Goal: Communication & Community: Answer question/provide support

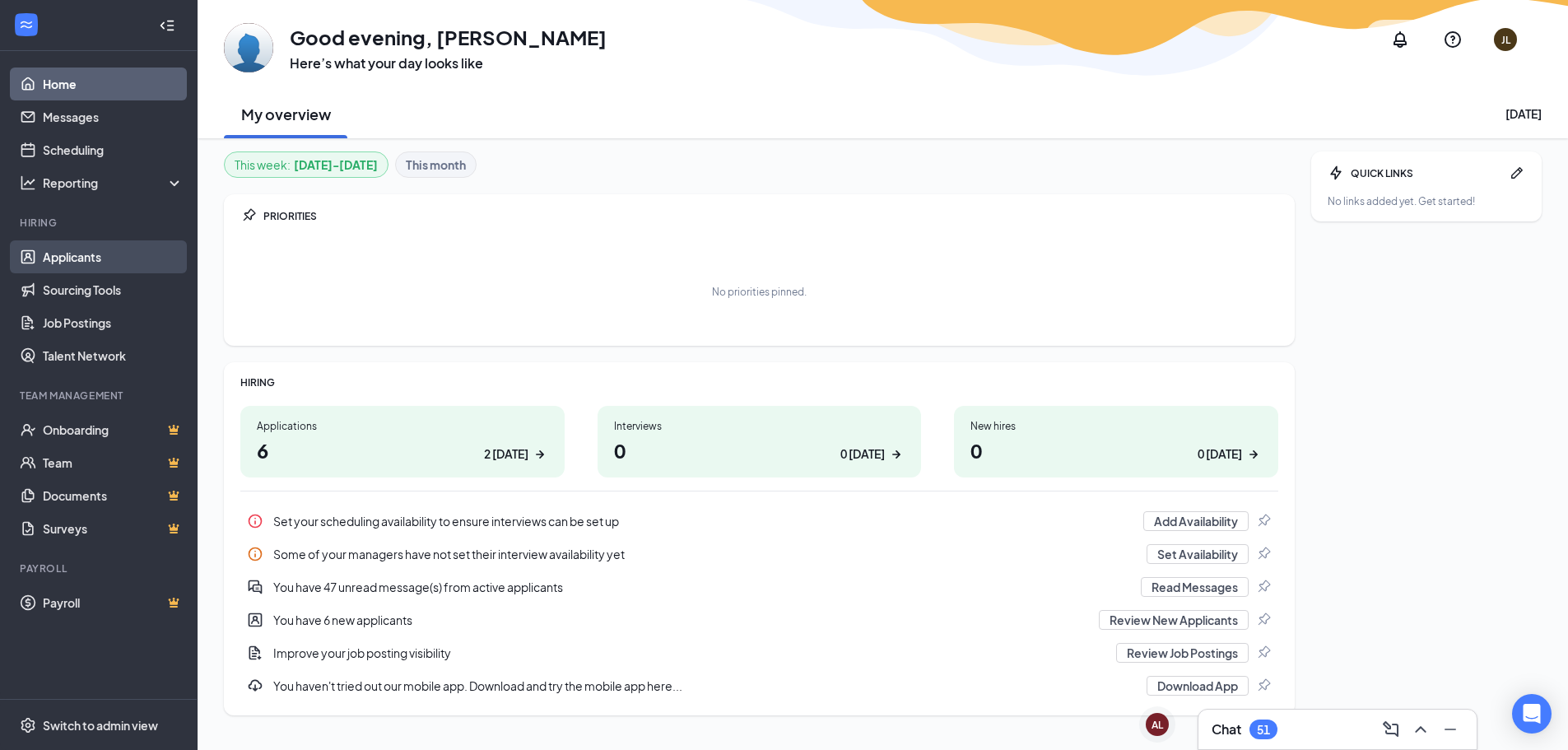
click at [116, 257] on link "Applicants" at bounding box center [113, 256] width 141 height 33
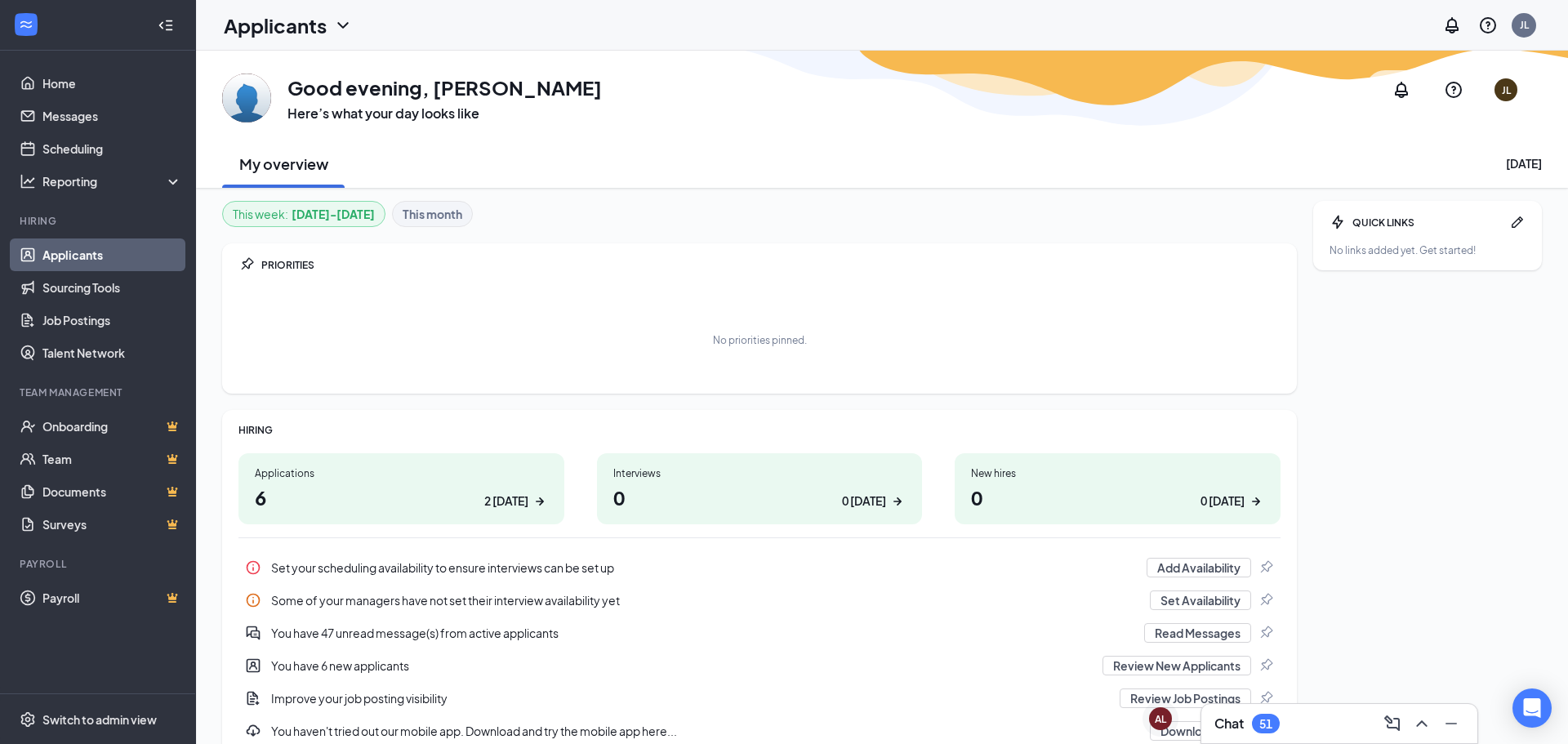
click at [116, 255] on link "Applicants" at bounding box center [112, 254] width 140 height 33
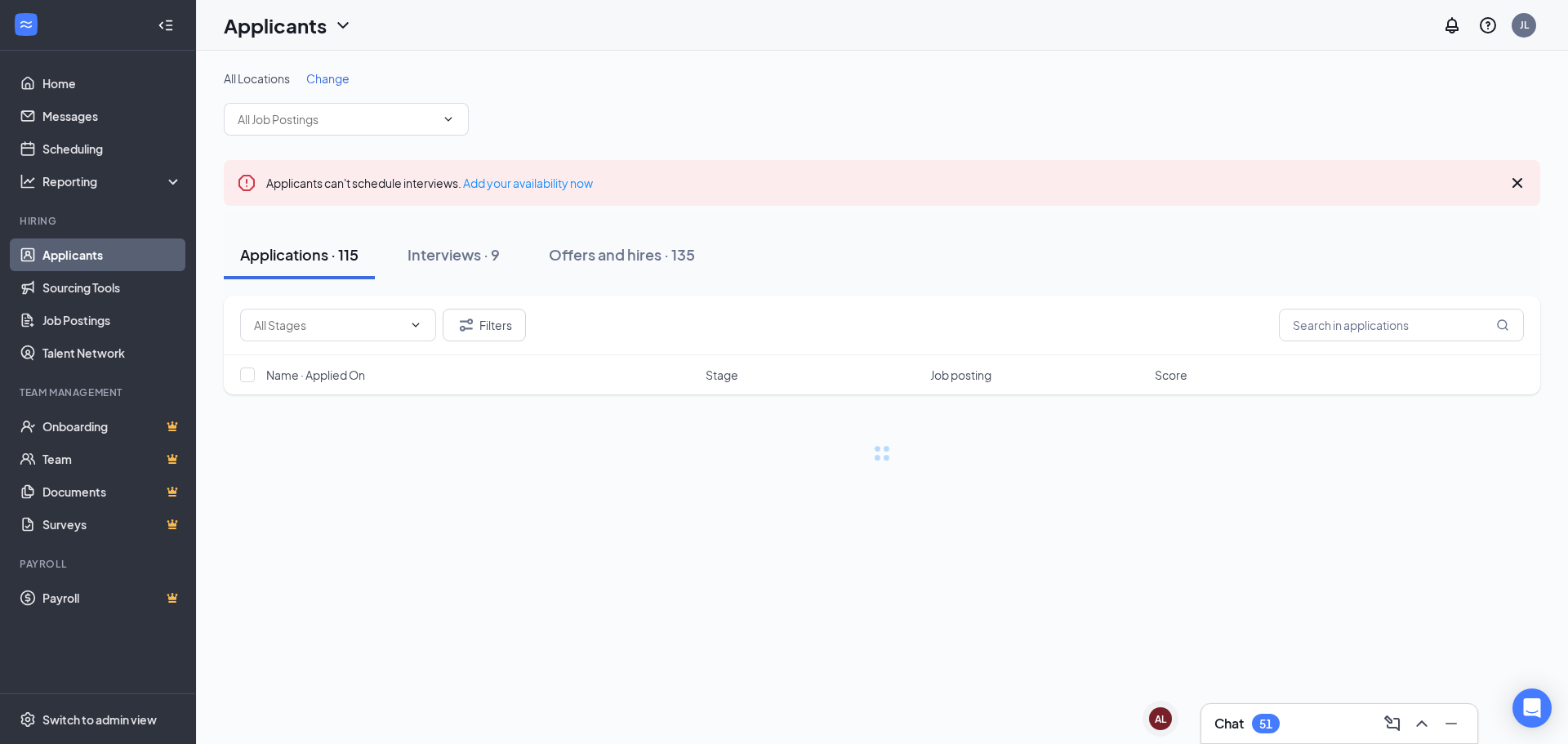
click at [1282, 716] on div "Chat 51" at bounding box center [1339, 723] width 250 height 26
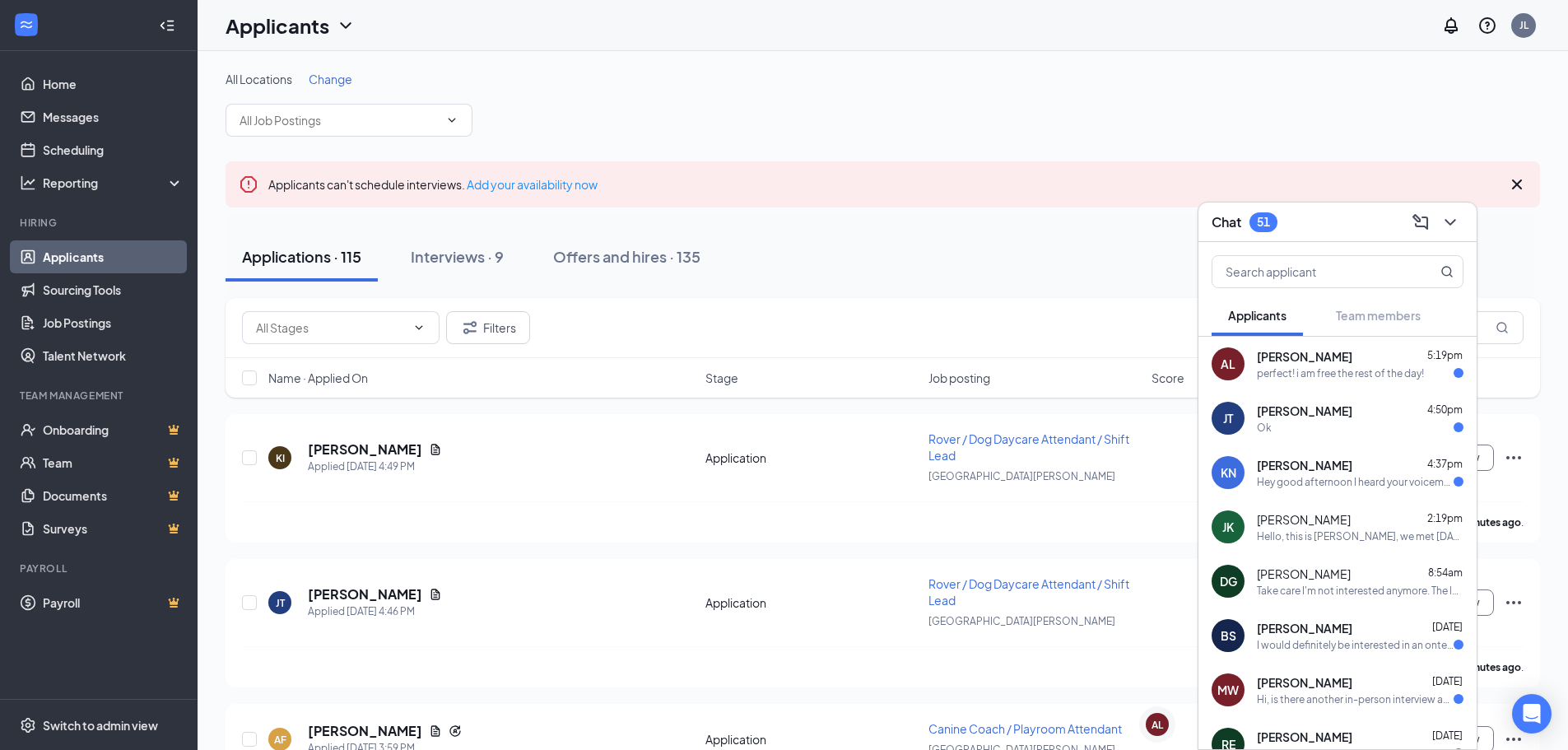
click at [1351, 478] on div "Hey good afternoon I heard your voicemail , I didn't apply for the canine posit…" at bounding box center [1355, 482] width 197 height 14
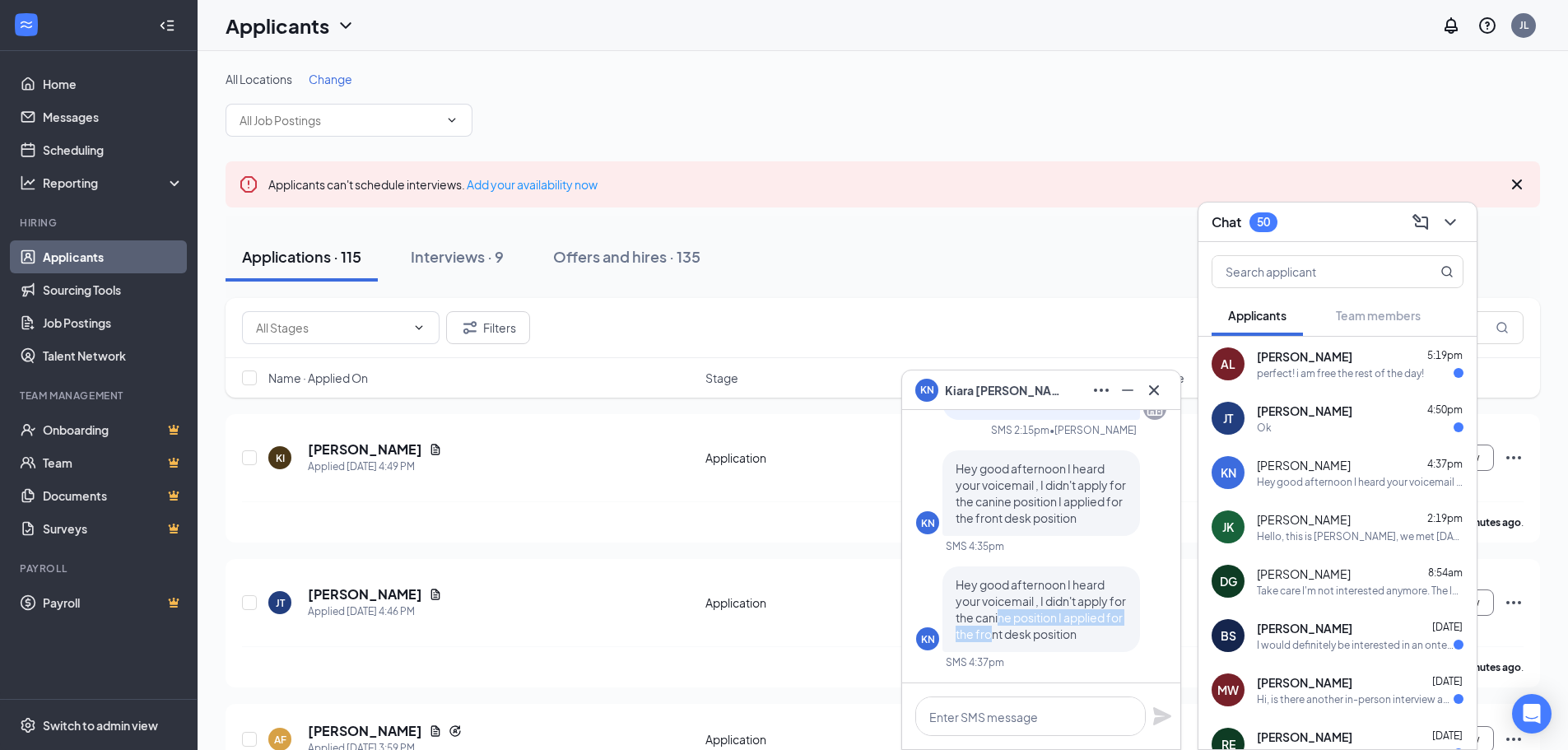
drag, startPoint x: 1005, startPoint y: 638, endPoint x: 1016, endPoint y: 611, distance: 29.2
click at [1016, 611] on span "Hey good afternoon I heard your voicemail , I didn't apply for the canine posit…" at bounding box center [1040, 609] width 170 height 65
drag, startPoint x: 1014, startPoint y: 608, endPoint x: 1027, endPoint y: 639, distance: 33.6
click at [1027, 639] on span "Hey good afternoon I heard your voicemail , I didn't apply for the canine posit…" at bounding box center [1040, 609] width 170 height 65
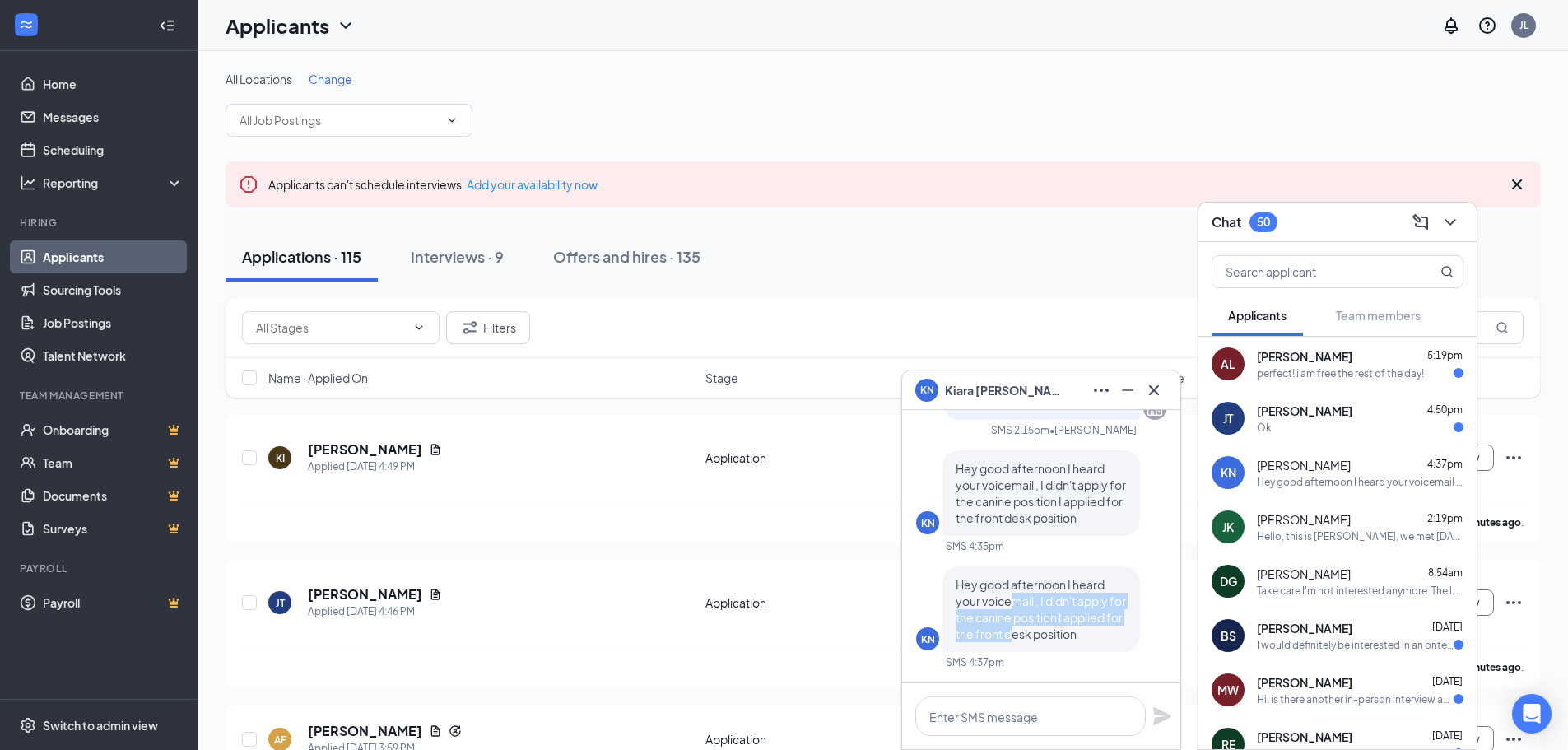
click at [1027, 639] on span "Hey good afternoon I heard your voicemail , I didn't apply for the canine posit…" at bounding box center [1040, 609] width 170 height 65
drag, startPoint x: 1027, startPoint y: 639, endPoint x: 1021, endPoint y: 607, distance: 32.6
click at [1021, 608] on span "Hey good afternoon I heard your voicemail , I didn't apply for the canine posit…" at bounding box center [1040, 609] width 170 height 65
click at [1021, 607] on span "Hey good afternoon I heard your voicemail , I didn't apply for the canine posit…" at bounding box center [1040, 609] width 170 height 65
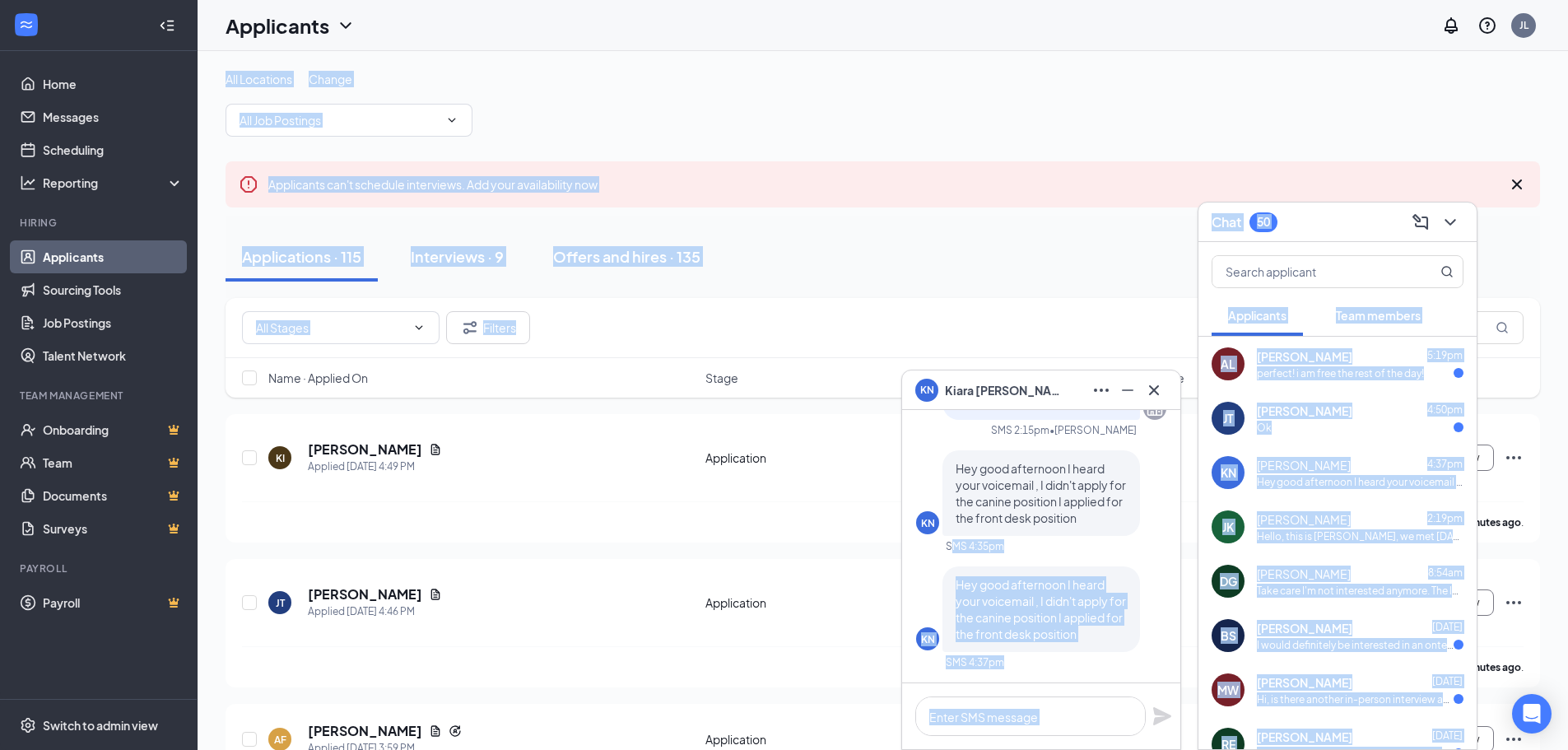
drag, startPoint x: 878, startPoint y: 317, endPoint x: 955, endPoint y: 536, distance: 232.1
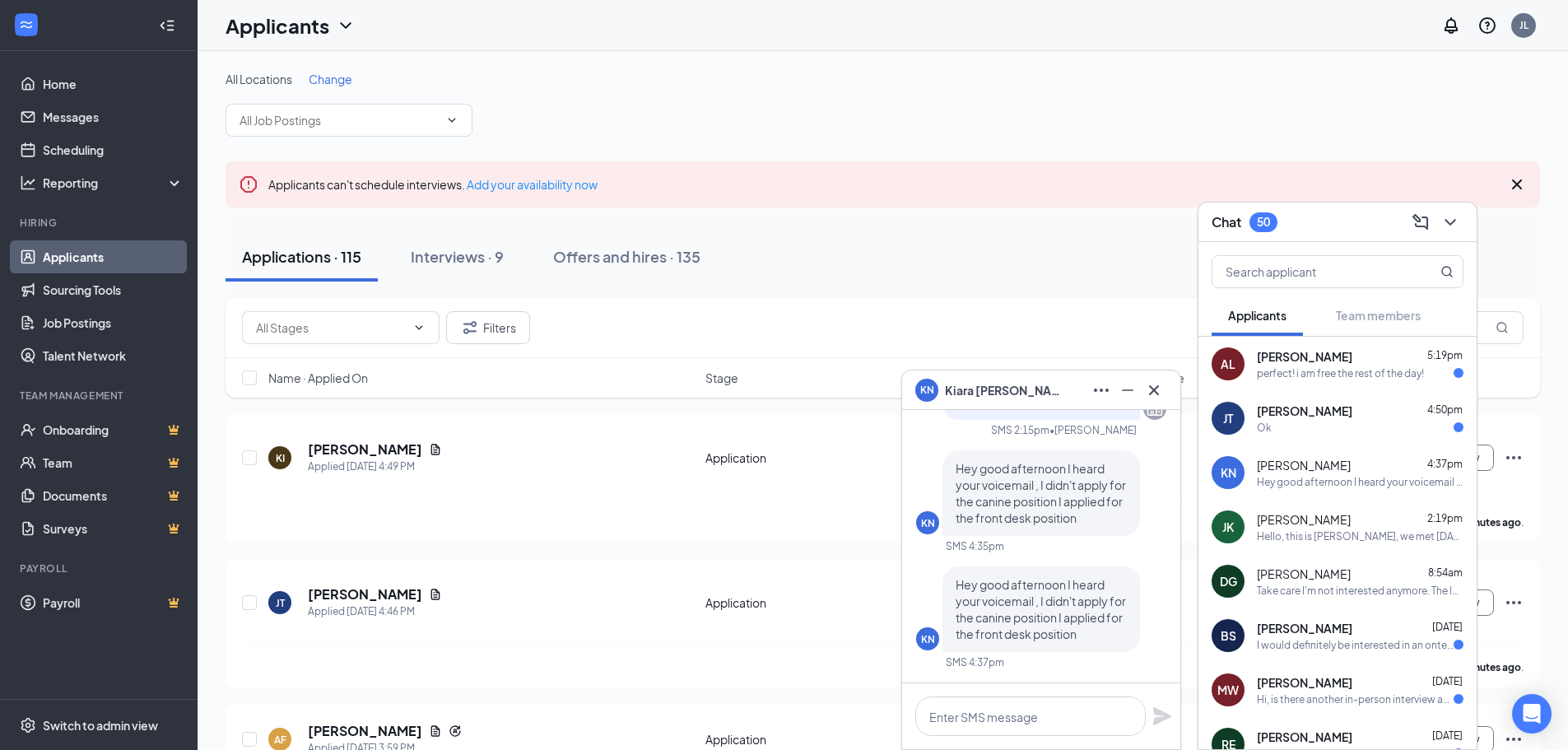
click at [981, 370] on div "KN [PERSON_NAME]" at bounding box center [1041, 390] width 278 height 39
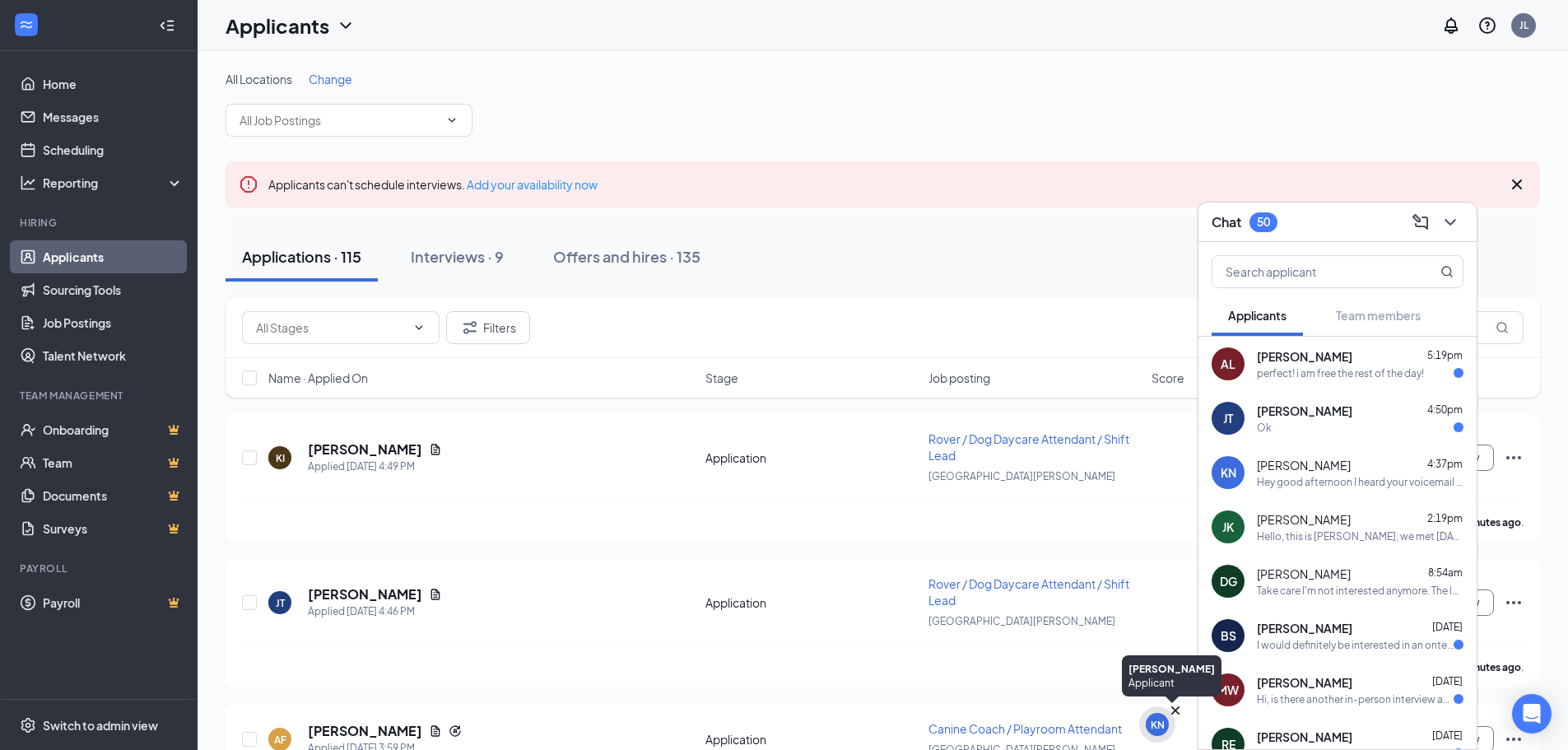
click at [1148, 723] on div "KN" at bounding box center [1157, 724] width 23 height 23
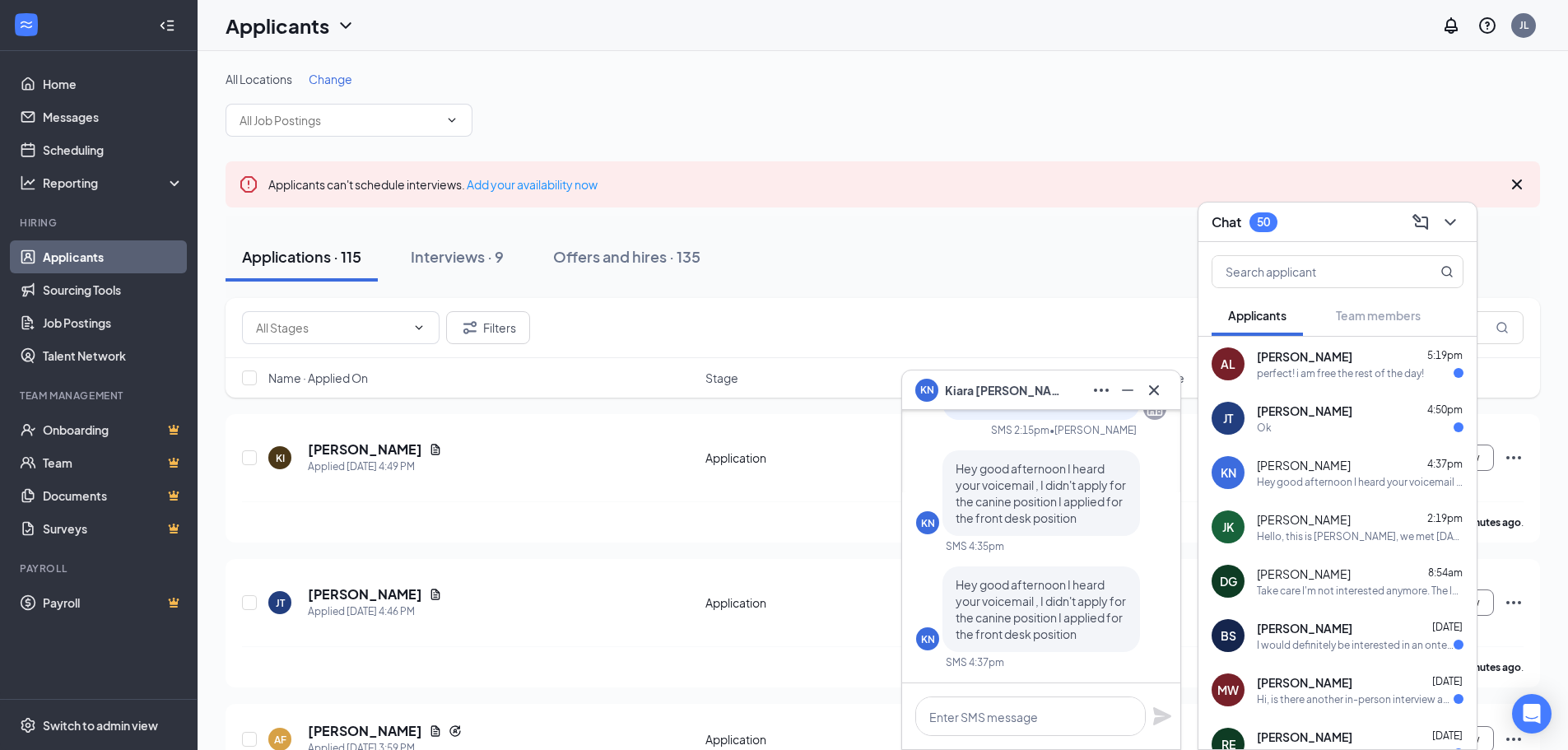
click at [1283, 470] on span "[PERSON_NAME]" at bounding box center [1303, 465] width 94 height 16
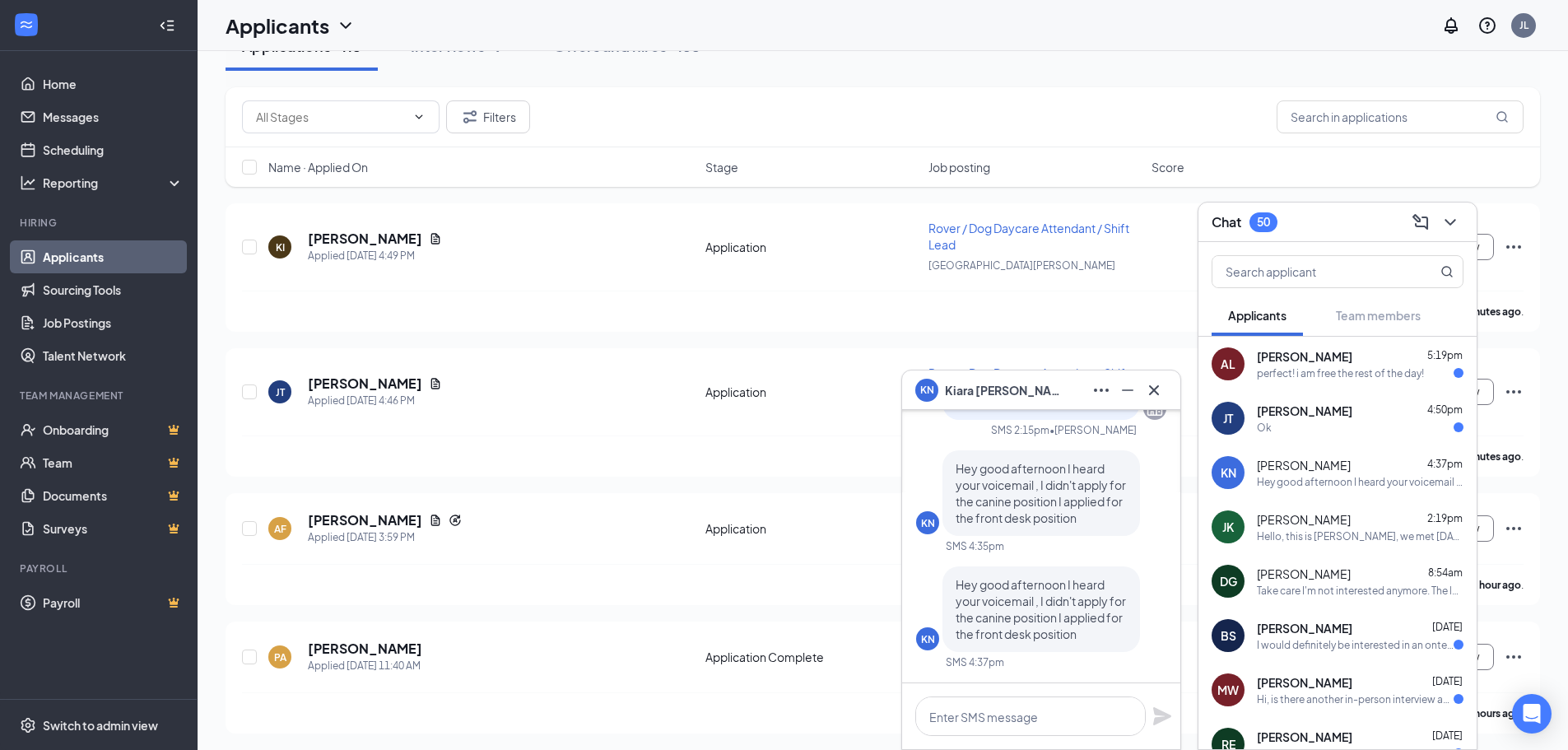
scroll to position [329, 0]
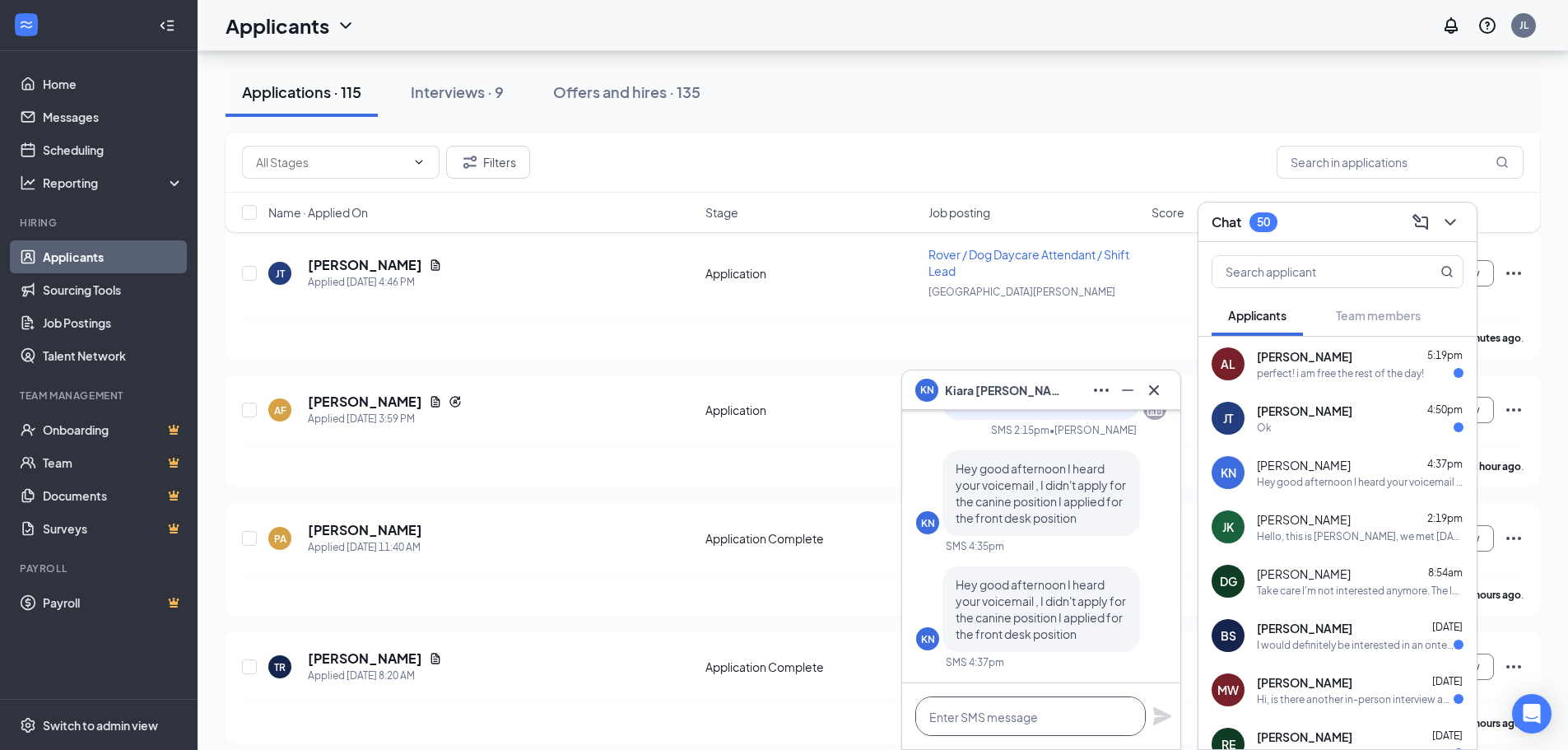
click at [1033, 701] on textarea at bounding box center [1030, 716] width 230 height 39
drag, startPoint x: 1063, startPoint y: 516, endPoint x: 1053, endPoint y: 449, distance: 67.7
click at [1053, 449] on div "Hey, this is [PERSON_NAME]- I tried calling again [DATE], is there a better tim…" at bounding box center [1040, 450] width 250 height 464
click at [1047, 728] on textarea at bounding box center [1030, 716] width 230 height 39
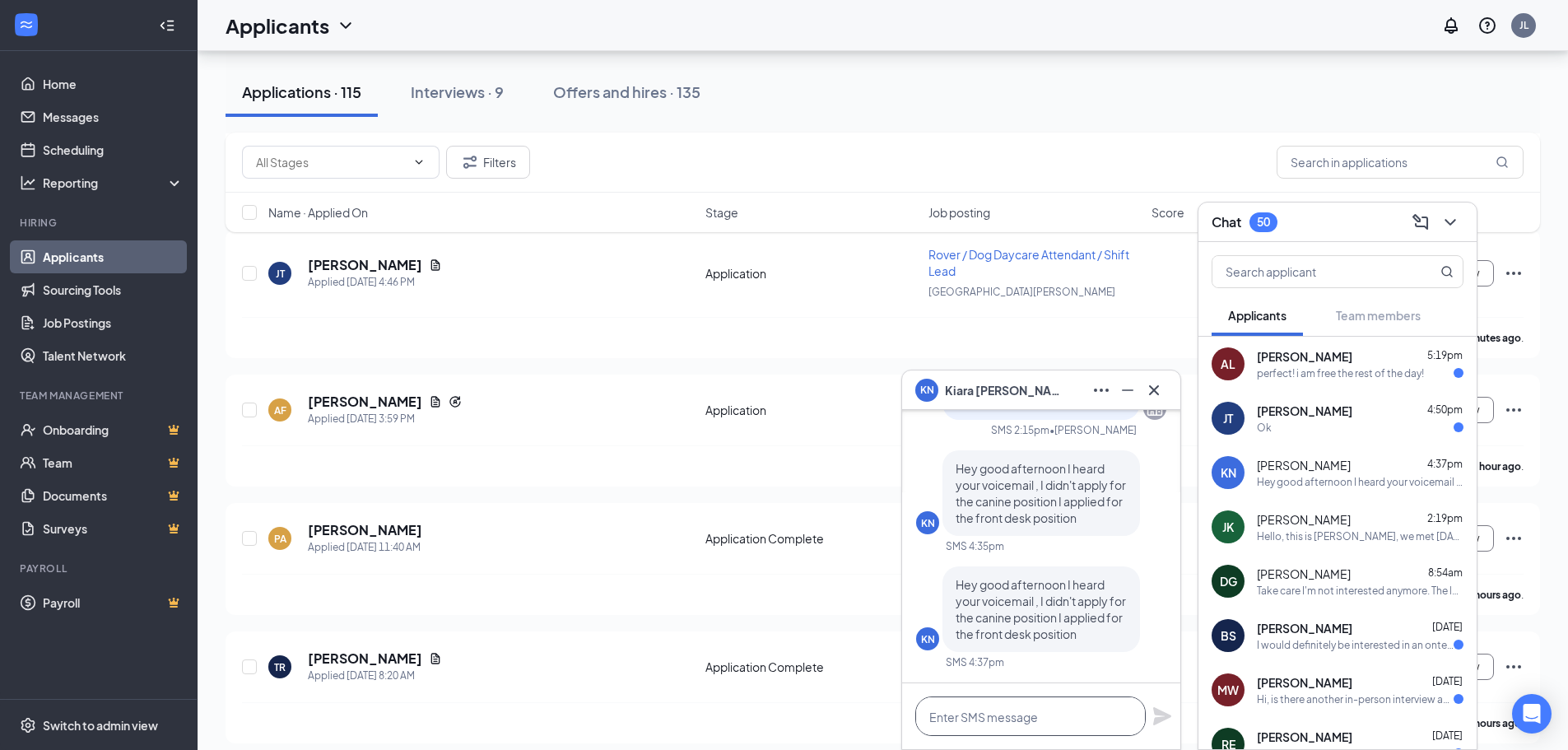
click at [1043, 699] on textarea at bounding box center [1030, 716] width 230 height 39
click at [1067, 736] on div "Hello, we are actually" at bounding box center [1041, 715] width 278 height 65
click at [1067, 724] on textarea "Hello, we are actually" at bounding box center [1030, 716] width 230 height 39
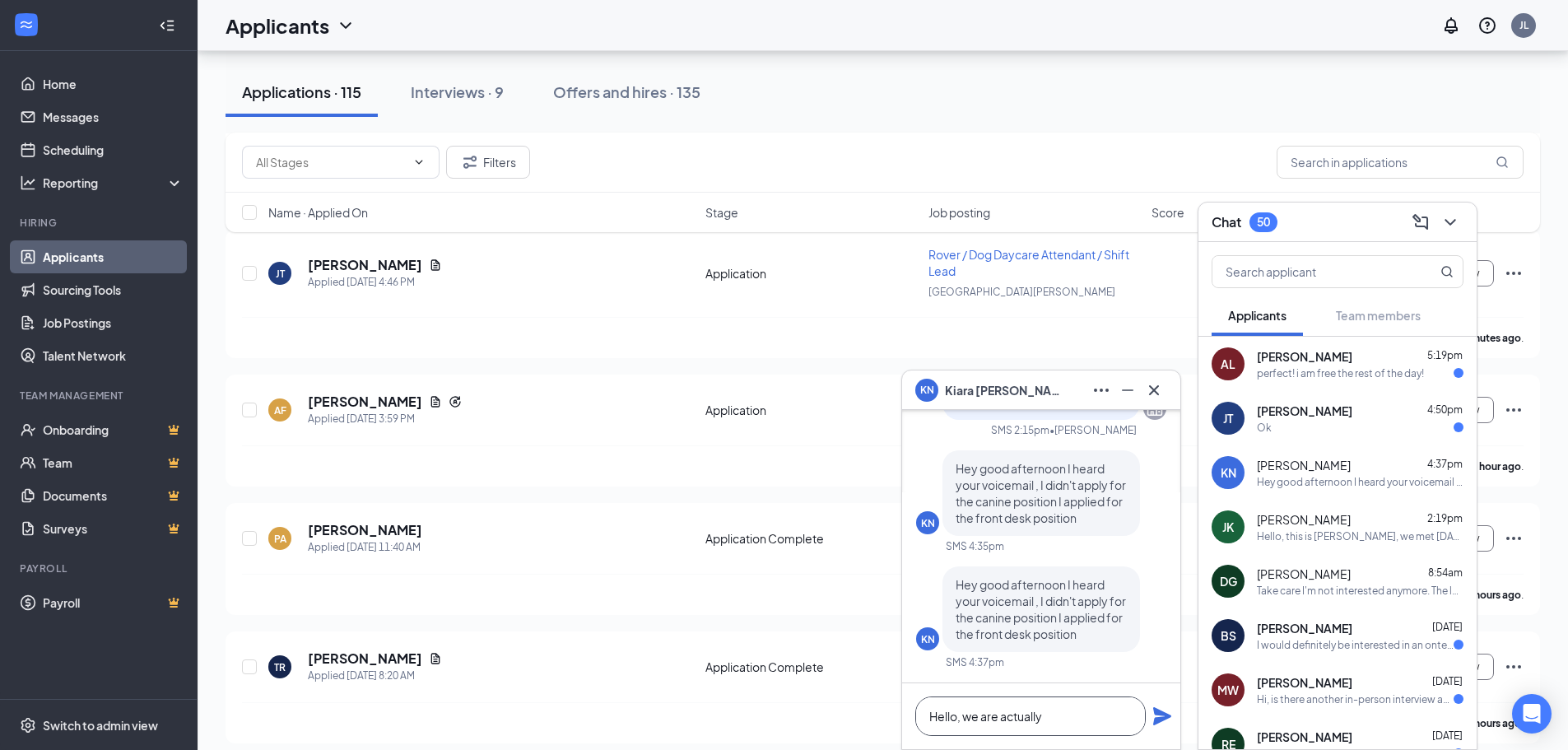
click at [1067, 722] on textarea "Hello, we are actually" at bounding box center [1030, 716] width 230 height 39
drag, startPoint x: 1064, startPoint y: 721, endPoint x: 1052, endPoint y: 719, distance: 12.2
click at [1059, 721] on textarea "Hello, we are actually" at bounding box center [1030, 716] width 230 height 39
drag, startPoint x: 1052, startPoint y: 719, endPoint x: 965, endPoint y: 722, distance: 87.1
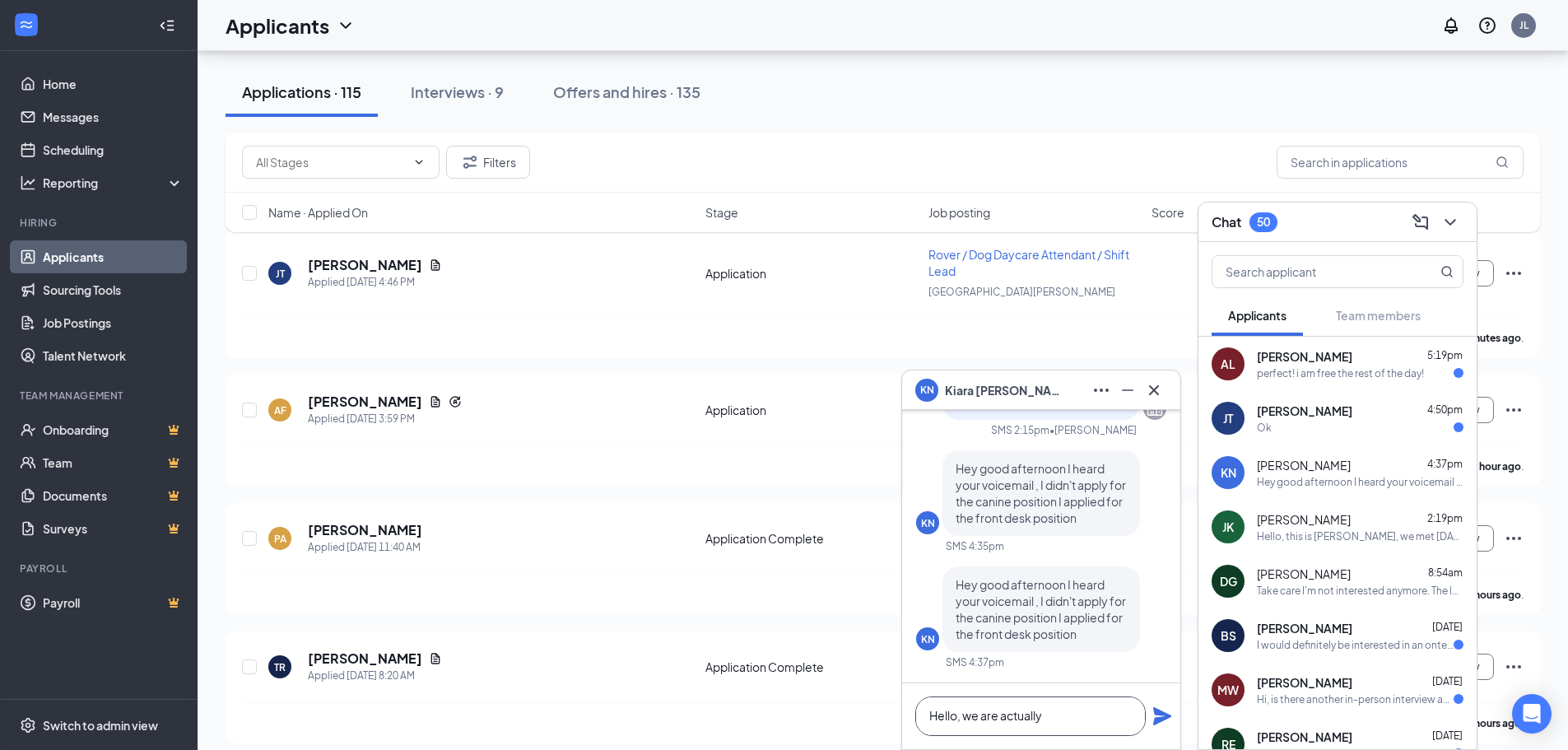
click at [965, 722] on textarea "Hello, we are actually" at bounding box center [1030, 716] width 230 height 39
drag, startPoint x: 965, startPoint y: 722, endPoint x: 1074, endPoint y: 714, distance: 109.3
click at [1074, 714] on textarea "Hello, we are actually" at bounding box center [1030, 716] width 230 height 39
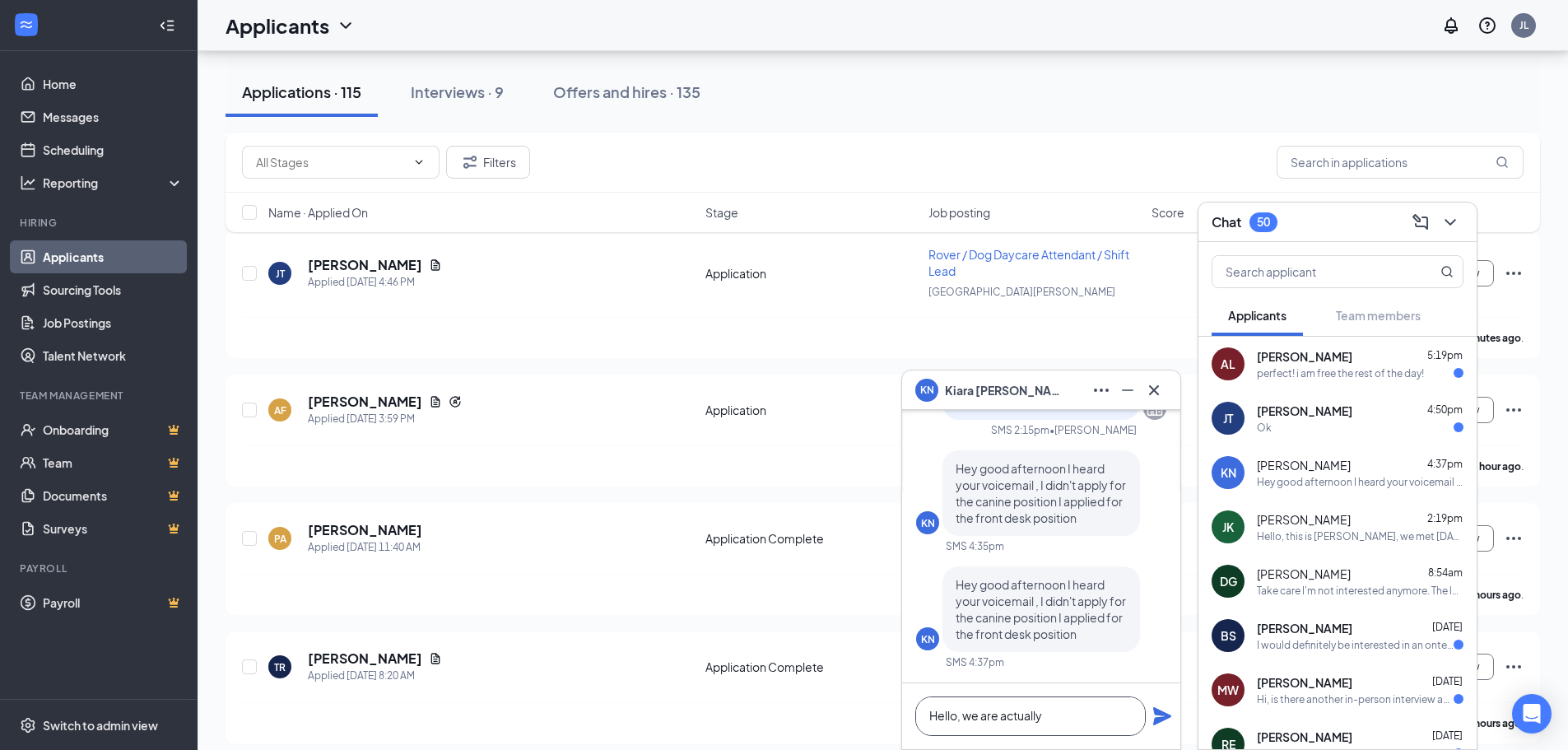
drag, startPoint x: 1074, startPoint y: 714, endPoint x: 918, endPoint y: 713, distance: 156.0
click at [918, 713] on textarea "Hello, we are actually" at bounding box center [1030, 716] width 230 height 39
type textarea "u"
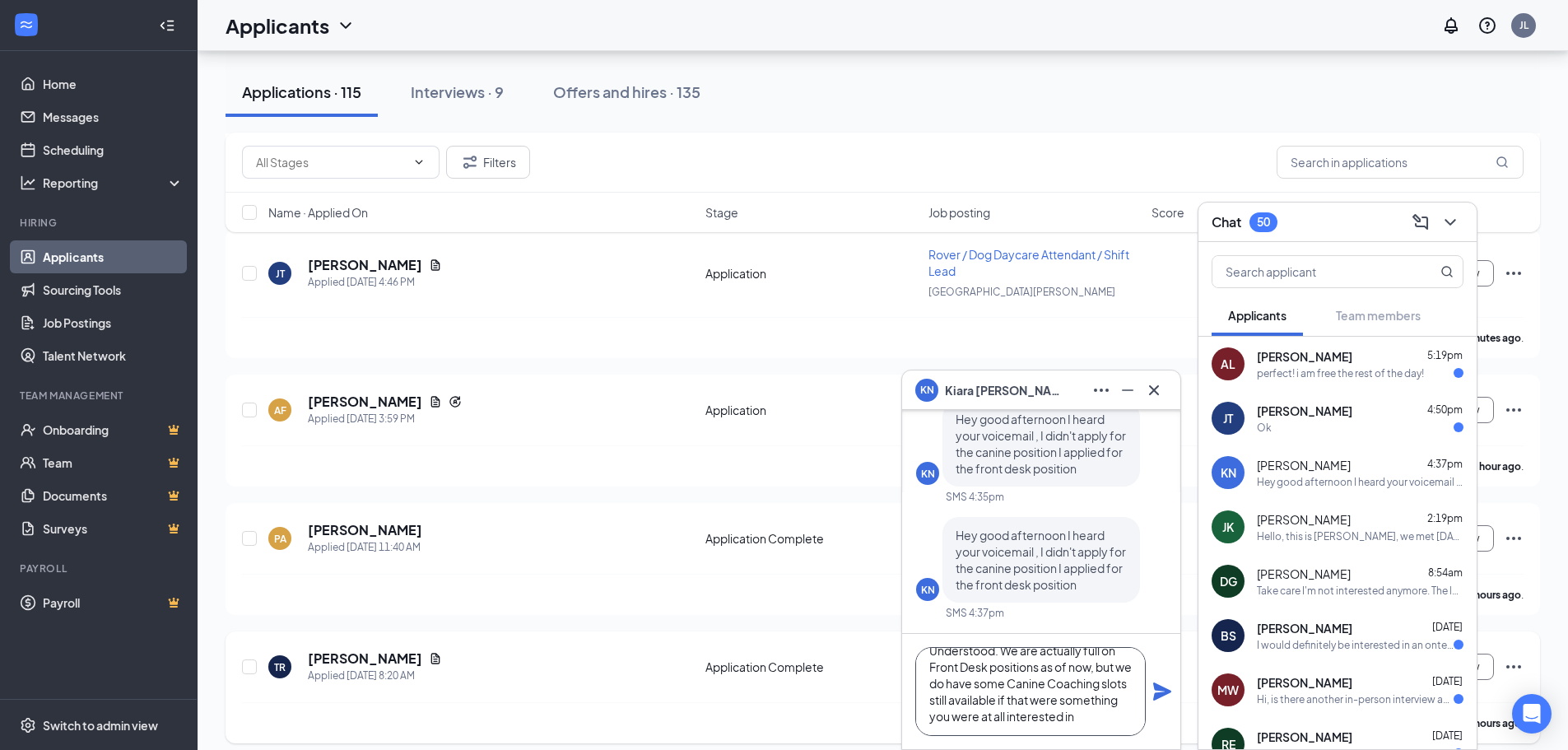
scroll to position [34, 0]
type textarea "Understood. We are actually full on Front Desk positions as of now, but we do h…"
click at [1163, 693] on icon "Plane" at bounding box center [1162, 691] width 18 height 18
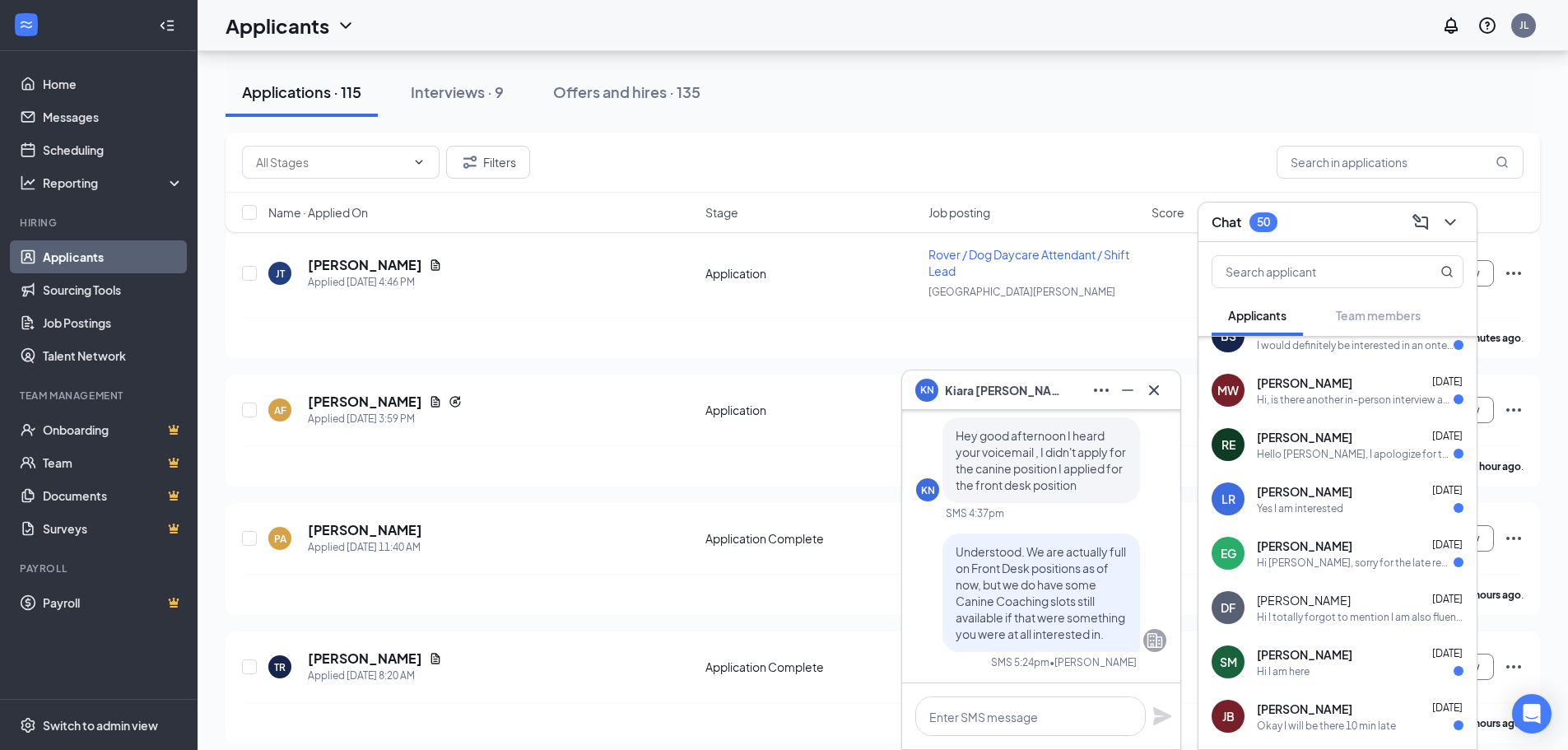
scroll to position [378, 0]
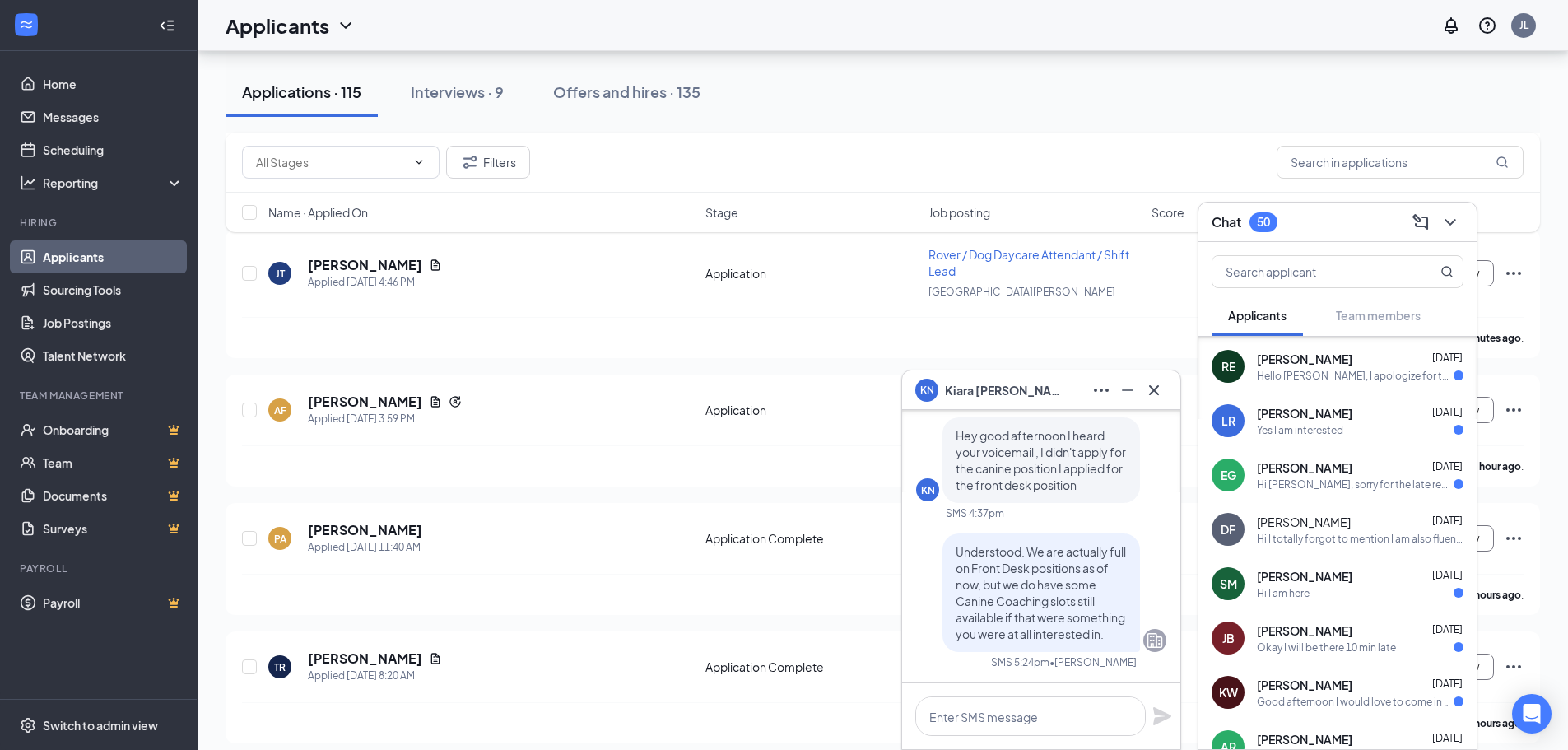
click at [1337, 521] on span "[PERSON_NAME]" at bounding box center [1303, 522] width 94 height 16
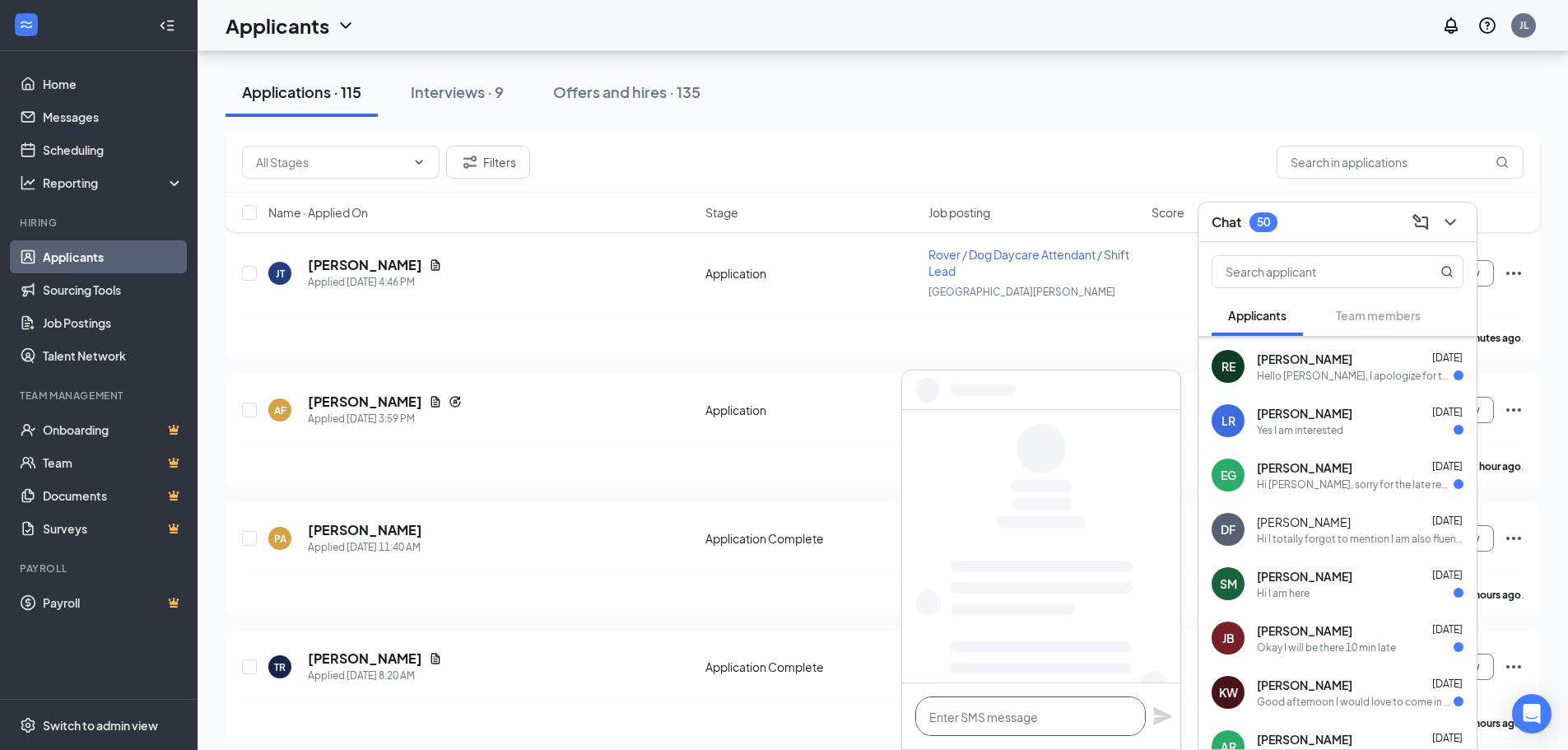
click at [1039, 711] on textarea at bounding box center [1030, 716] width 230 height 39
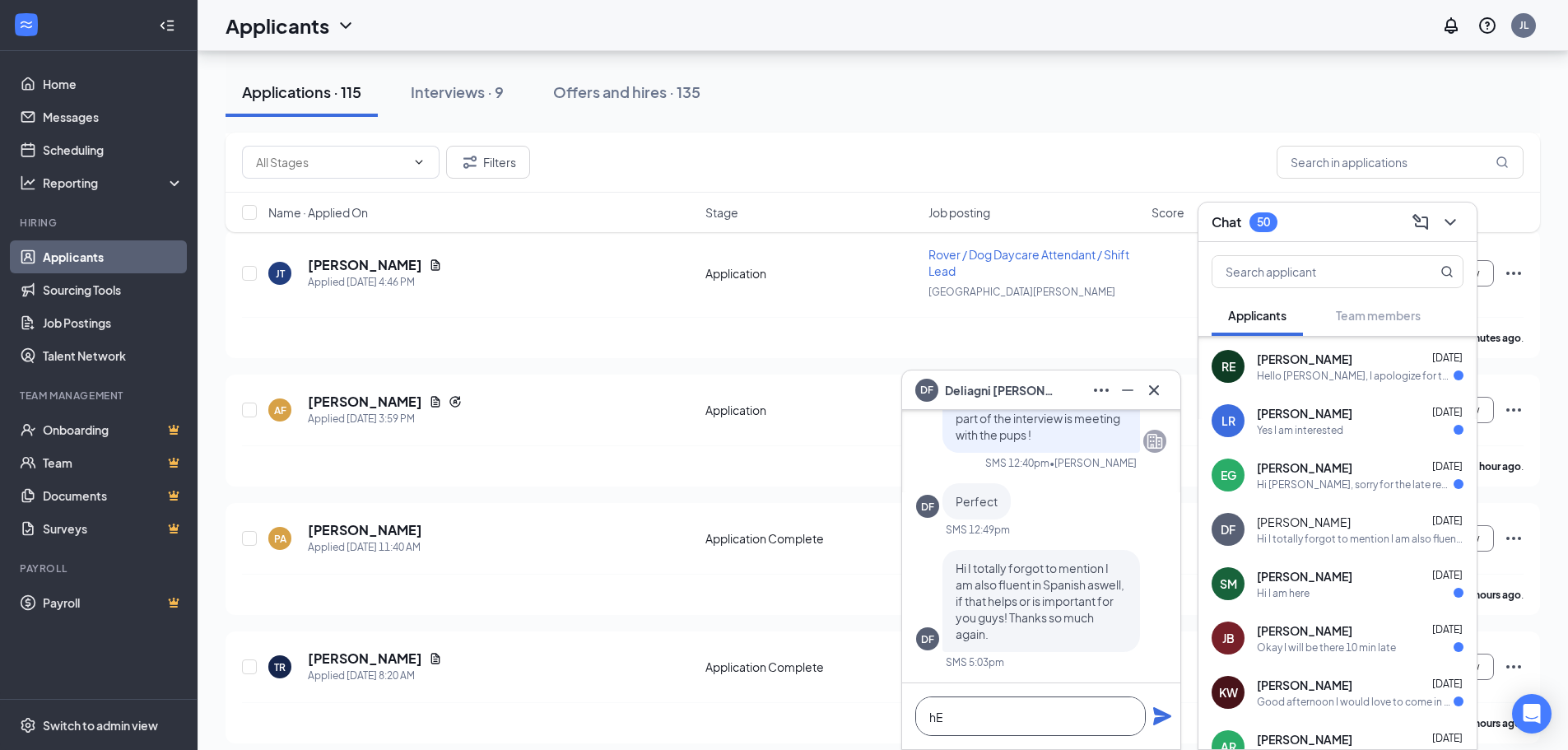
scroll to position [1, 0]
type textarea "h"
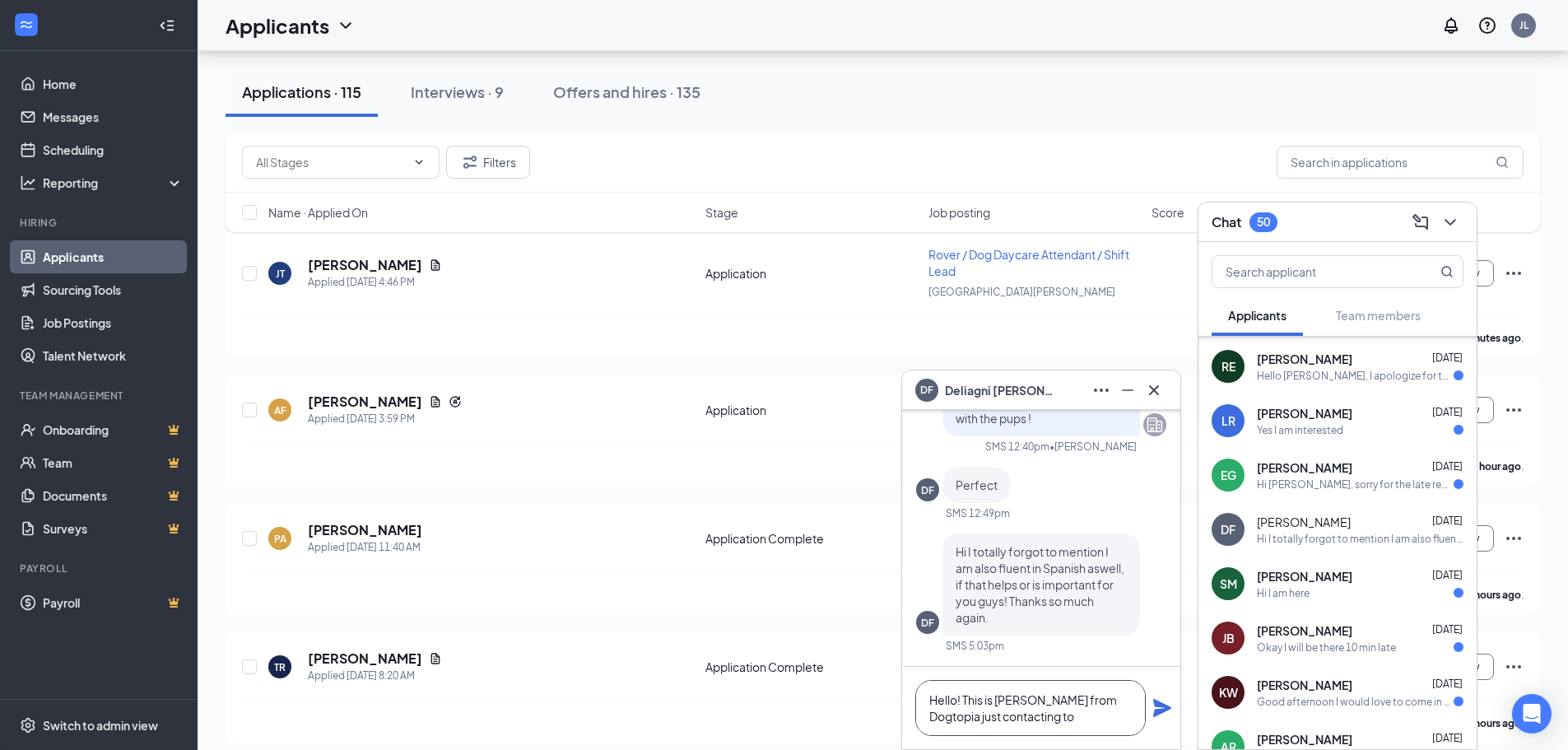
type textarea "Hello! This is [PERSON_NAME] from Dogtopia just contacting to"
click at [994, 381] on span "[PERSON_NAME]" at bounding box center [1002, 390] width 116 height 18
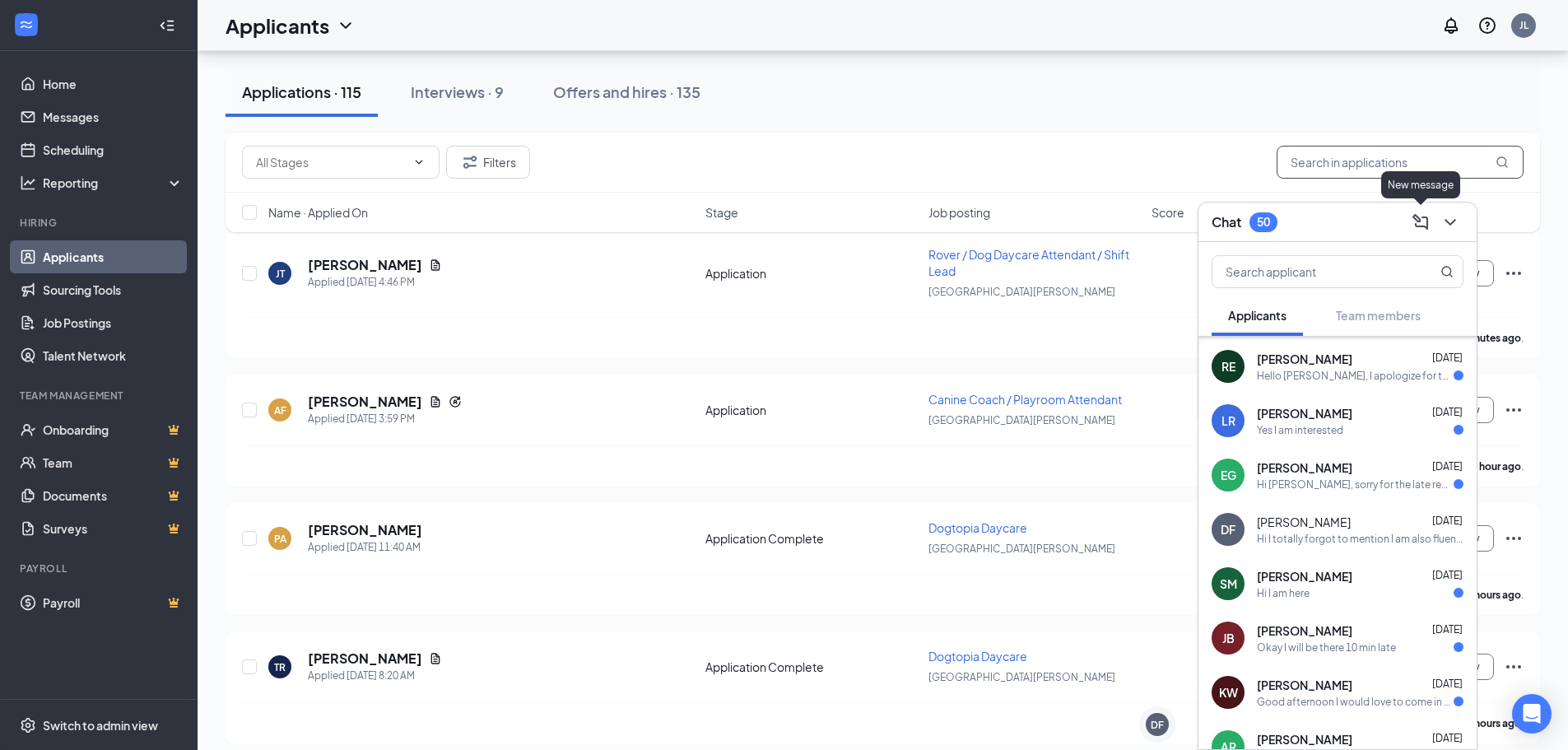
click at [1391, 157] on input "text" at bounding box center [1400, 162] width 247 height 33
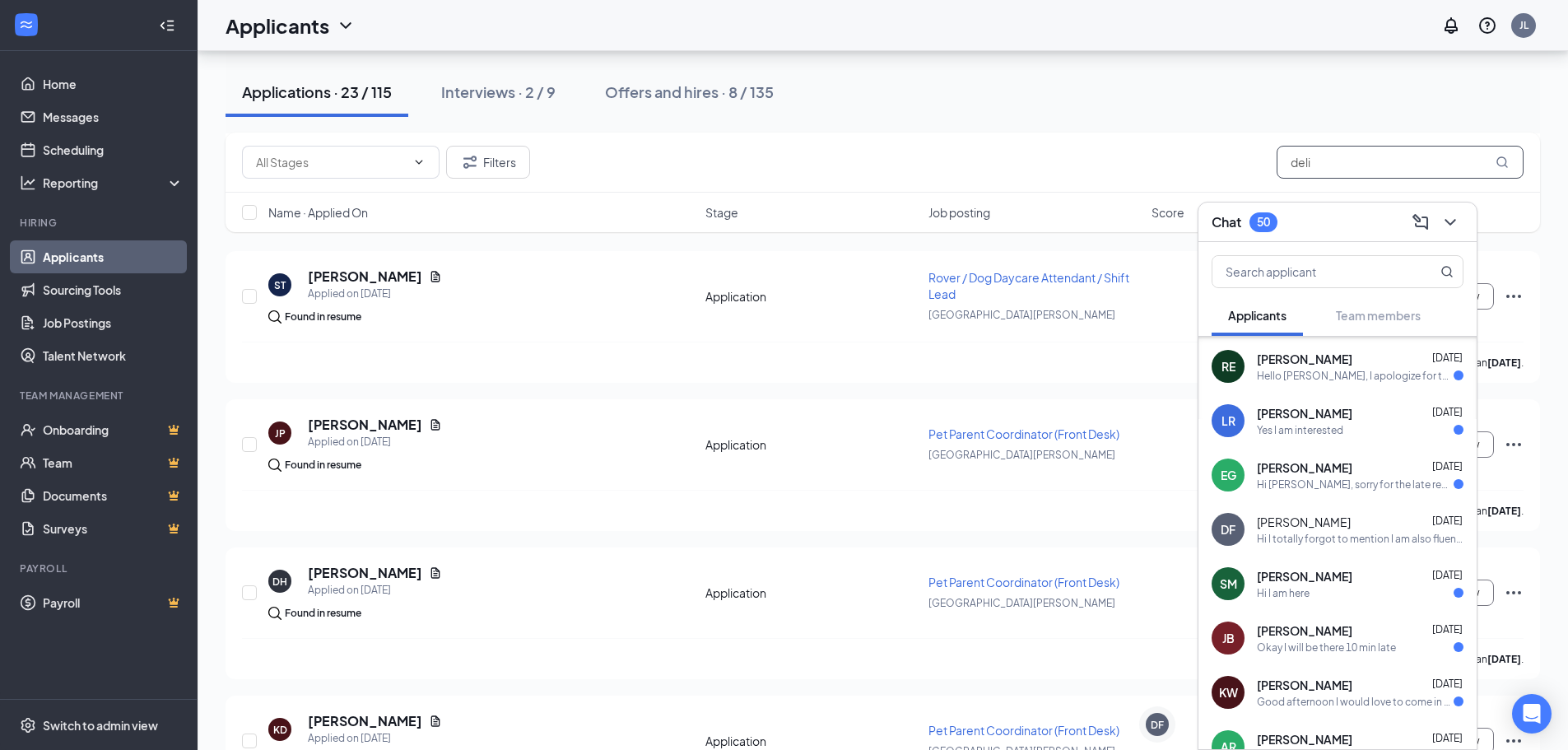
scroll to position [741, 0]
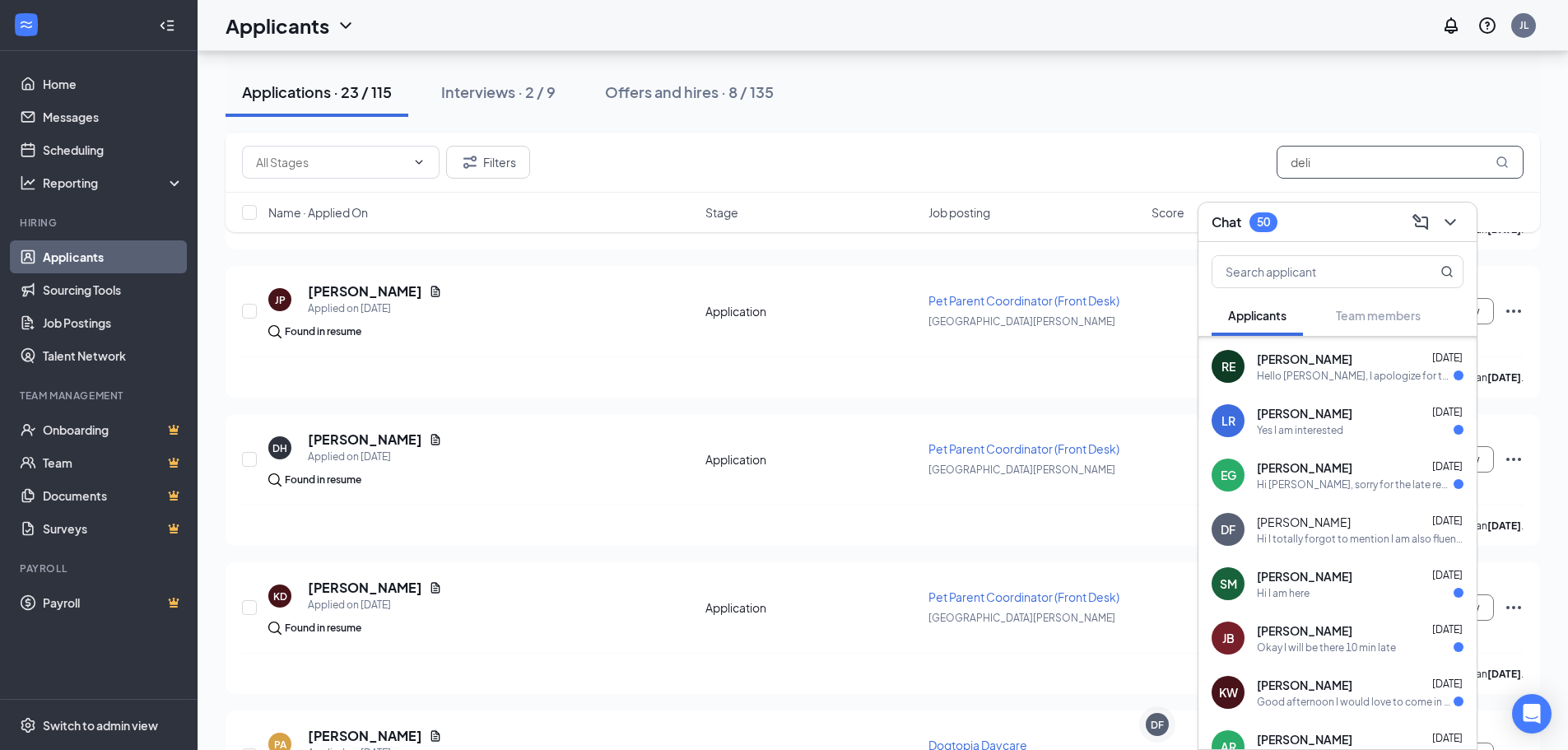
click at [1427, 160] on input "deli" at bounding box center [1400, 162] width 247 height 33
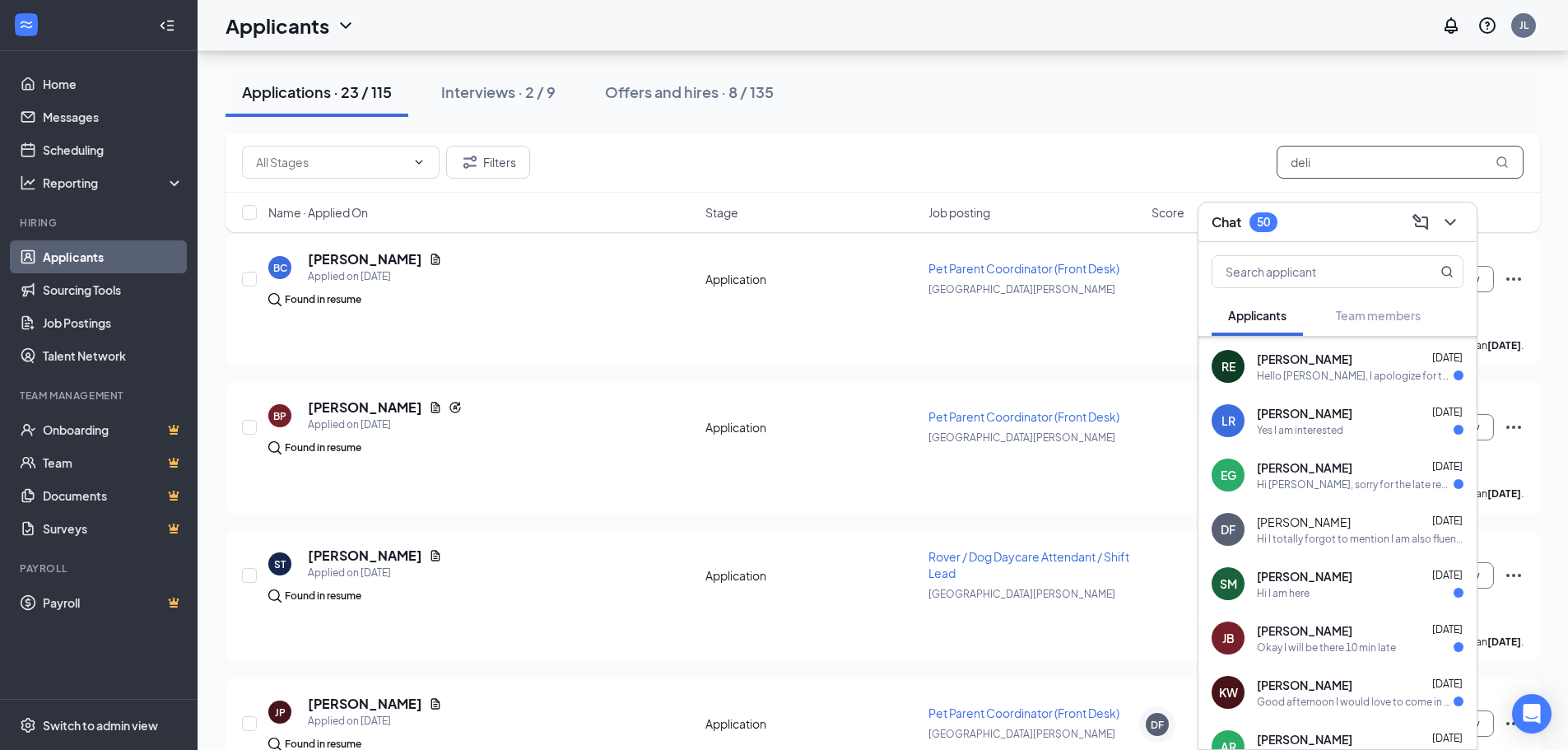
scroll to position [0, 0]
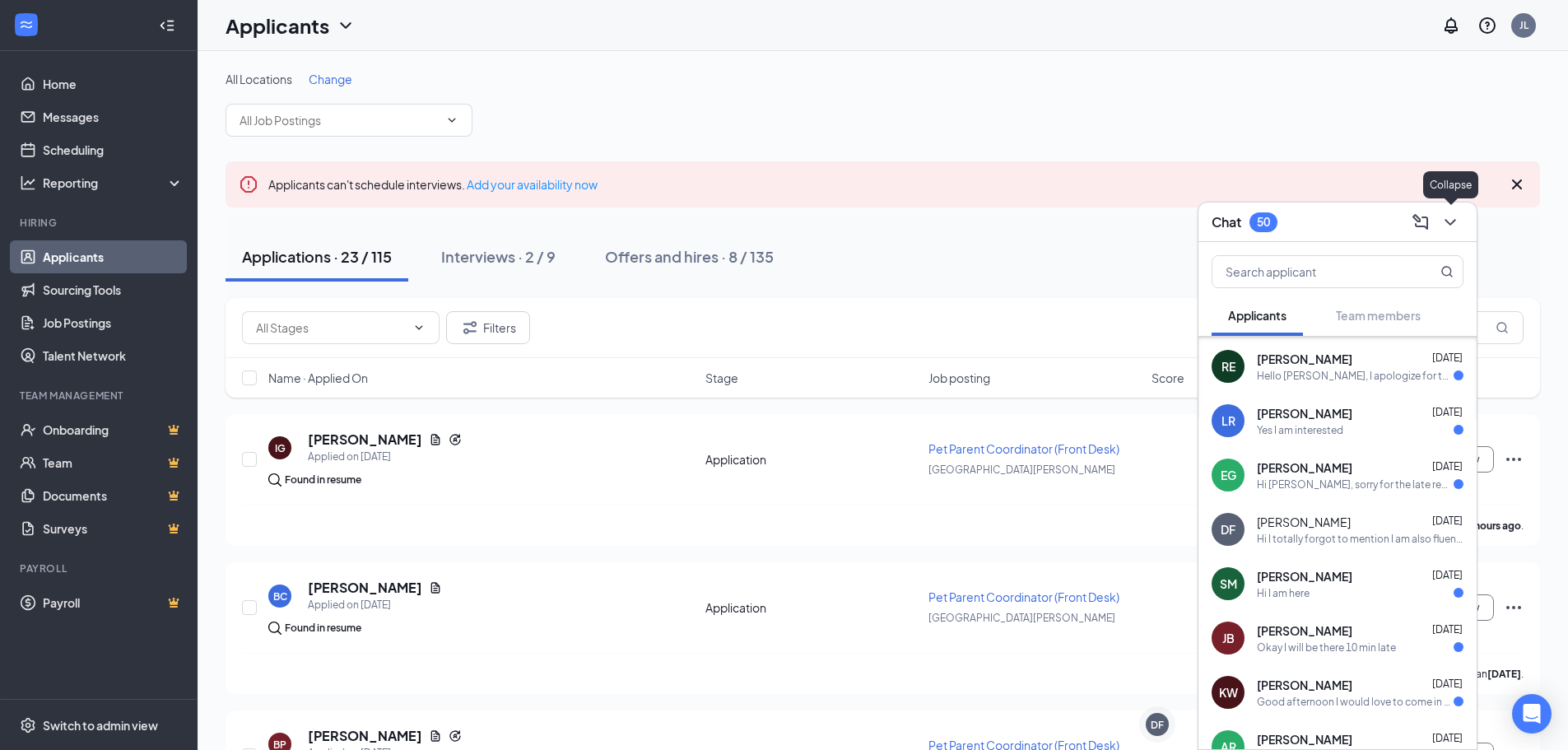
click at [1444, 227] on icon "ChevronDown" at bounding box center [1450, 222] width 20 height 20
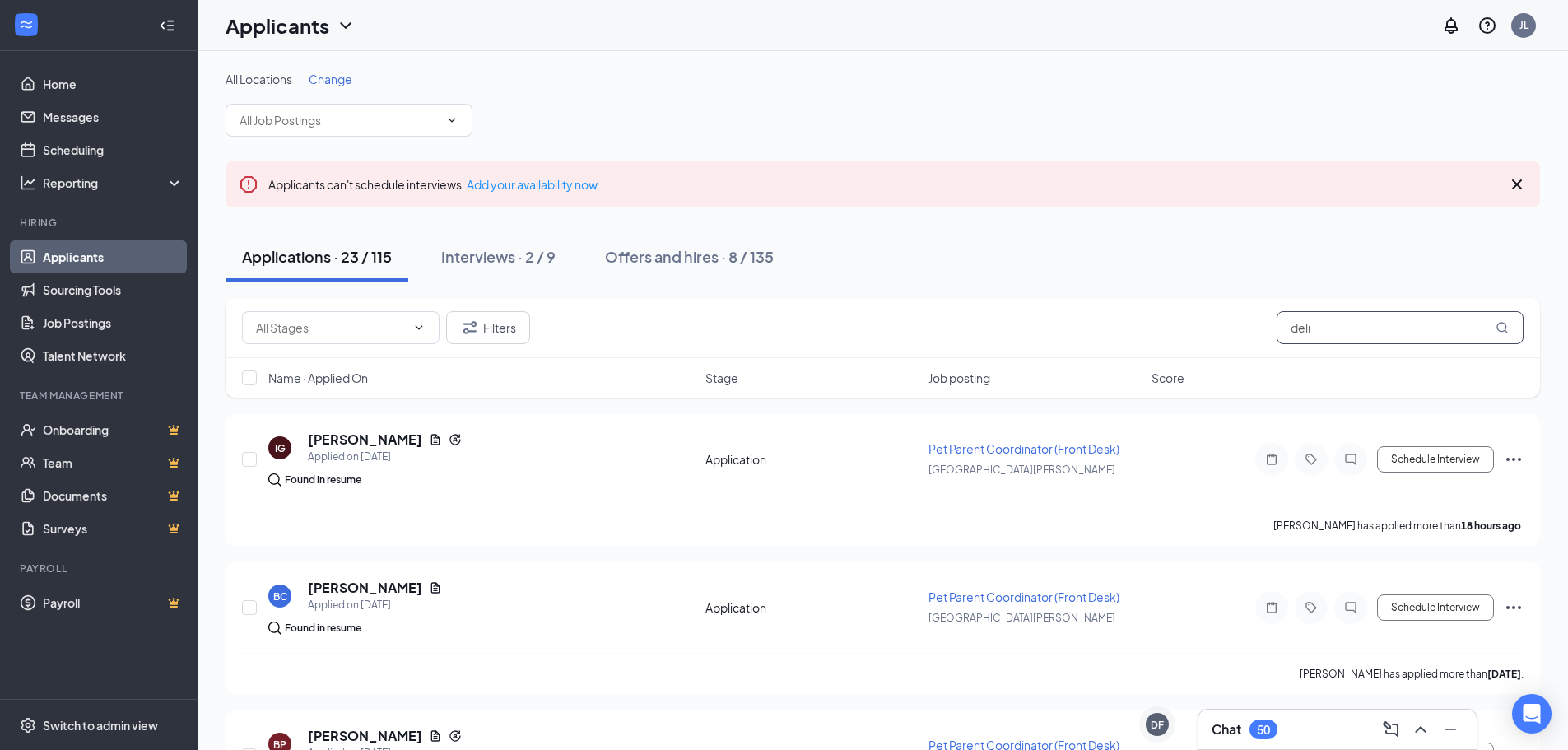
click at [1423, 329] on input "deli" at bounding box center [1400, 327] width 247 height 33
type input "deliagni"
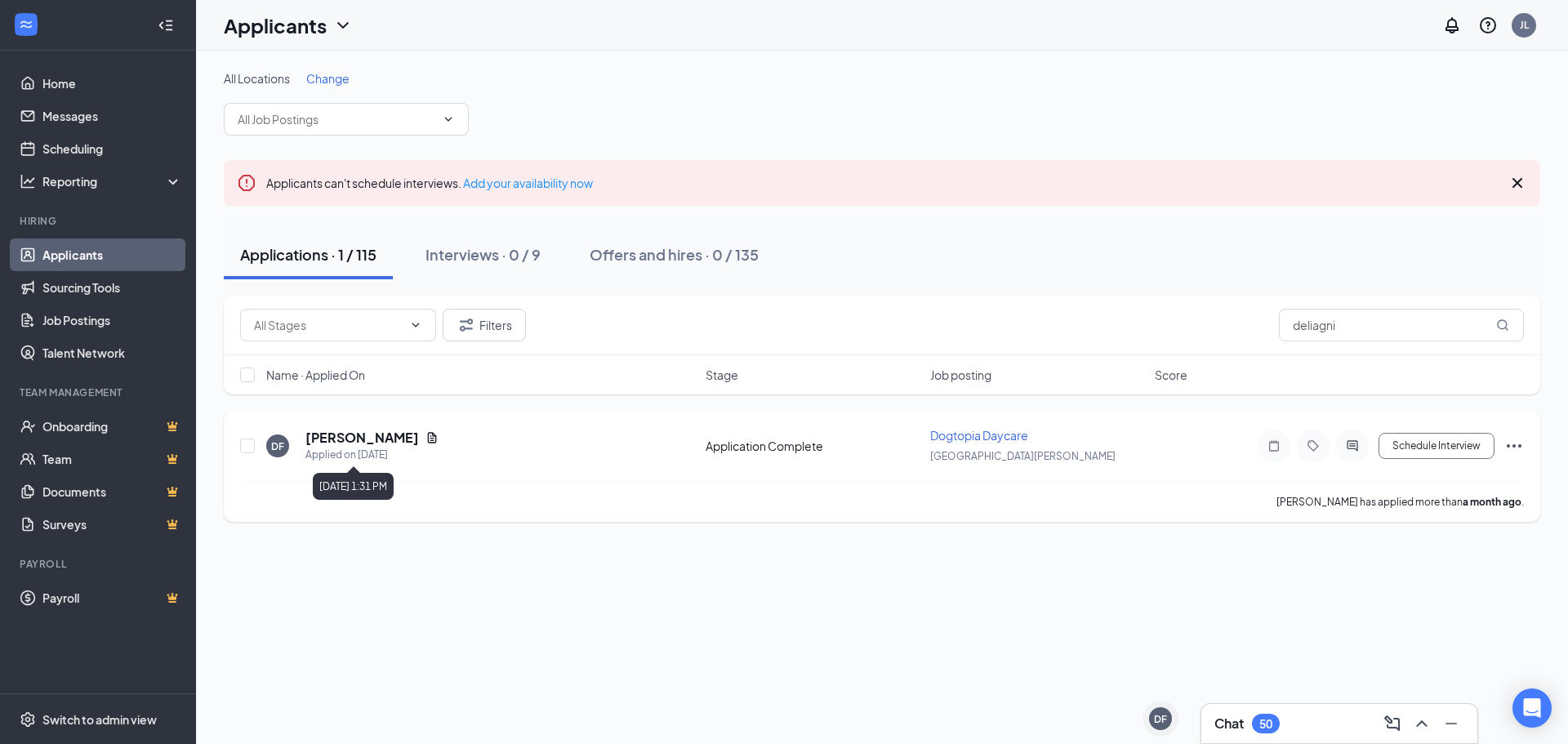
click at [373, 435] on h5 "[PERSON_NAME]" at bounding box center [362, 437] width 114 height 18
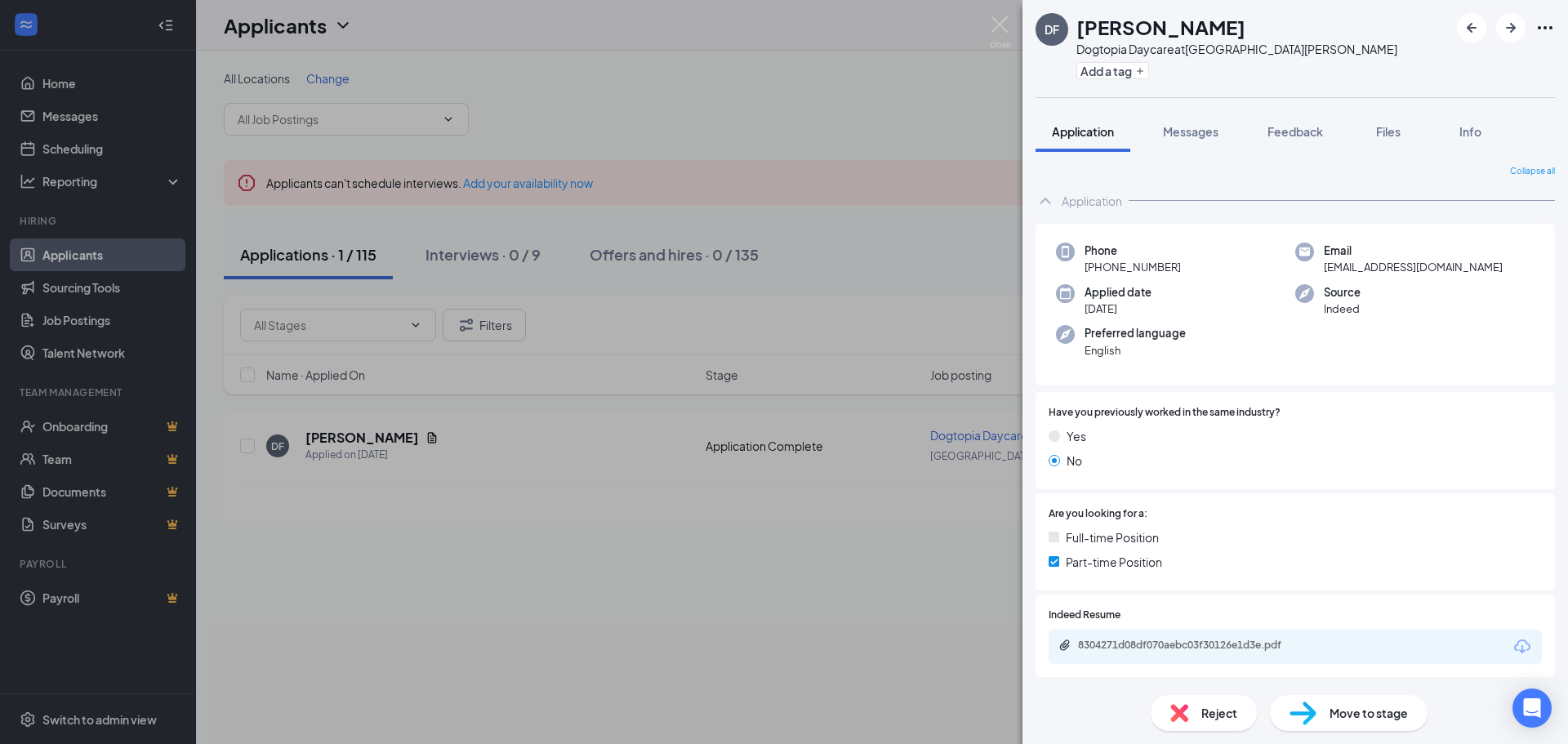
drag, startPoint x: 1212, startPoint y: 169, endPoint x: 1202, endPoint y: 140, distance: 30.7
click at [1210, 165] on div "Collapse all" at bounding box center [1296, 172] width 519 height 13
click at [1202, 139] on div "Messages" at bounding box center [1191, 132] width 55 height 16
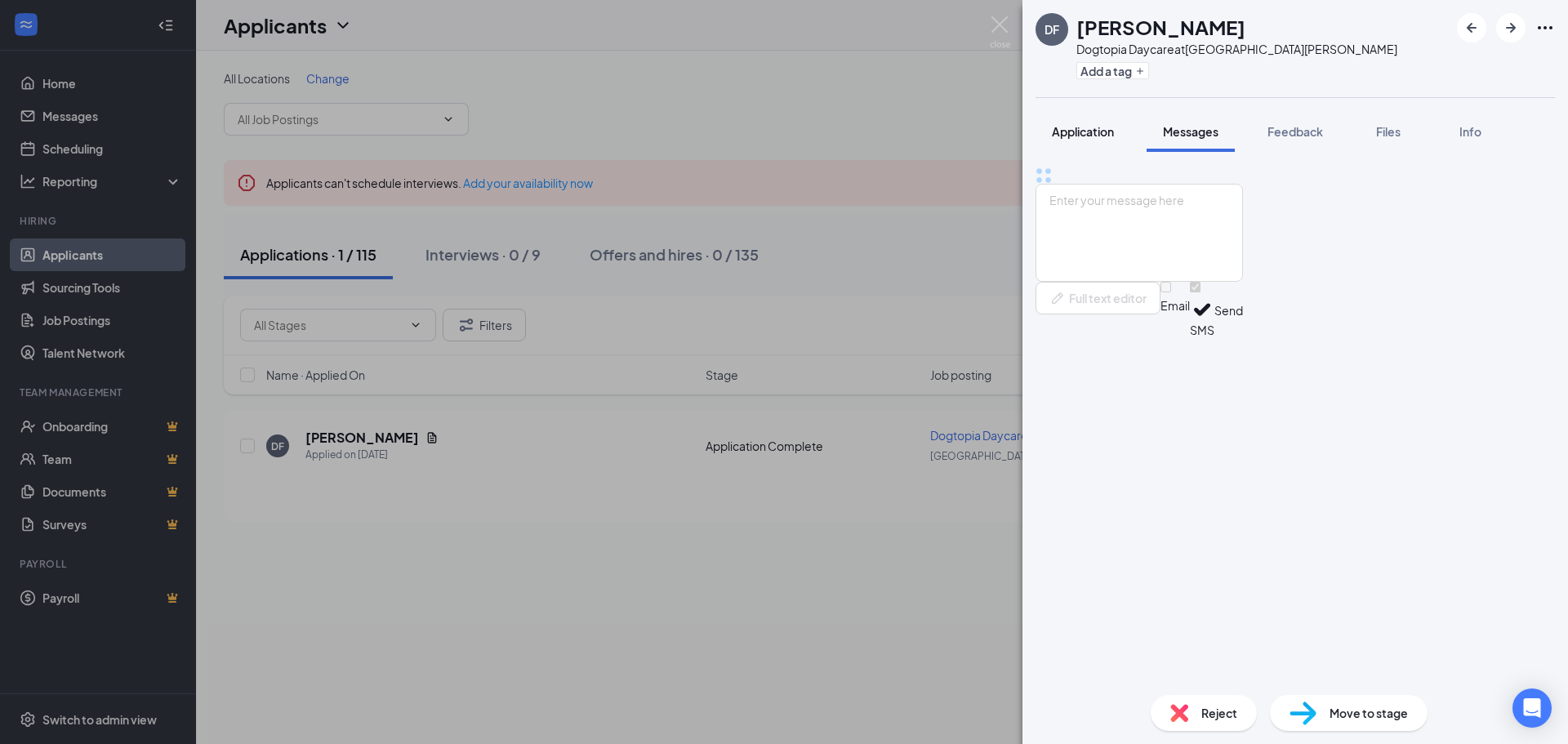
click at [1117, 137] on button "Application" at bounding box center [1083, 132] width 95 height 41
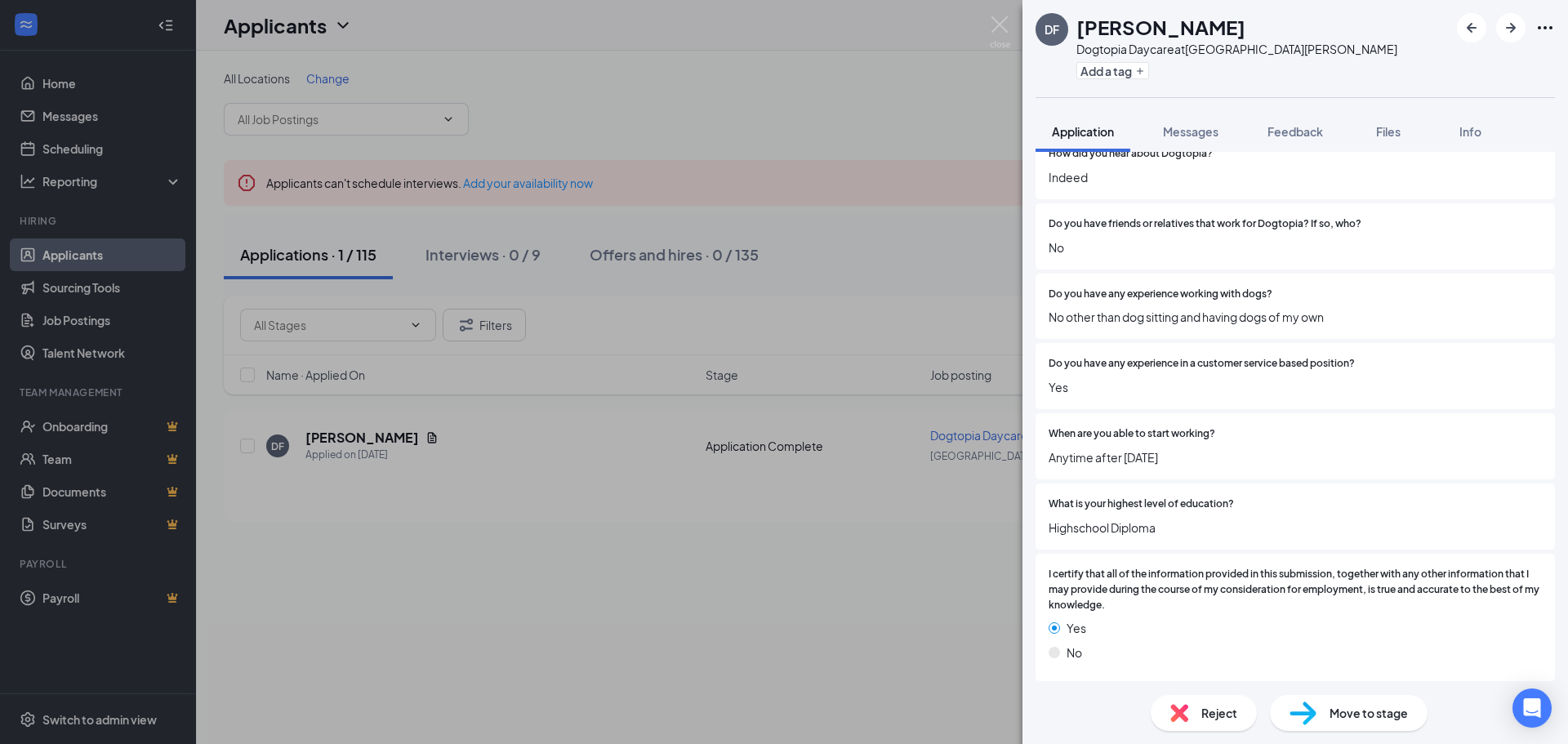
scroll to position [1424, 0]
click at [1199, 164] on div "How did you hear about Dogtopia? Indeed" at bounding box center [1295, 163] width 494 height 40
click at [1187, 113] on button "Messages" at bounding box center [1190, 132] width 88 height 41
click at [1190, 116] on button "Messages" at bounding box center [1190, 132] width 88 height 41
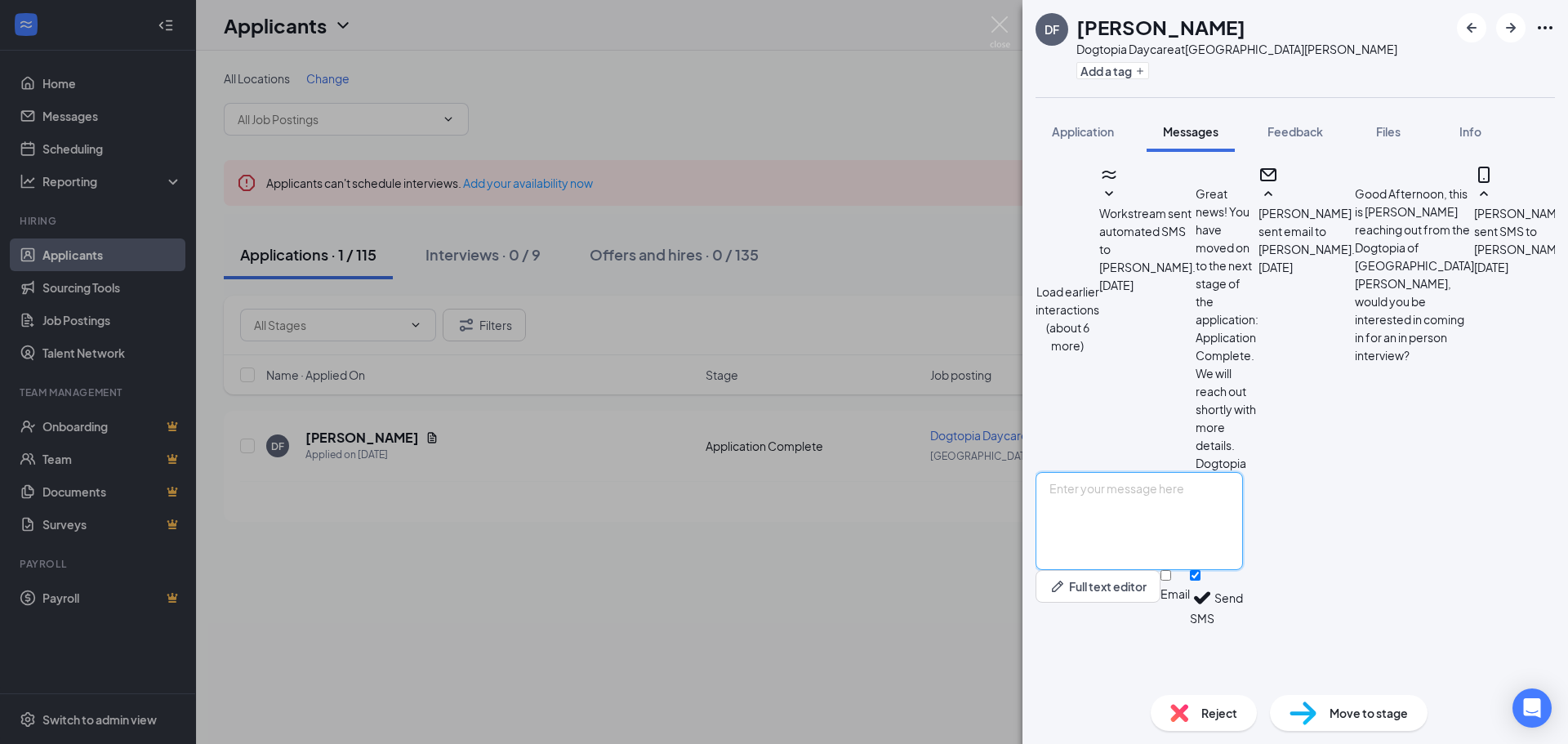
click at [1192, 570] on textarea at bounding box center [1139, 521] width 207 height 98
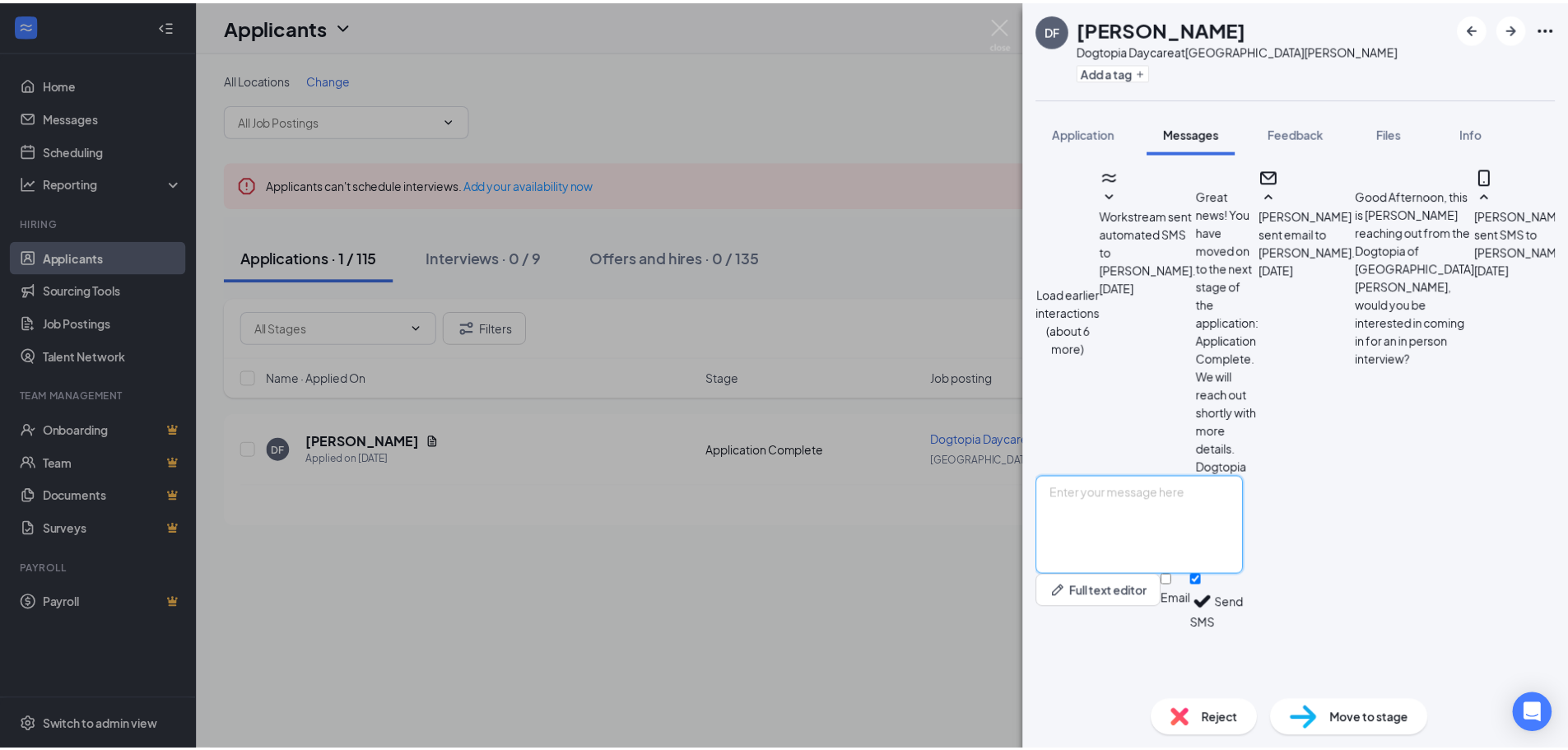
scroll to position [805, 0]
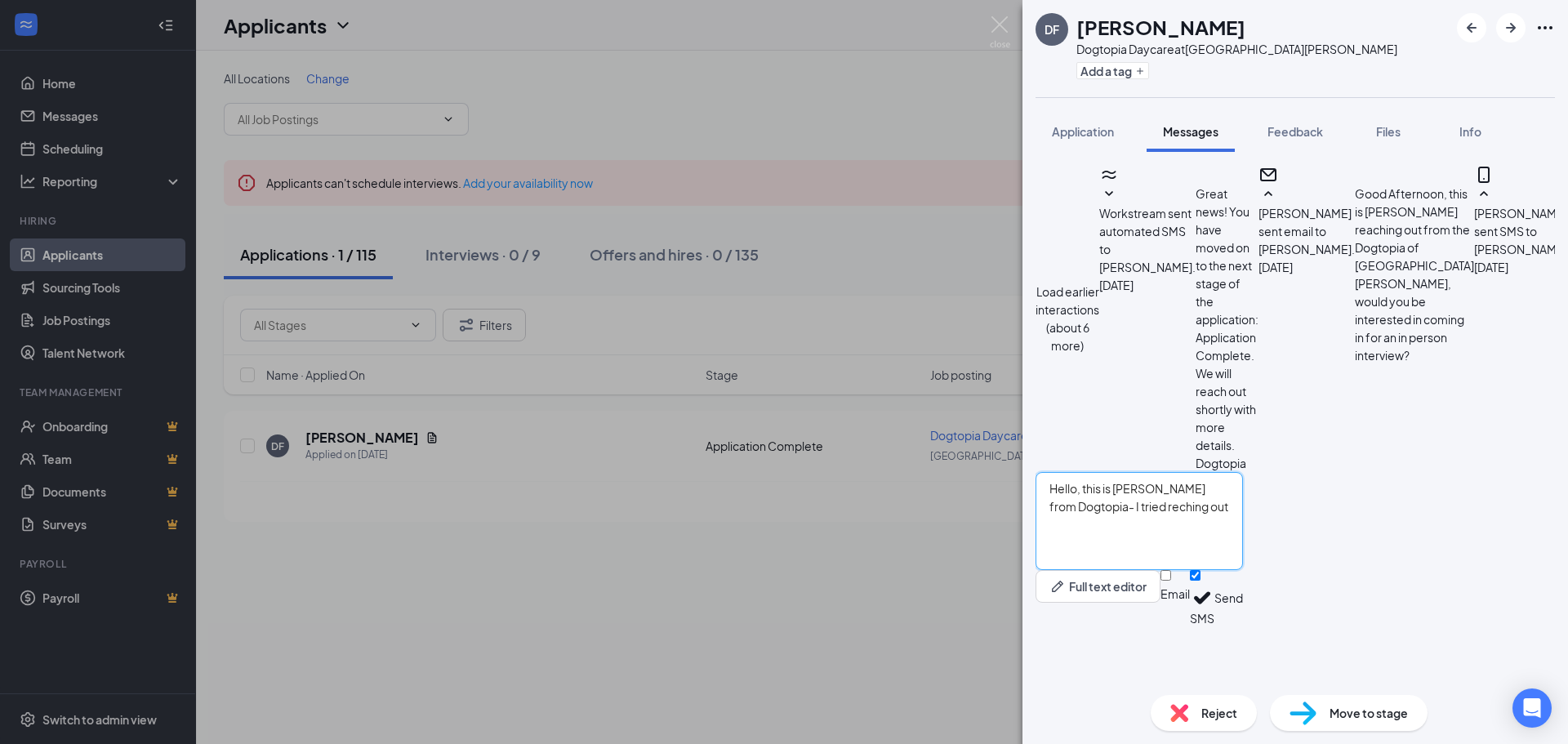
click at [1243, 556] on textarea "Hello, this is [PERSON_NAME] from Dogtopia- I tried reching out" at bounding box center [1139, 521] width 207 height 98
type textarea "Hello, this is [PERSON_NAME] from Dogtopia- I tried reaching out but didn't get…"
click at [1243, 570] on textarea "Hello, this is [PERSON_NAME] from Dogtopia- I tried reaching out but didn't get…" at bounding box center [1139, 521] width 207 height 98
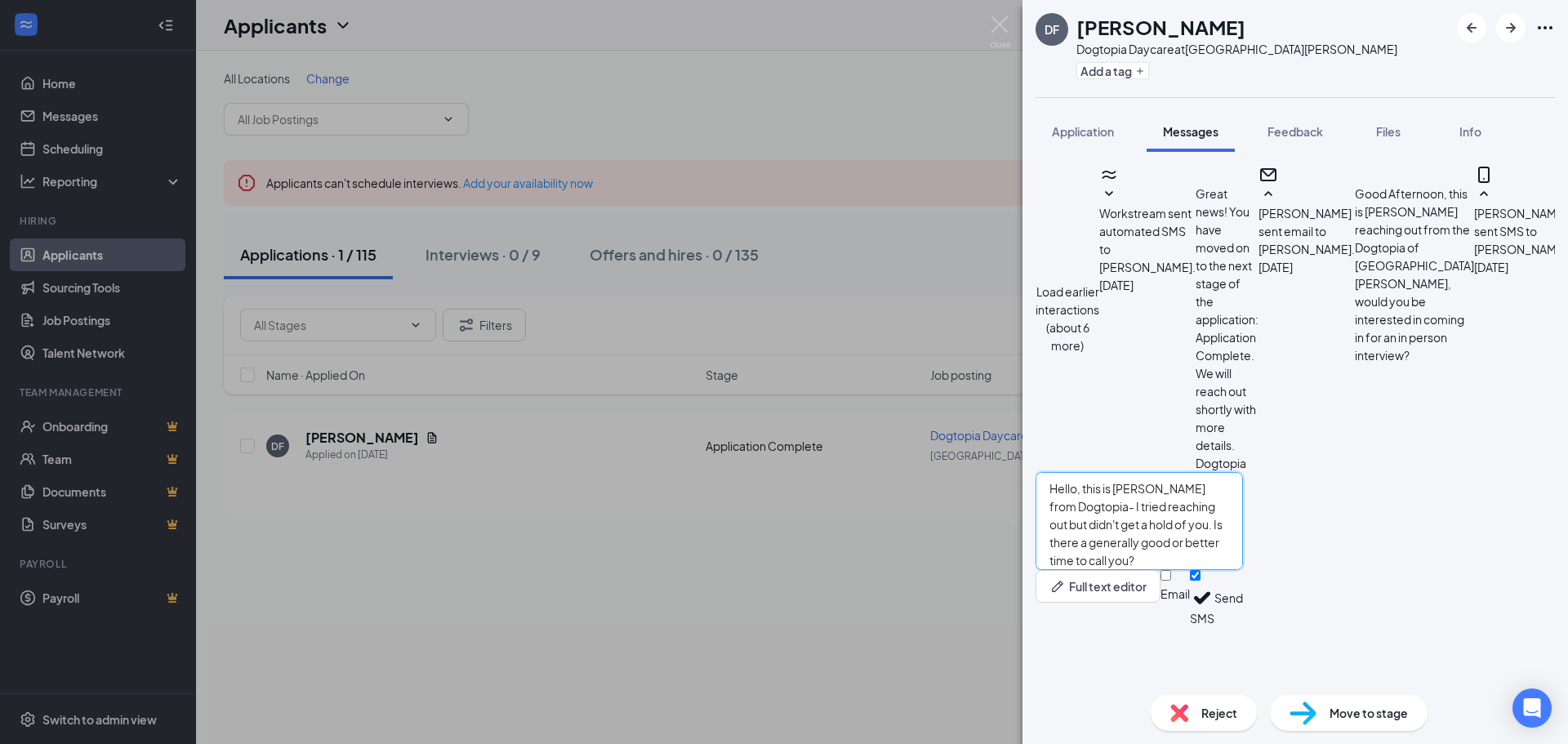
click at [1243, 570] on textarea "Hello, this is [PERSON_NAME] from Dogtopia- I tried reaching out but didn't get…" at bounding box center [1139, 521] width 207 height 98
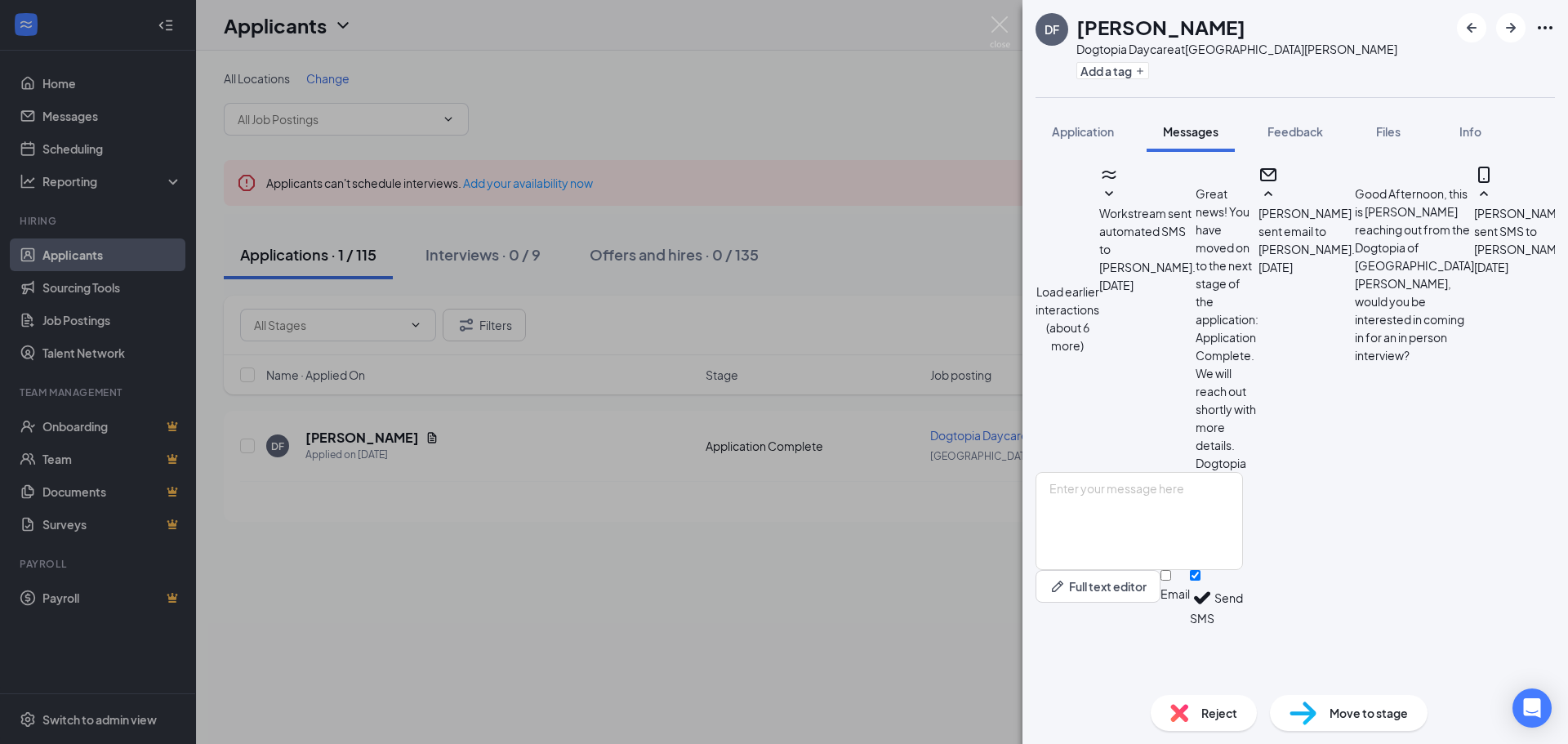
click at [76, 260] on div "DF Deliagni [PERSON_NAME] Dogtopia Daycare at [GEOGRAPHIC_DATA][PERSON_NAME] Ad…" at bounding box center [784, 372] width 1568 height 744
click at [72, 255] on link "Applicants" at bounding box center [112, 254] width 140 height 33
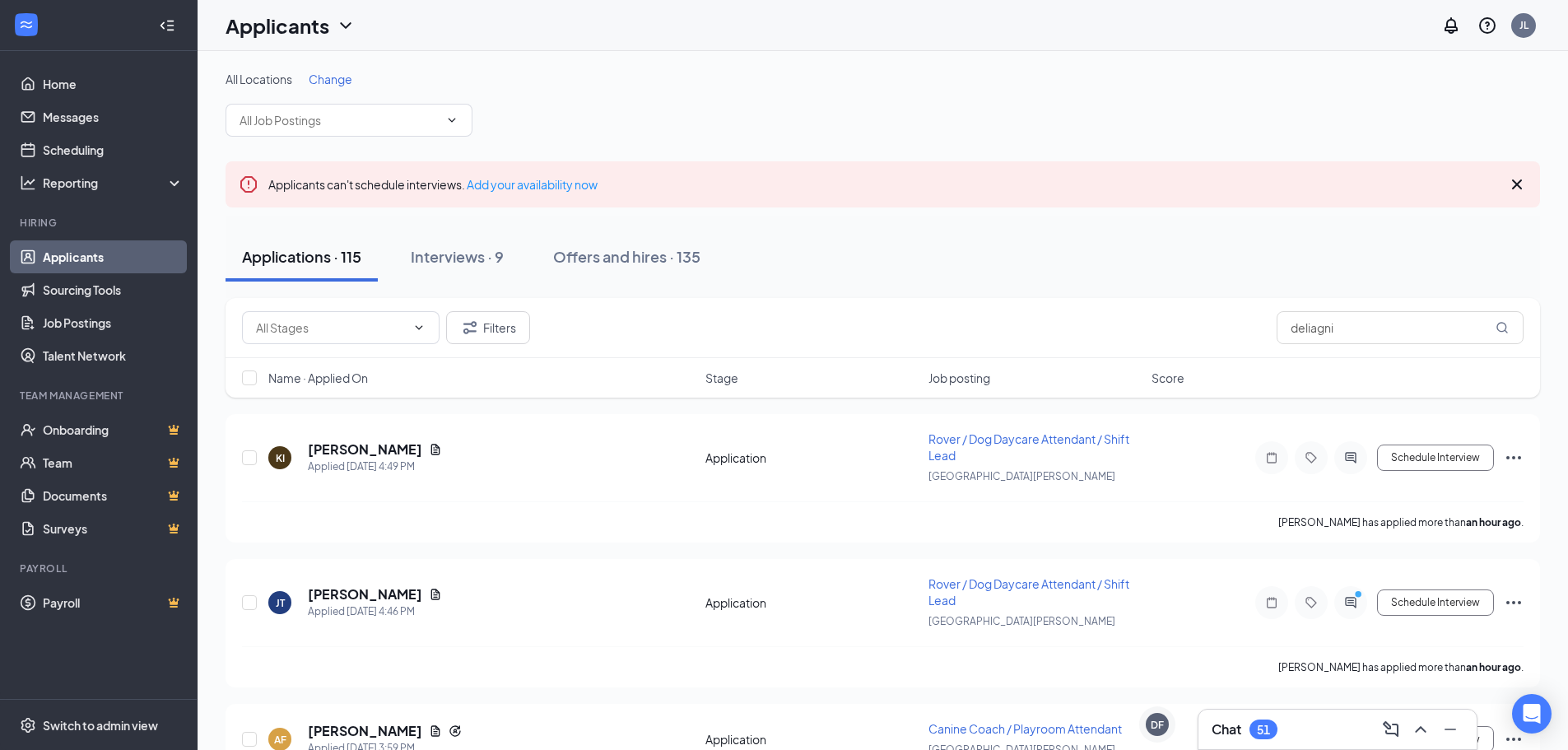
click at [1230, 729] on h3 "Chat" at bounding box center [1226, 729] width 30 height 18
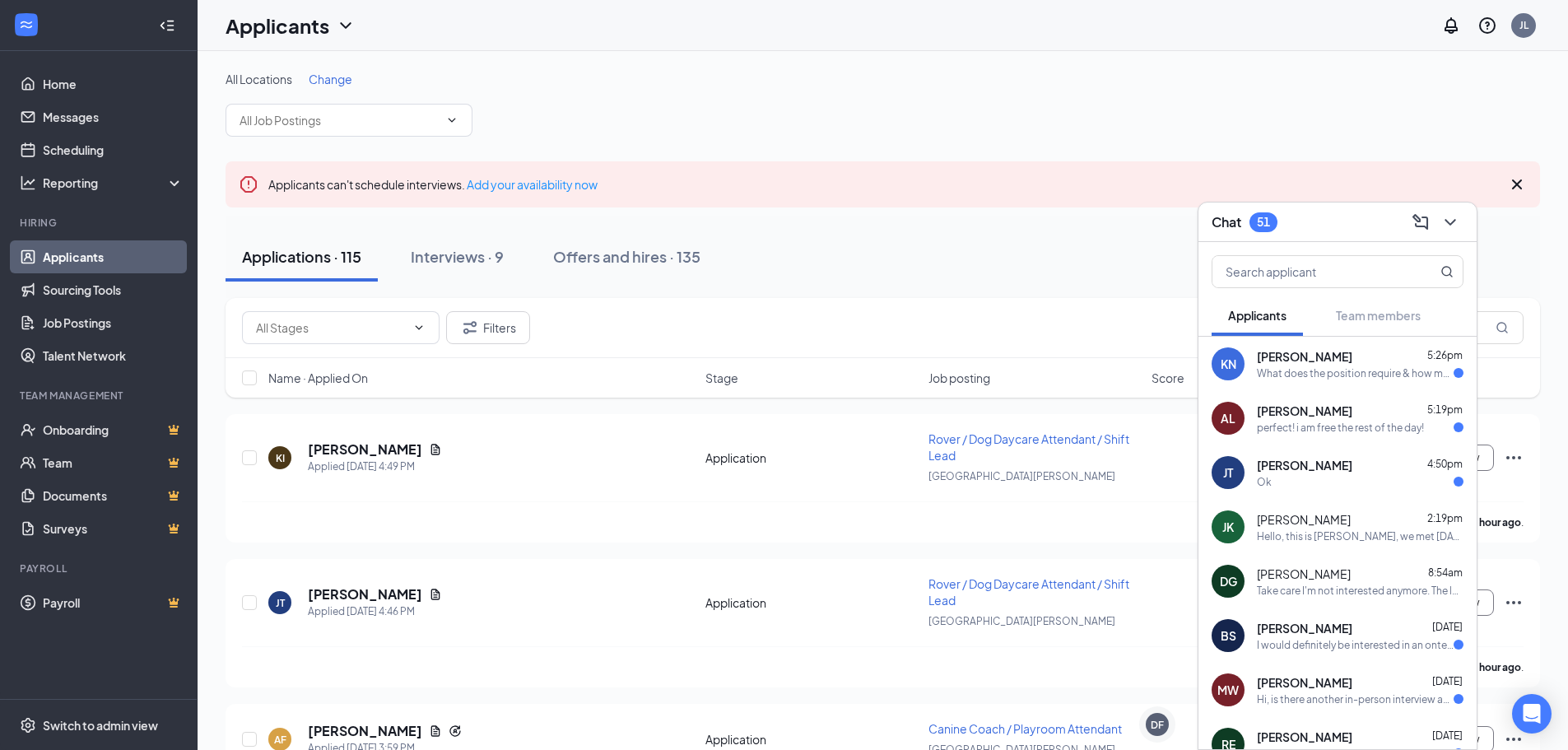
click at [1311, 360] on span "[PERSON_NAME]" at bounding box center [1304, 357] width 96 height 16
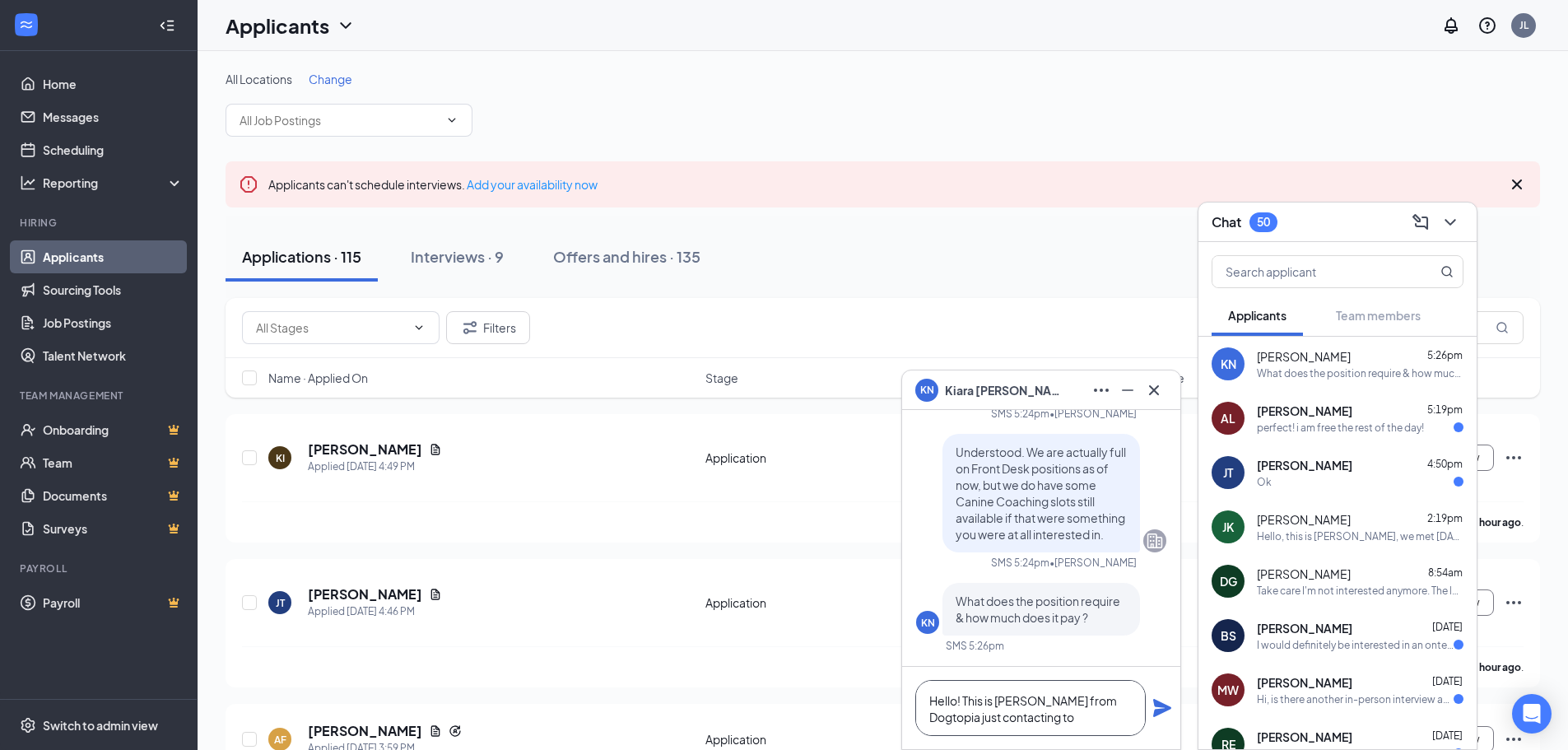
click at [1055, 731] on textarea "Hello! This is [PERSON_NAME] from Dogtopia just contacting to" at bounding box center [1030, 708] width 230 height 56
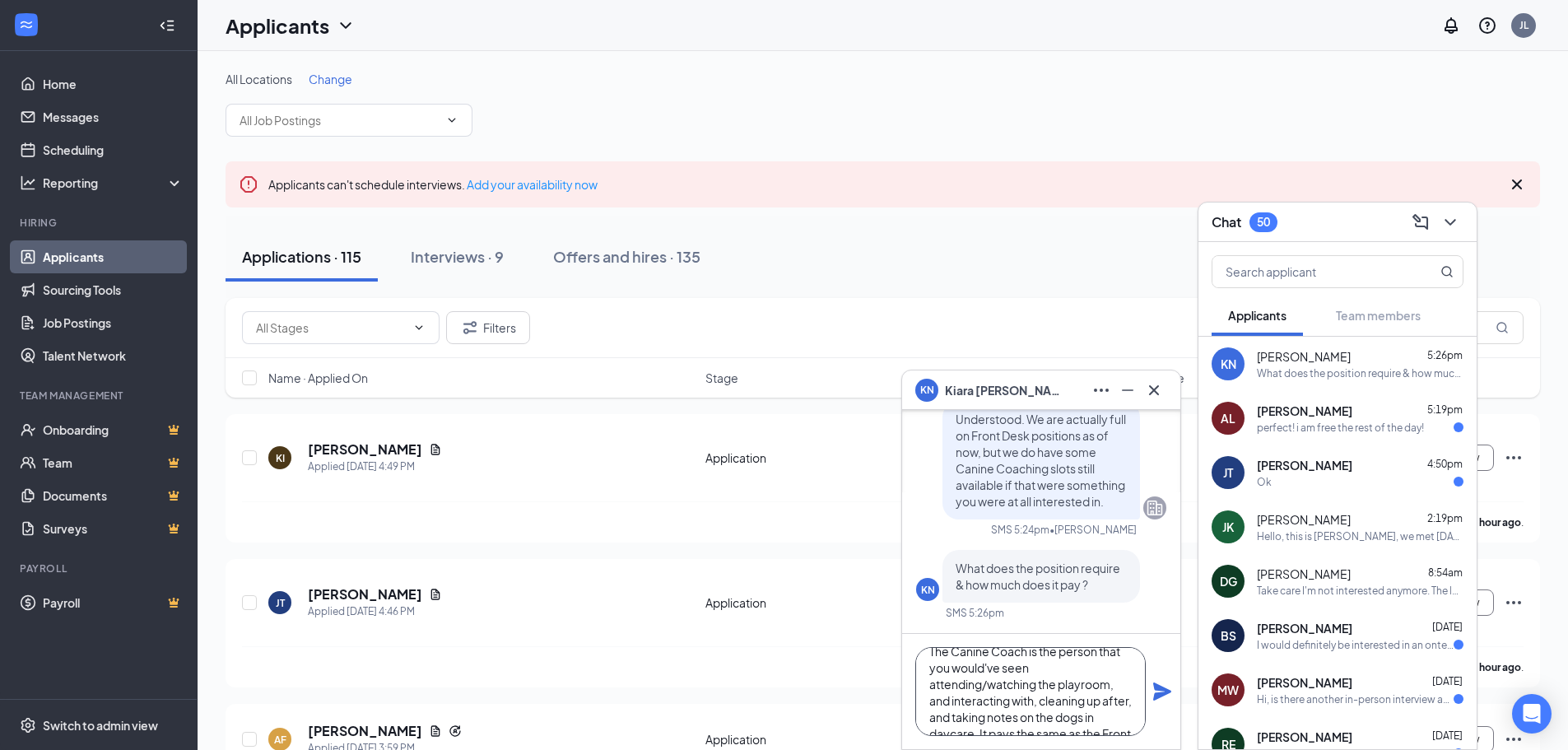
scroll to position [0, 0]
click at [1033, 676] on textarea "The Canine Coach is the person that you would've seen attending/watching the pl…" at bounding box center [1030, 691] width 230 height 89
click at [1024, 669] on textarea "The Canine Coach is the person that you would've seen attending/watching the pl…" at bounding box center [1030, 691] width 230 height 89
click at [1043, 683] on textarea "The Canine Coach is the person that you would've seen attending/watching the pl…" at bounding box center [1030, 691] width 230 height 89
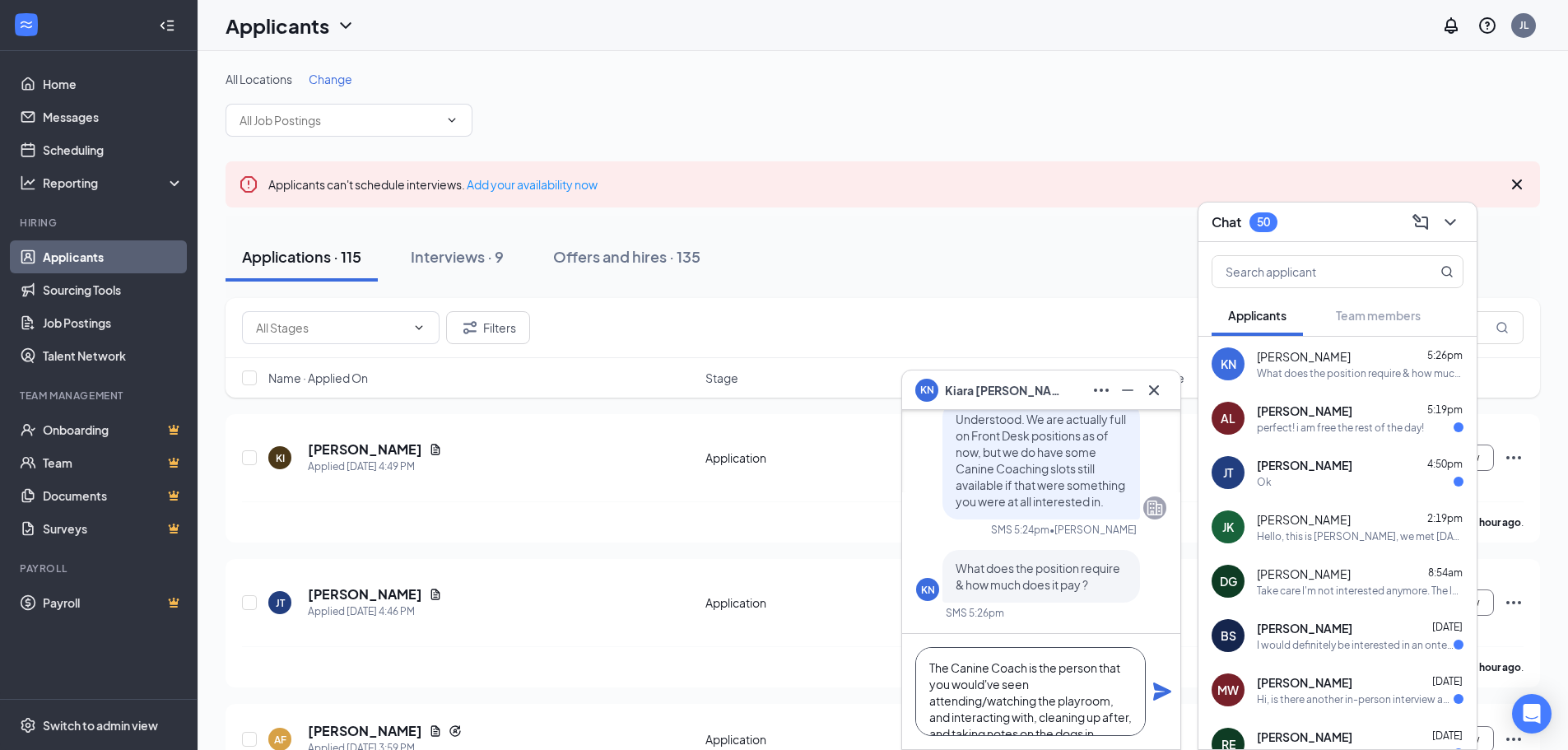
click at [992, 680] on textarea "The Canine Coach is the person that you would've seen attending/watching the pl…" at bounding box center [1030, 691] width 230 height 89
click at [1033, 680] on textarea "The Canine Coach is the person that you would've seen attending/watching the pl…" at bounding box center [1030, 691] width 230 height 89
drag, startPoint x: 1035, startPoint y: 690, endPoint x: 955, endPoint y: 684, distance: 80.2
click at [955, 684] on textarea "The Canine Coach is the person that you would've seen attending/watching the pl…" at bounding box center [1030, 691] width 230 height 89
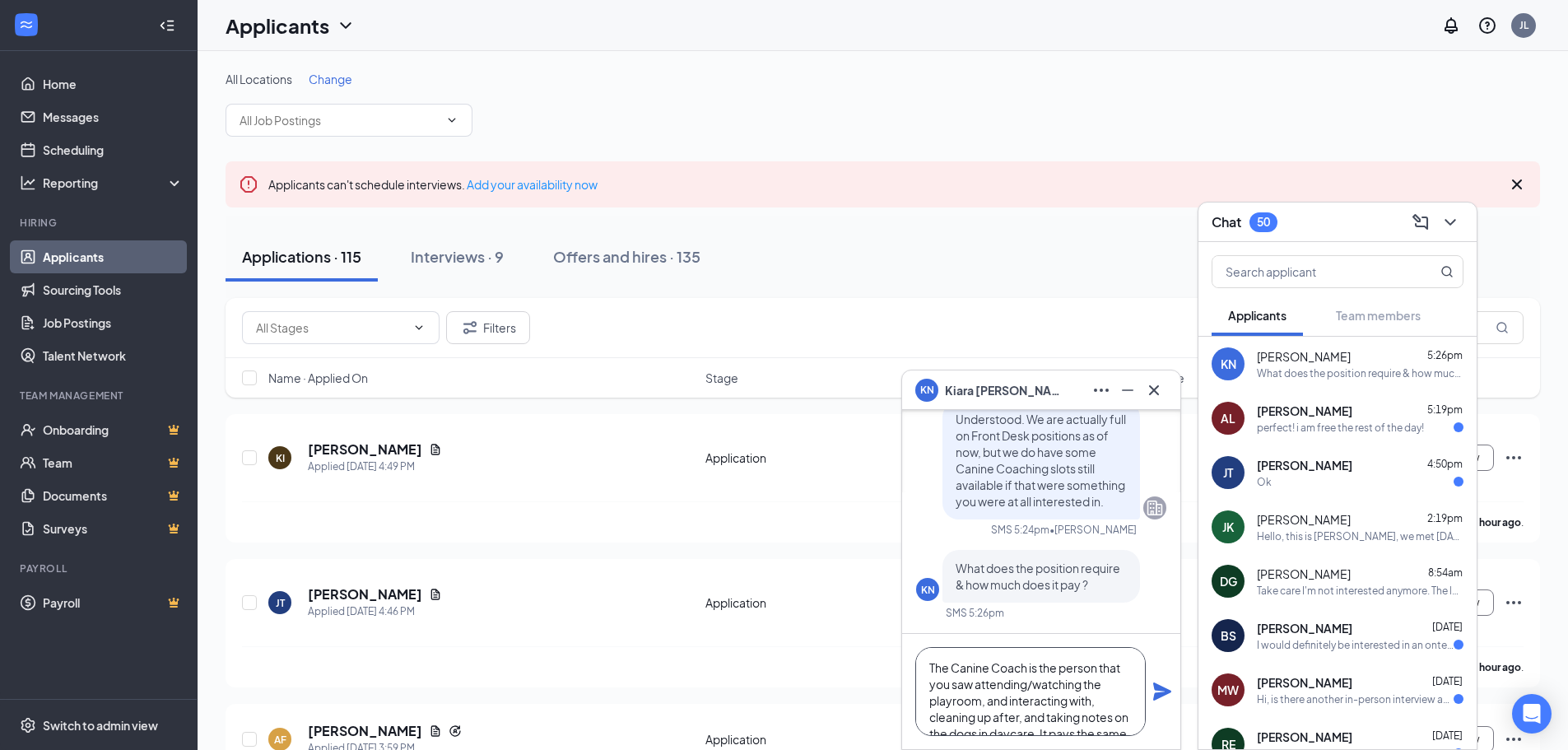
click at [1029, 684] on textarea "The Canine Coach is the person that you saw attending/watching the playroom, an…" at bounding box center [1030, 691] width 230 height 89
click at [1010, 683] on textarea "The Canine Coach is the person that you saw attending/watching the playroom, an…" at bounding box center [1030, 691] width 230 height 89
click at [1057, 673] on textarea "The Canine Coach is the person that you saw attending/watching the playroom, an…" at bounding box center [1030, 691] width 230 height 89
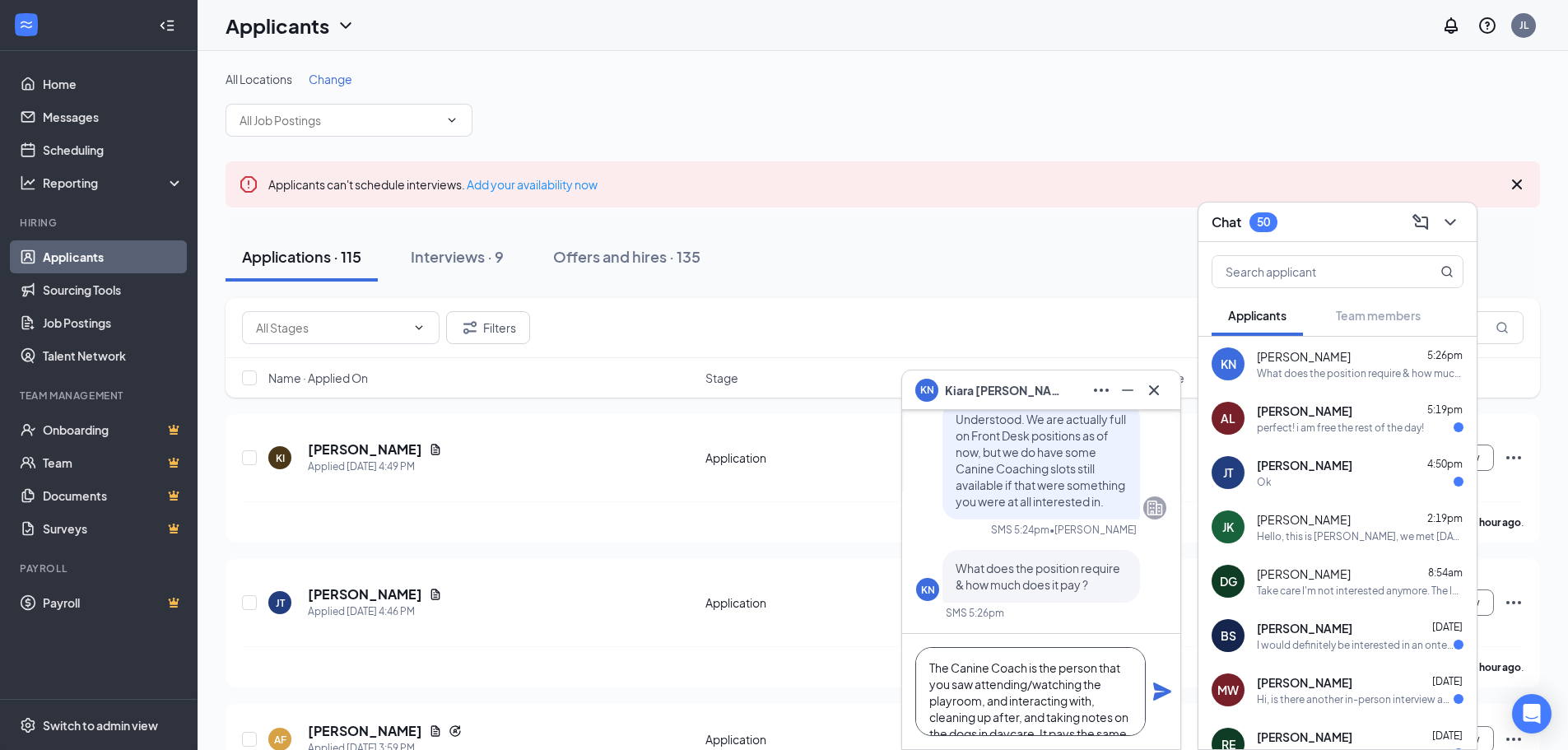
click at [1063, 685] on textarea "The Canine Coach is the person that you saw attending/watching the playroom, an…" at bounding box center [1030, 691] width 230 height 89
drag, startPoint x: 1063, startPoint y: 685, endPoint x: 1009, endPoint y: 691, distance: 54.3
click at [1009, 691] on textarea "The Canine Coach is the person that you saw attending/watching the playroom, an…" at bounding box center [1030, 691] width 230 height 89
click at [1089, 686] on textarea "The Canine Coach is the person that you saw tending the playroom, and interacti…" at bounding box center [1030, 691] width 230 height 89
click at [1012, 698] on textarea "The Canine Coach is the person that you saw tending the playroom during the int…" at bounding box center [1030, 691] width 230 height 89
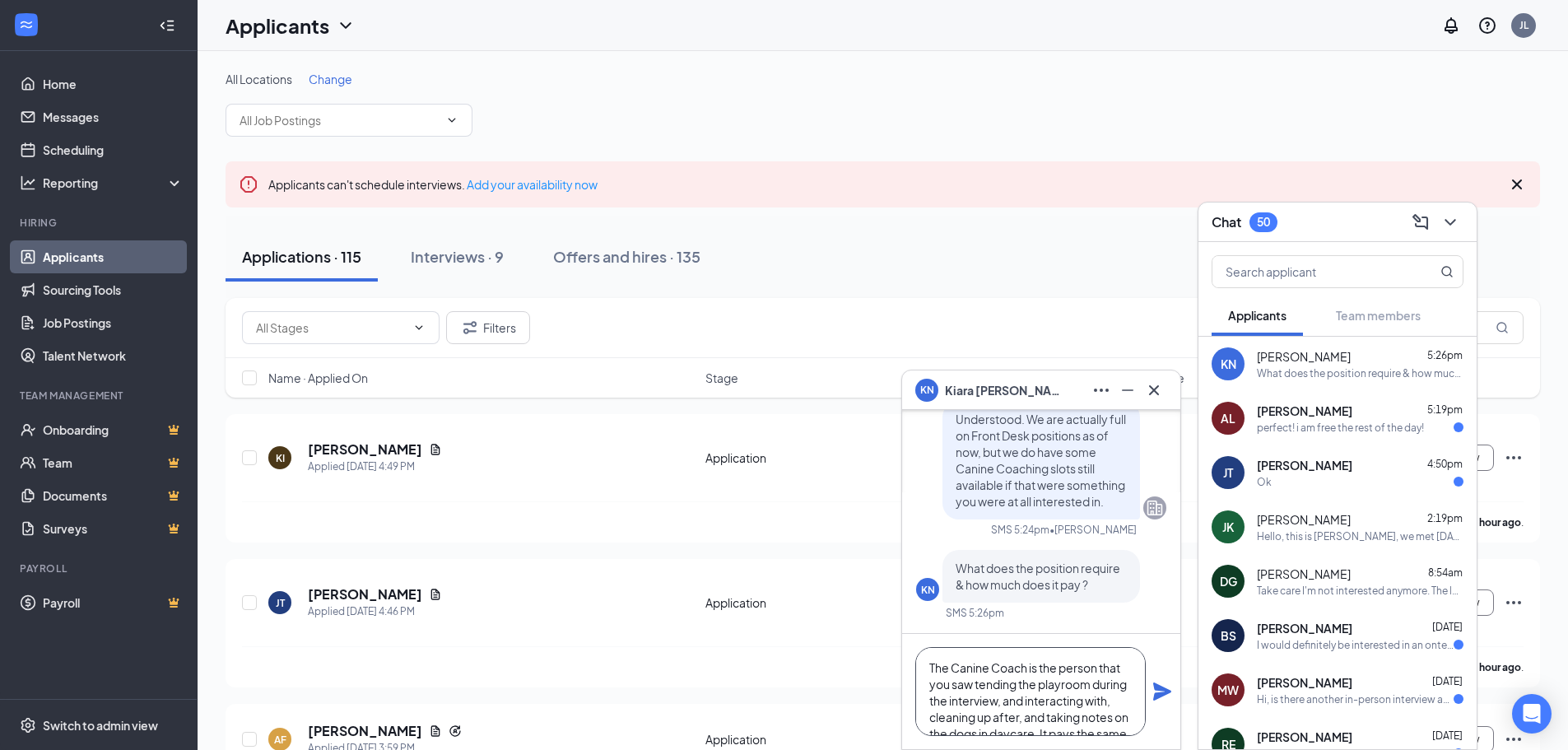
click at [1013, 698] on textarea "The Canine Coach is the person that you saw tending the playroom during the int…" at bounding box center [1030, 691] width 230 height 89
click at [1014, 691] on textarea "The Canine Coach is the person that you saw tending the playroom during the int…" at bounding box center [1030, 691] width 230 height 89
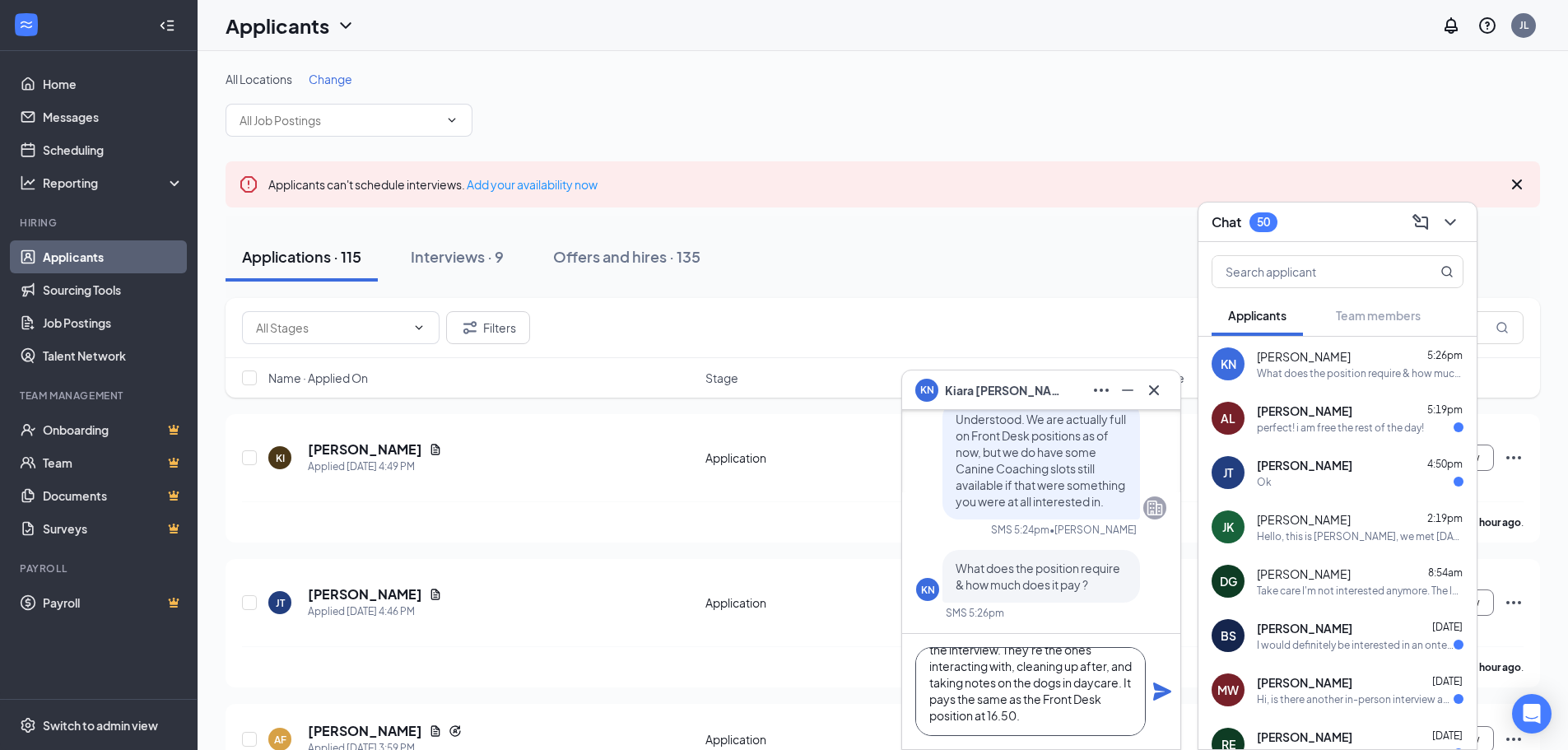
click at [1033, 693] on textarea "The Canine Coach is the person that you saw tending the playroom during the int…" at bounding box center [1030, 691] width 230 height 89
click at [1033, 711] on textarea "The Canine Coach is the person that you saw tending the playroom during the int…" at bounding box center [1030, 691] width 230 height 89
click at [1026, 687] on textarea "The Canine Coach is the person that you saw tending the playroom during the int…" at bounding box center [1030, 691] width 230 height 89
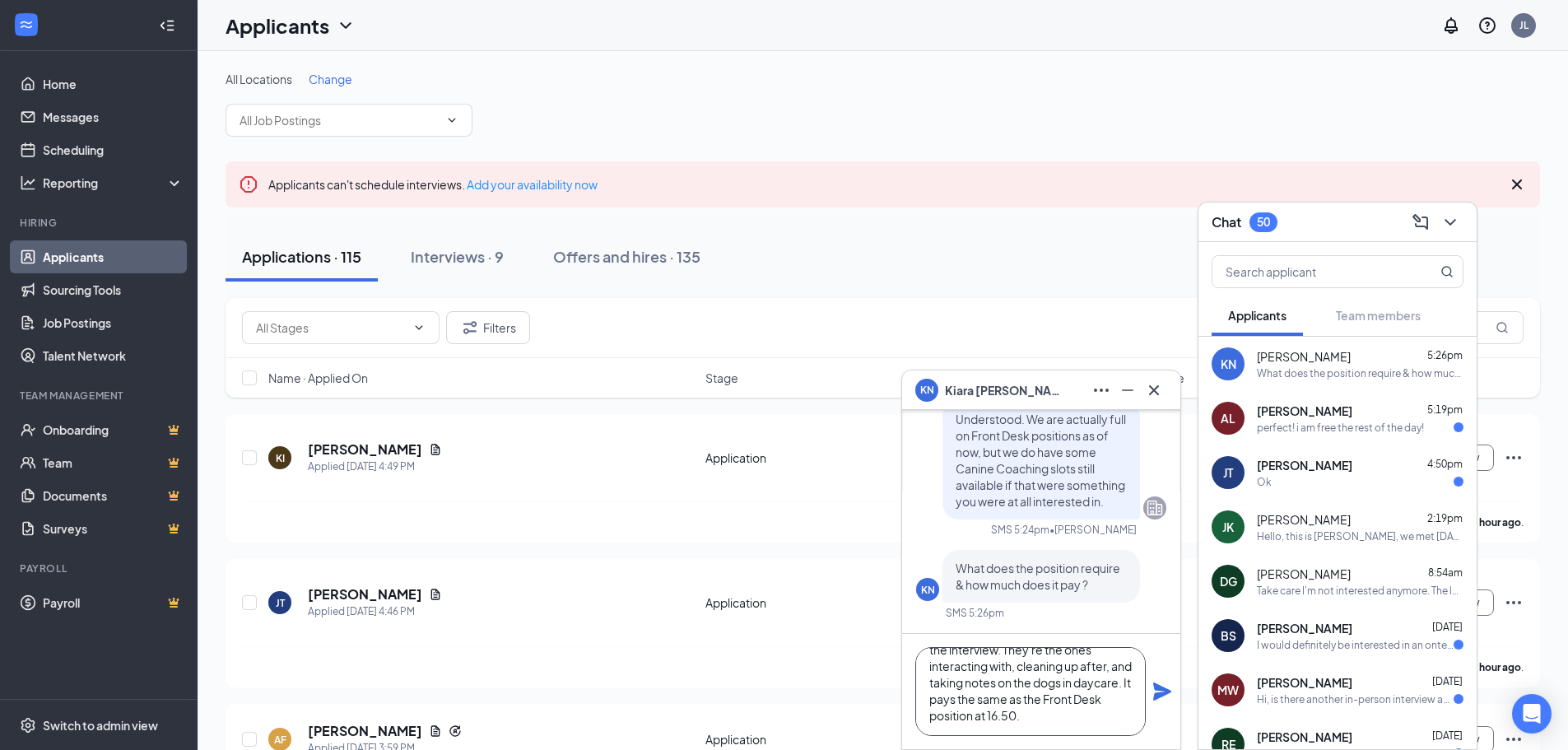
click at [1001, 707] on textarea "The Canine Coach is the person that you saw tending the playroom during the int…" at bounding box center [1030, 691] width 230 height 89
click at [1060, 705] on textarea "The Canine Coach is the person that you saw tending the playroom during the int…" at bounding box center [1030, 691] width 230 height 89
click at [1135, 692] on textarea "The Canine Coach is the person that you saw tending the playroom during the int…" at bounding box center [1030, 691] width 230 height 89
click at [1142, 690] on textarea "The Canine Coach is the person that you saw tending the playroom during the int…" at bounding box center [1030, 691] width 230 height 89
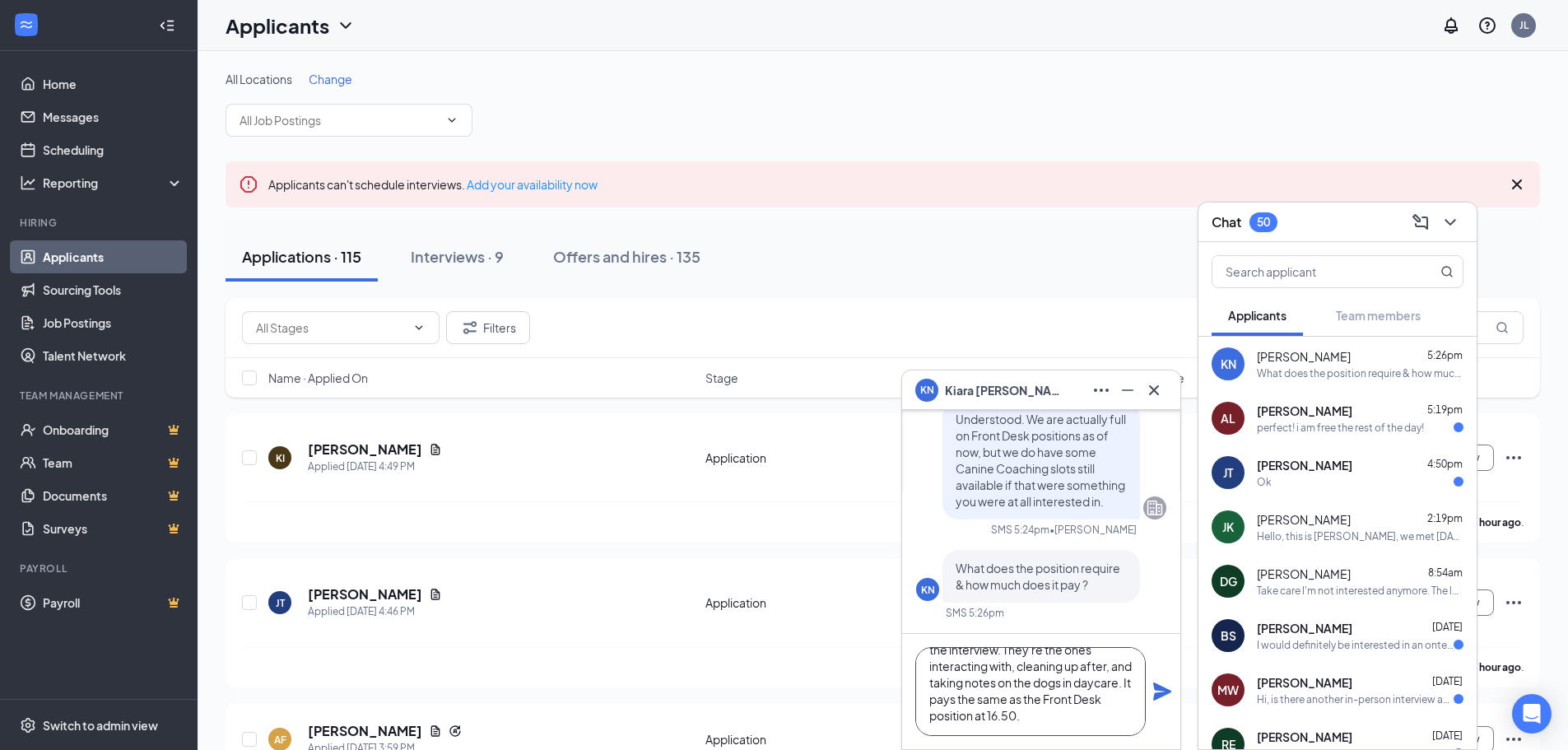
drag, startPoint x: 1143, startPoint y: 690, endPoint x: 1157, endPoint y: 686, distance: 14.6
click at [1157, 686] on div "The Canine Coach is the person that you saw tending the playroom during the int…" at bounding box center [1041, 691] width 278 height 116
type textarea "The Canine Coach is the person that you saw tending the playroom during the int…"
click at [1157, 686] on icon "Plane" at bounding box center [1162, 691] width 18 height 18
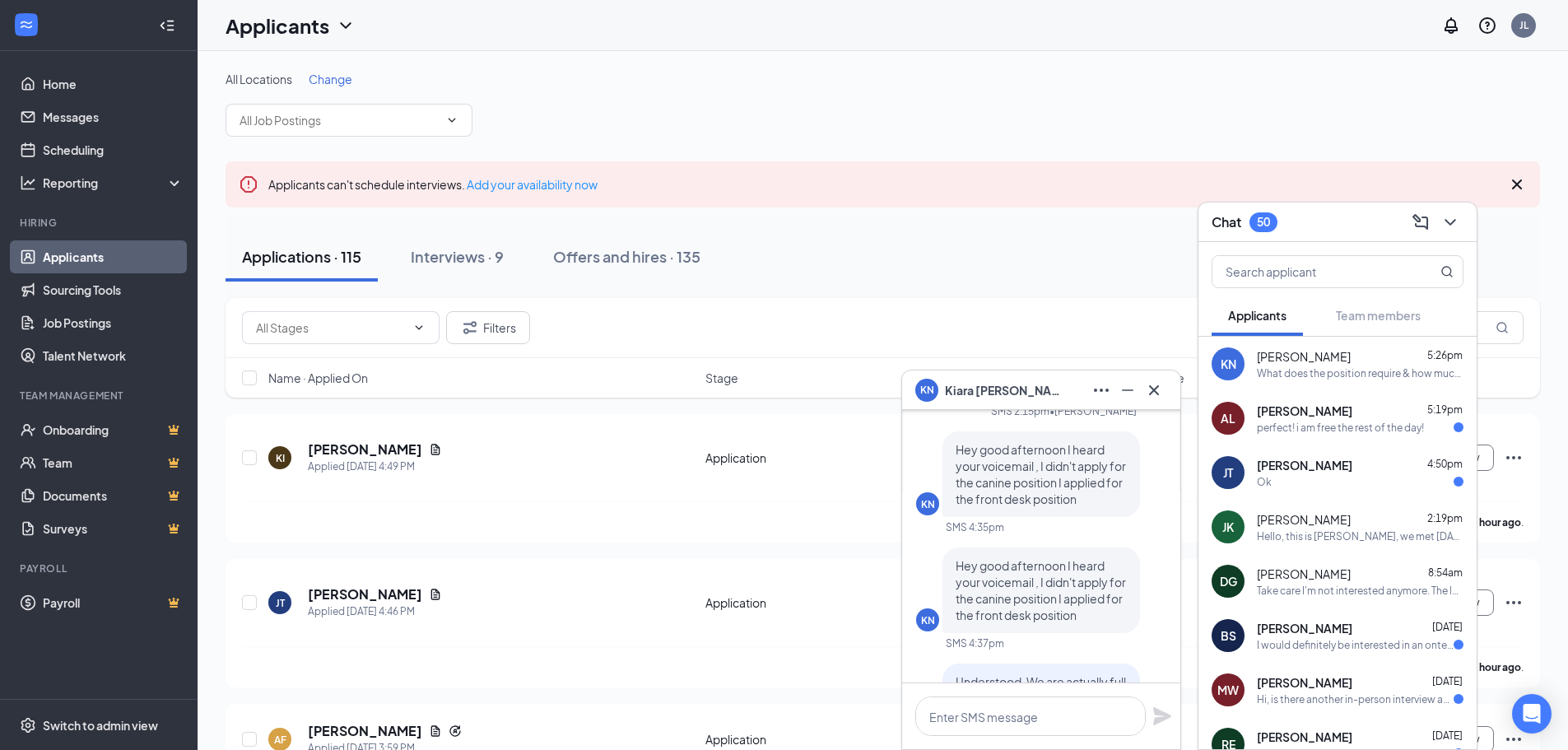
scroll to position [-232, 0]
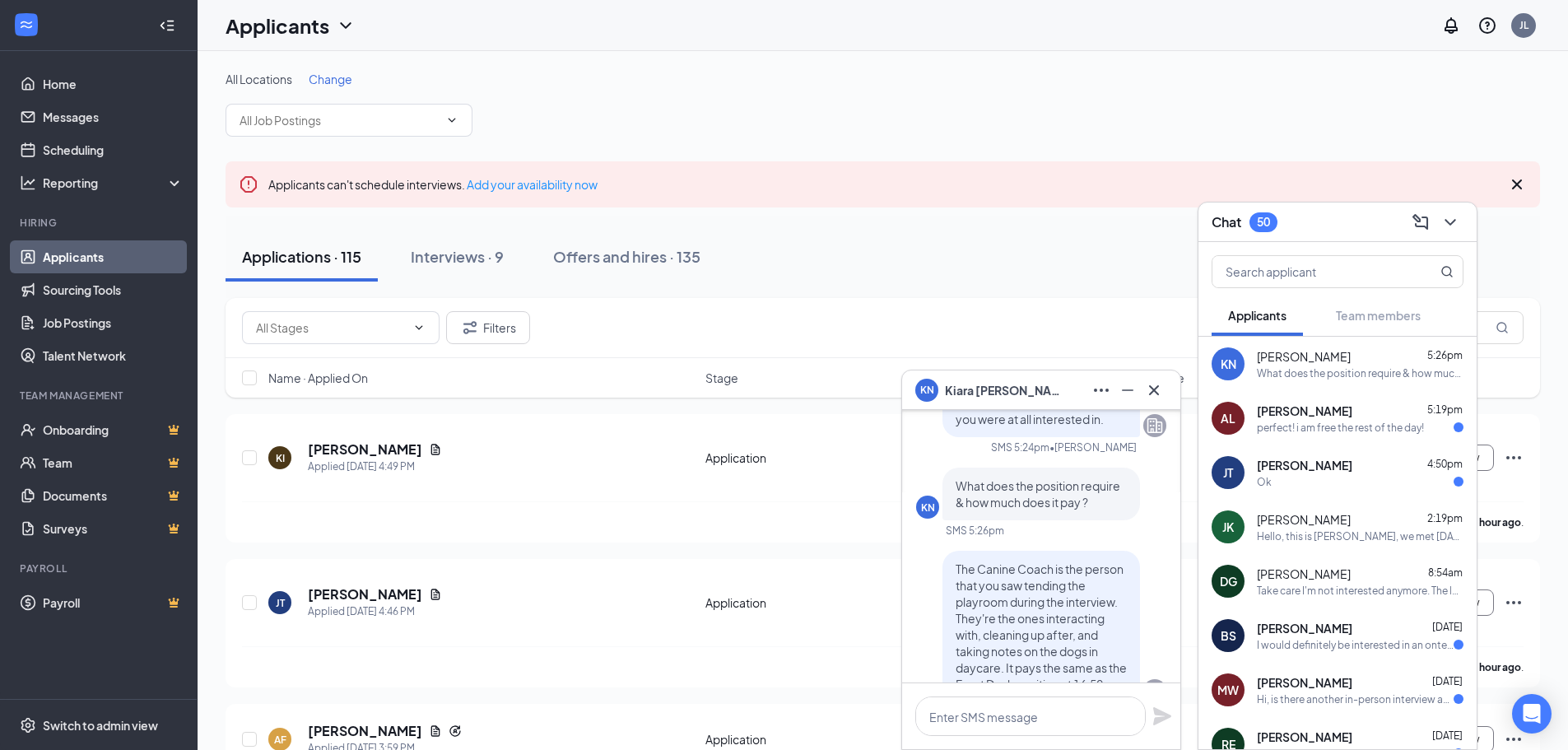
click at [1310, 399] on div "AL [PERSON_NAME] 5:19pm perfect! i am free the rest of the day!" at bounding box center [1337, 418] width 278 height 55
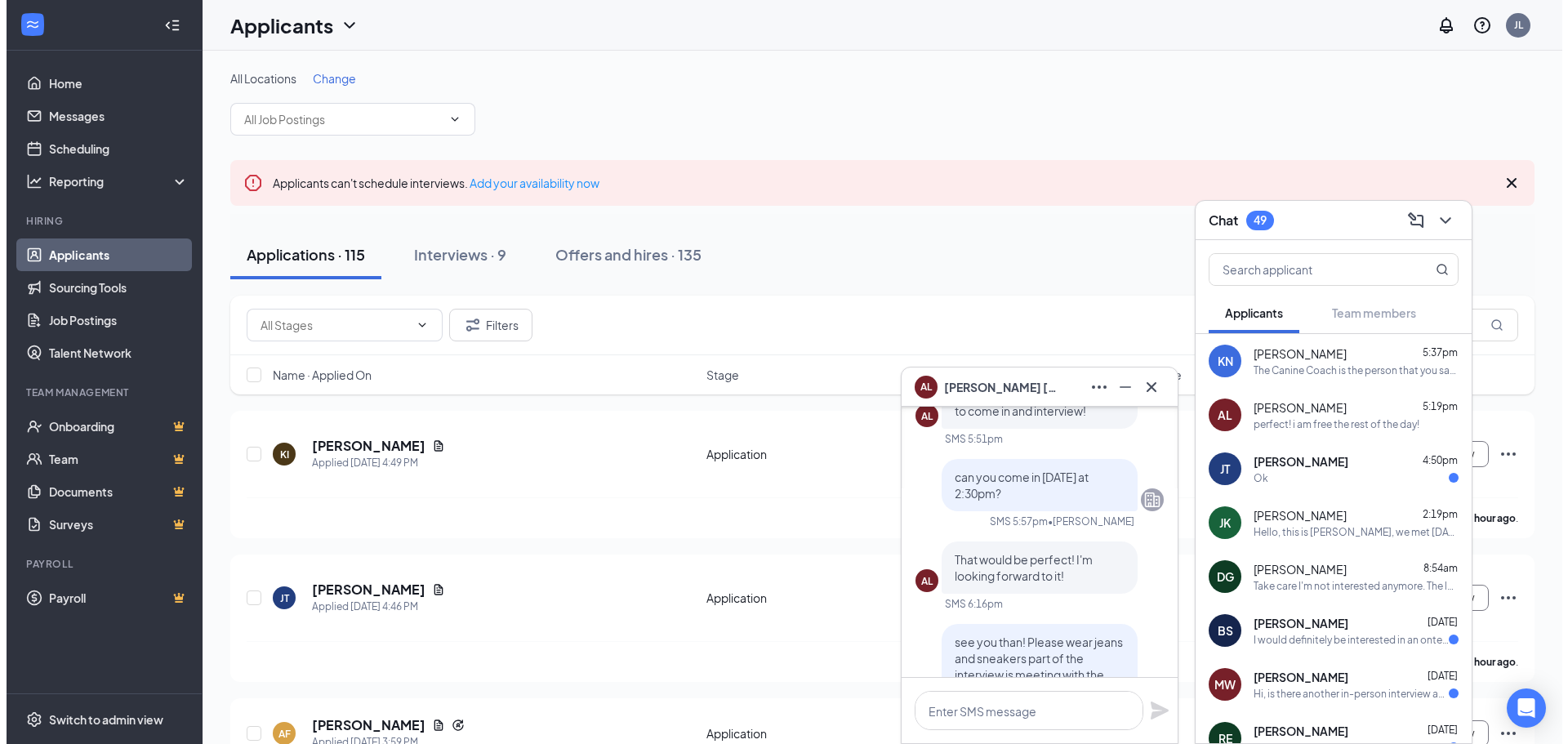
scroll to position [-1143, 0]
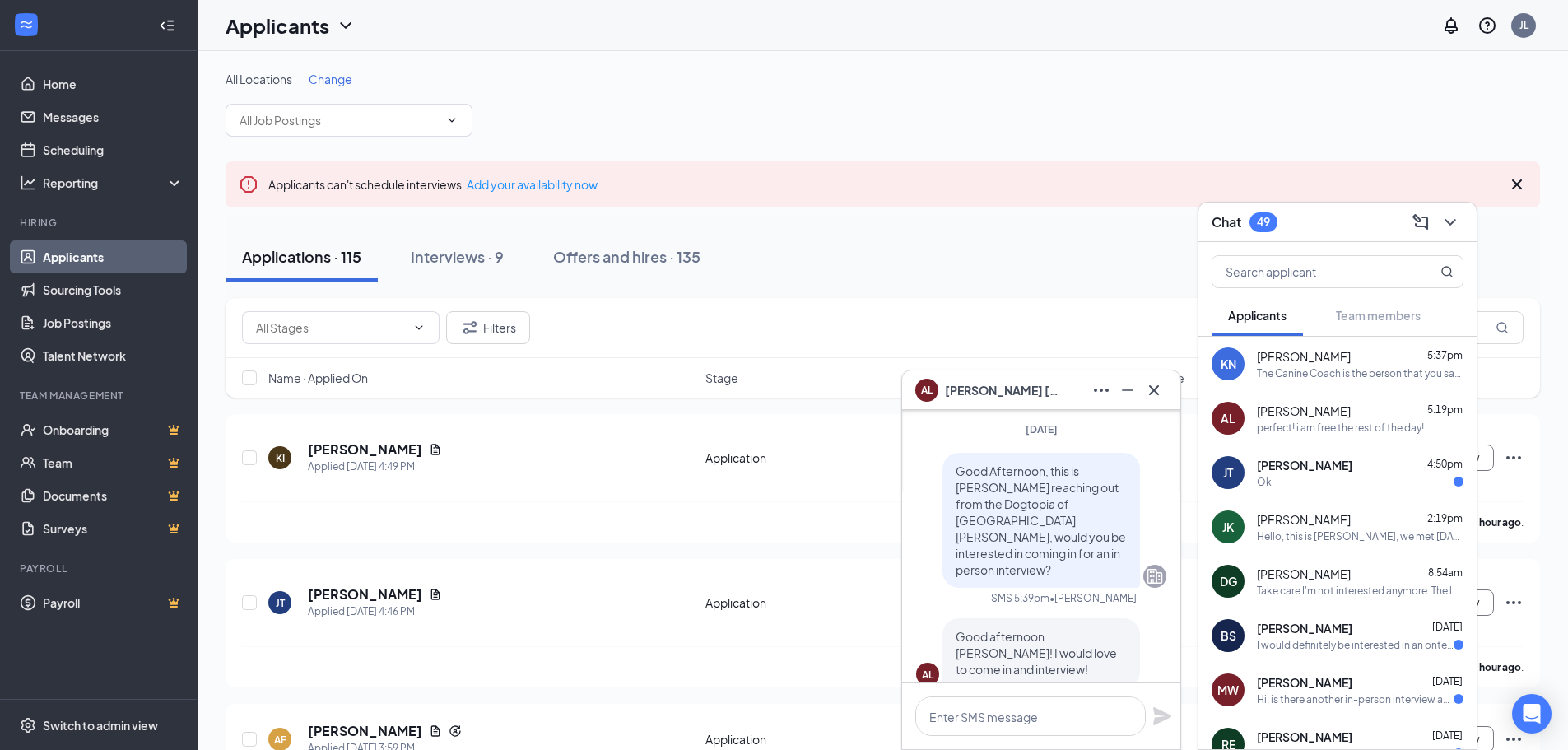
click at [1400, 124] on div "All Locations Change" at bounding box center [883, 103] width 1314 height 65
click at [343, 124] on input "text" at bounding box center [339, 120] width 199 height 18
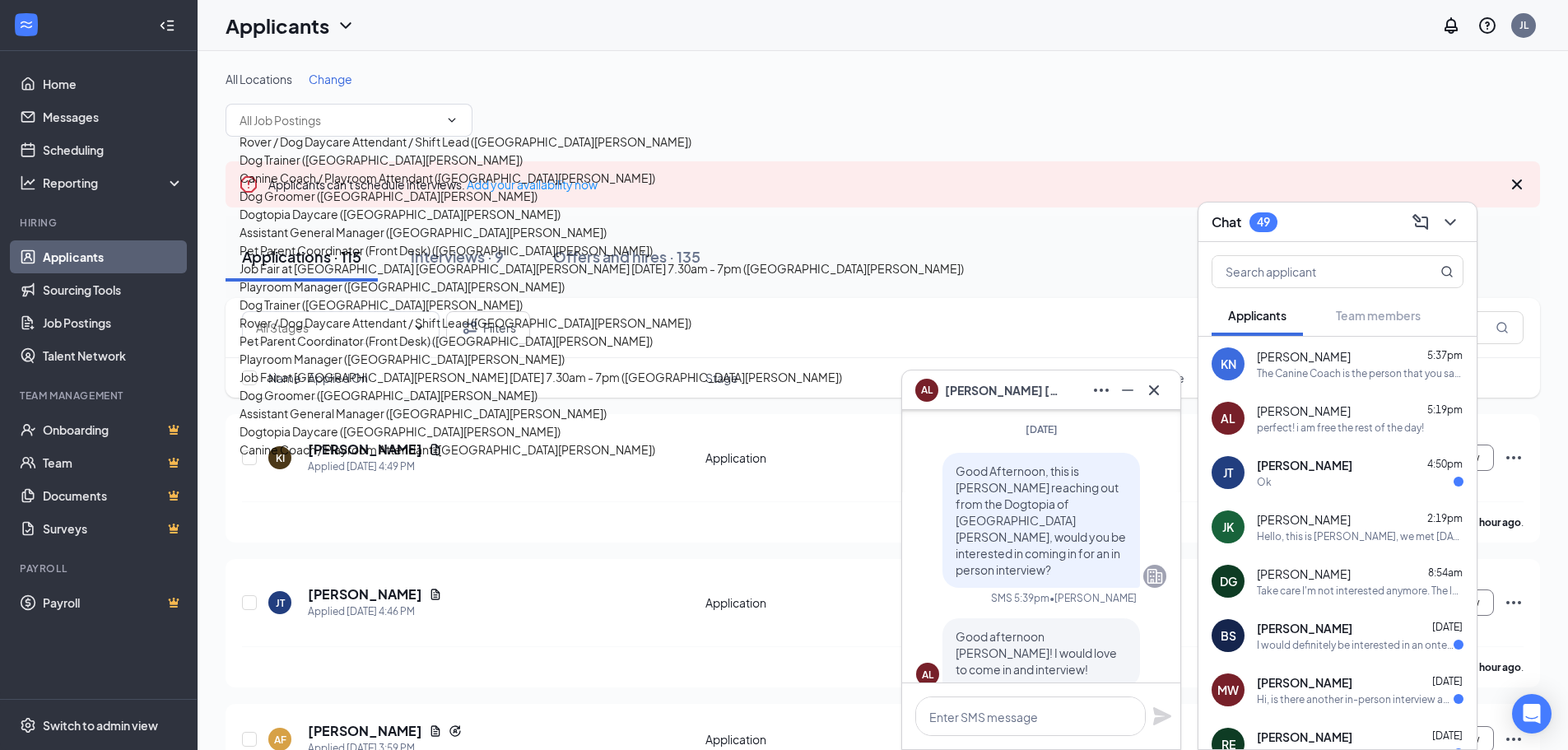
click at [1073, 125] on div "All Locations Change Rover / Dog Daycare Attendant / Shift Lead ([GEOGRAPHIC_DA…" at bounding box center [883, 103] width 1314 height 65
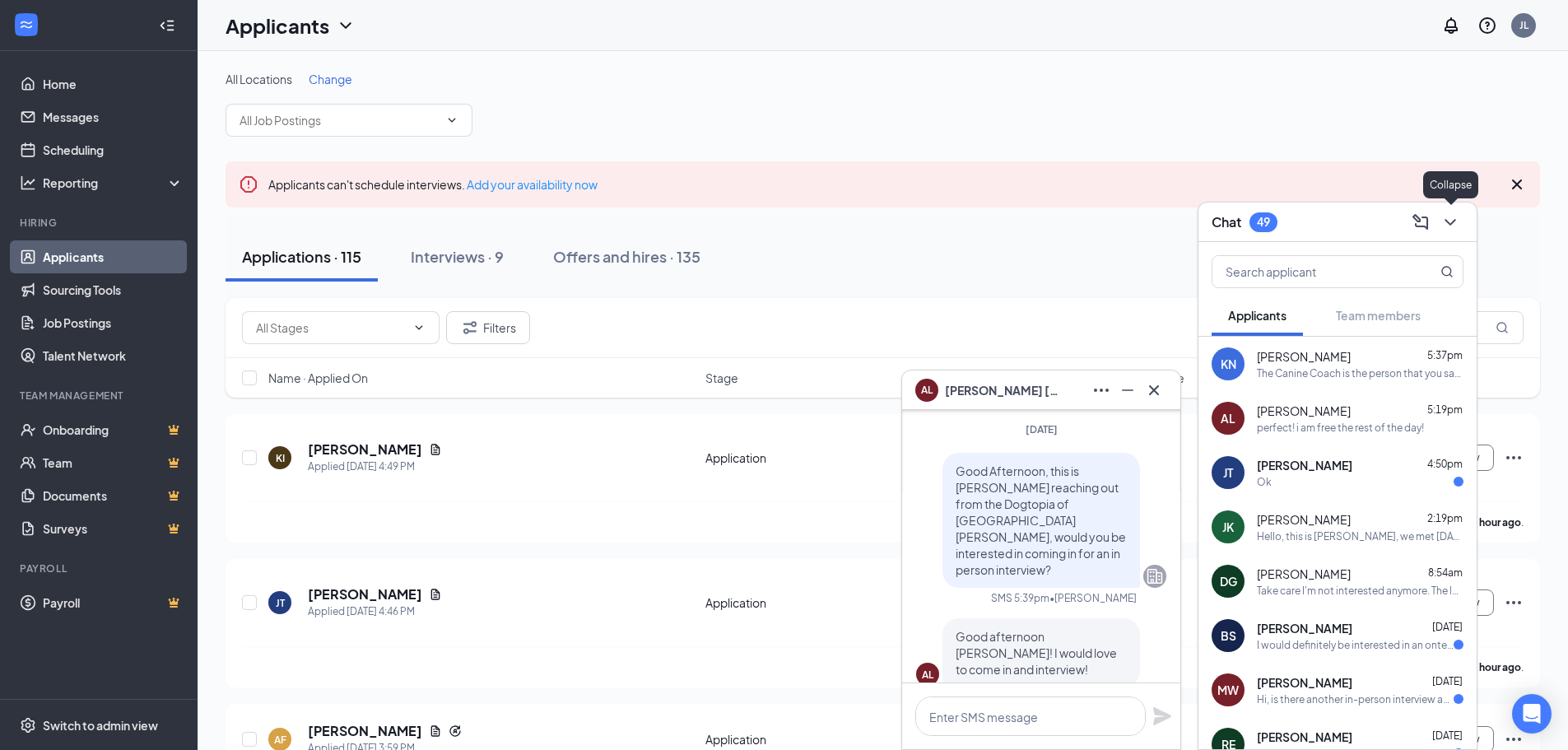
click at [1448, 218] on icon "ChevronDown" at bounding box center [1450, 222] width 20 height 20
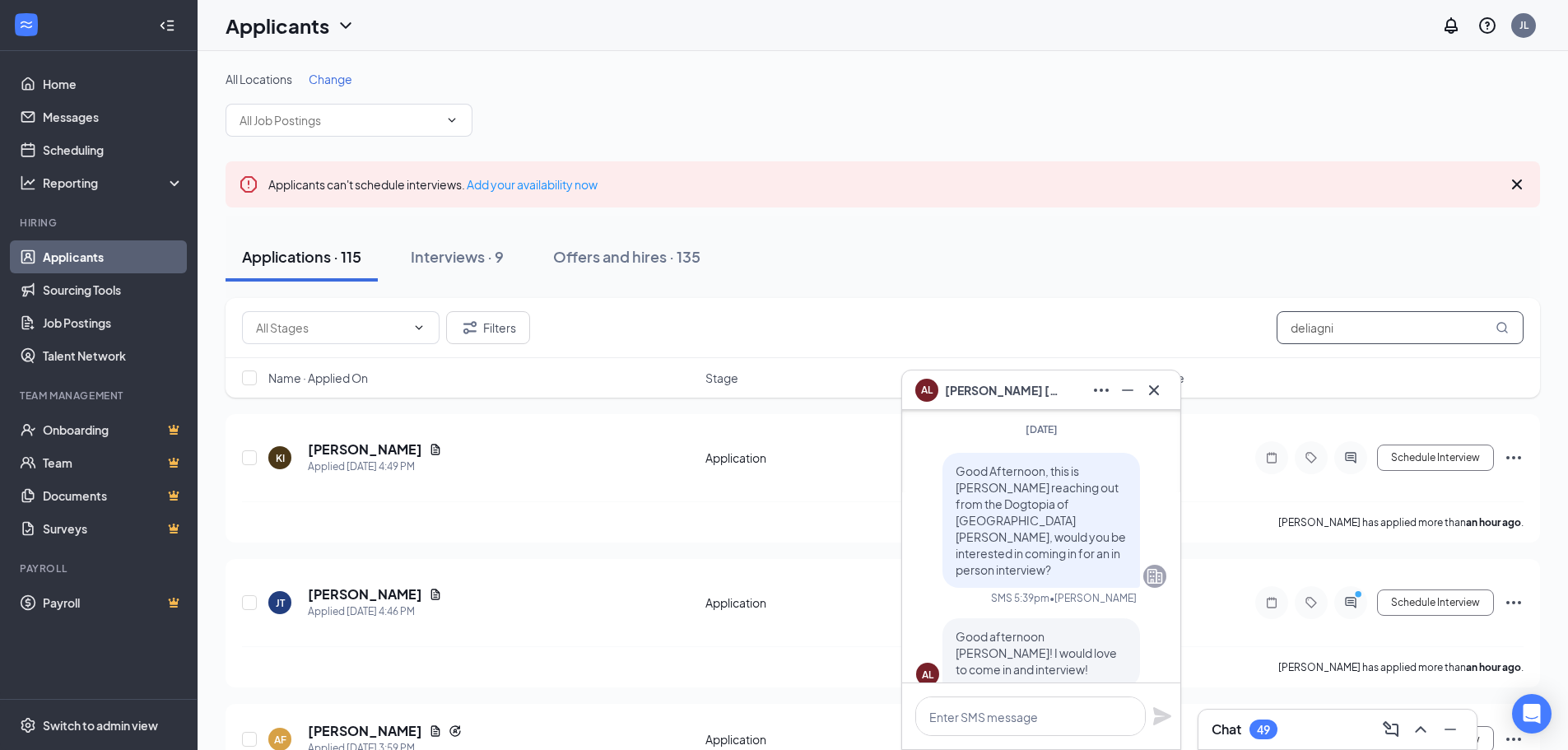
click at [1401, 320] on input "deliagni" at bounding box center [1400, 327] width 247 height 33
click at [1398, 321] on input "deliagni" at bounding box center [1400, 327] width 247 height 33
type input "[PERSON_NAME]"
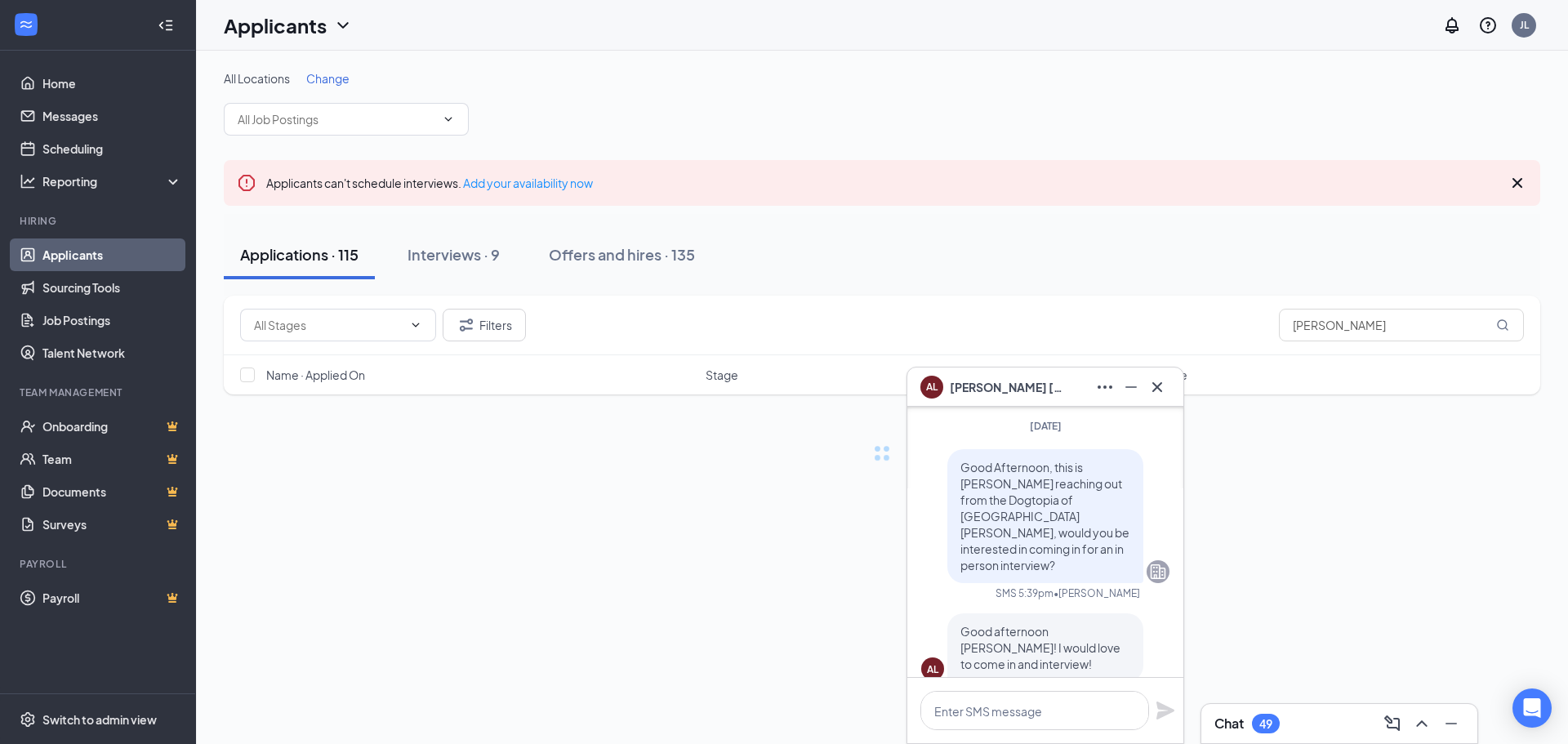
click at [1137, 396] on icon "Minimize" at bounding box center [1131, 387] width 20 height 20
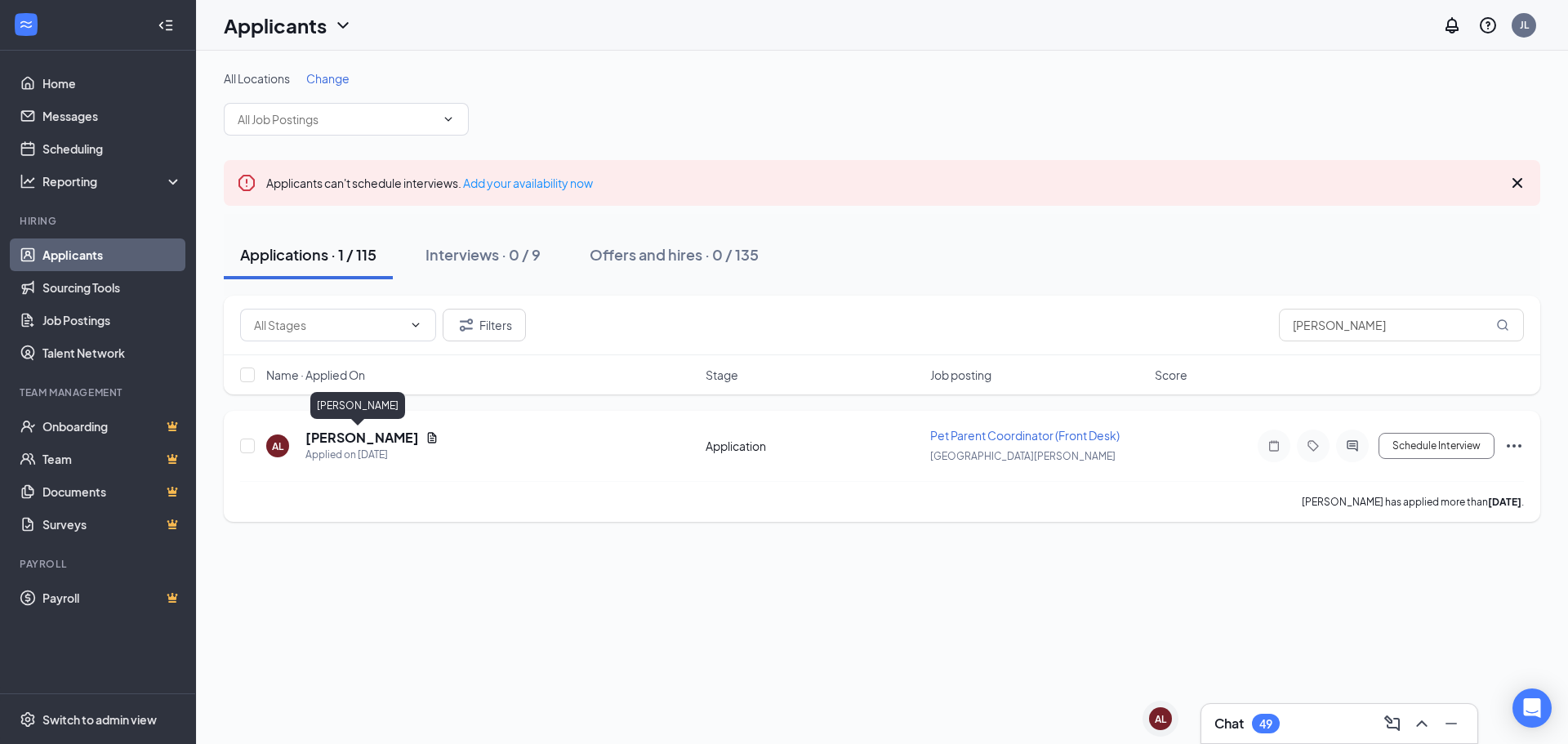
click at [377, 436] on h5 "[PERSON_NAME]" at bounding box center [362, 437] width 114 height 18
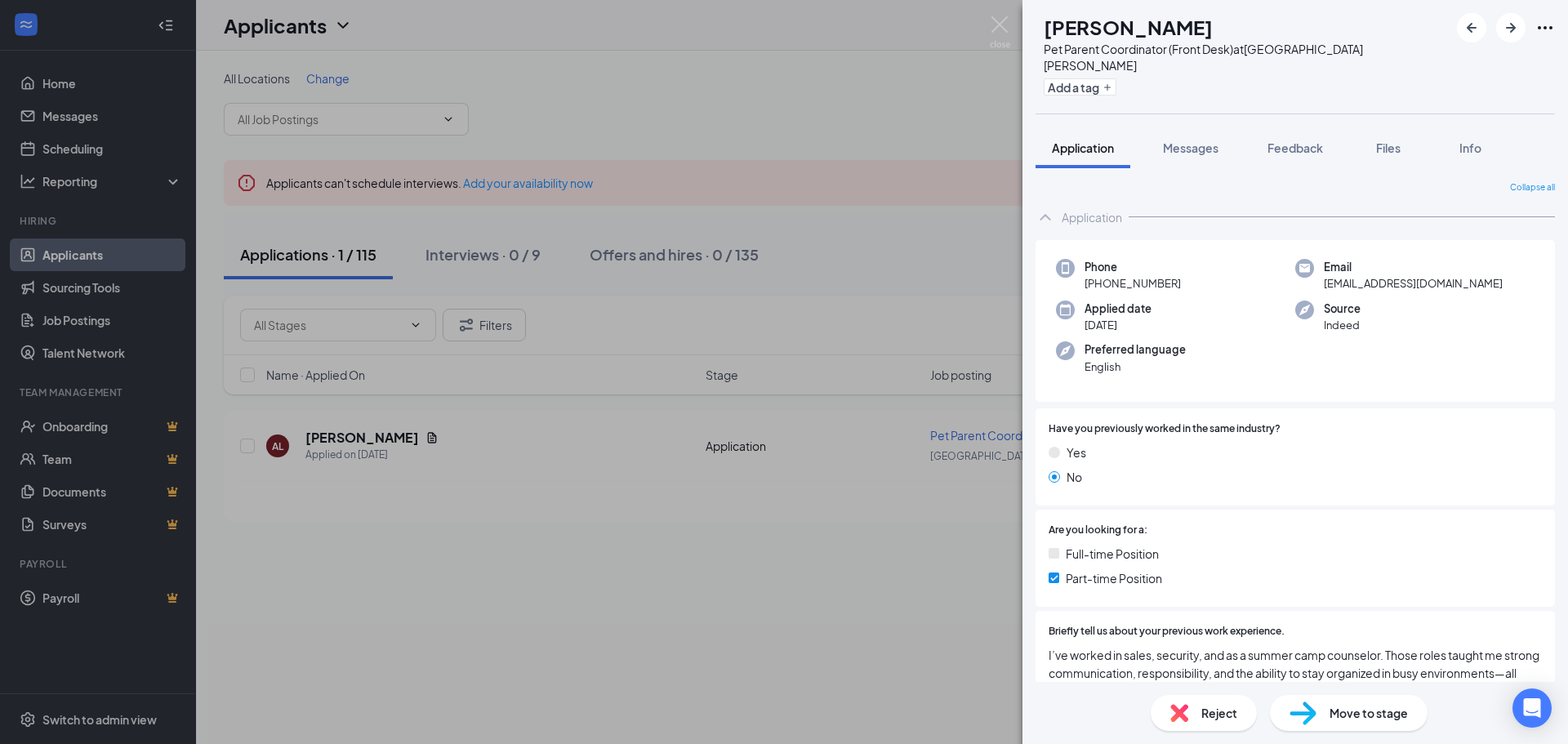
click at [992, 184] on div "AL [PERSON_NAME] Pet Parent Coordinator (Front Desk) at [GEOGRAPHIC_DATA][PERSO…" at bounding box center [784, 372] width 1568 height 744
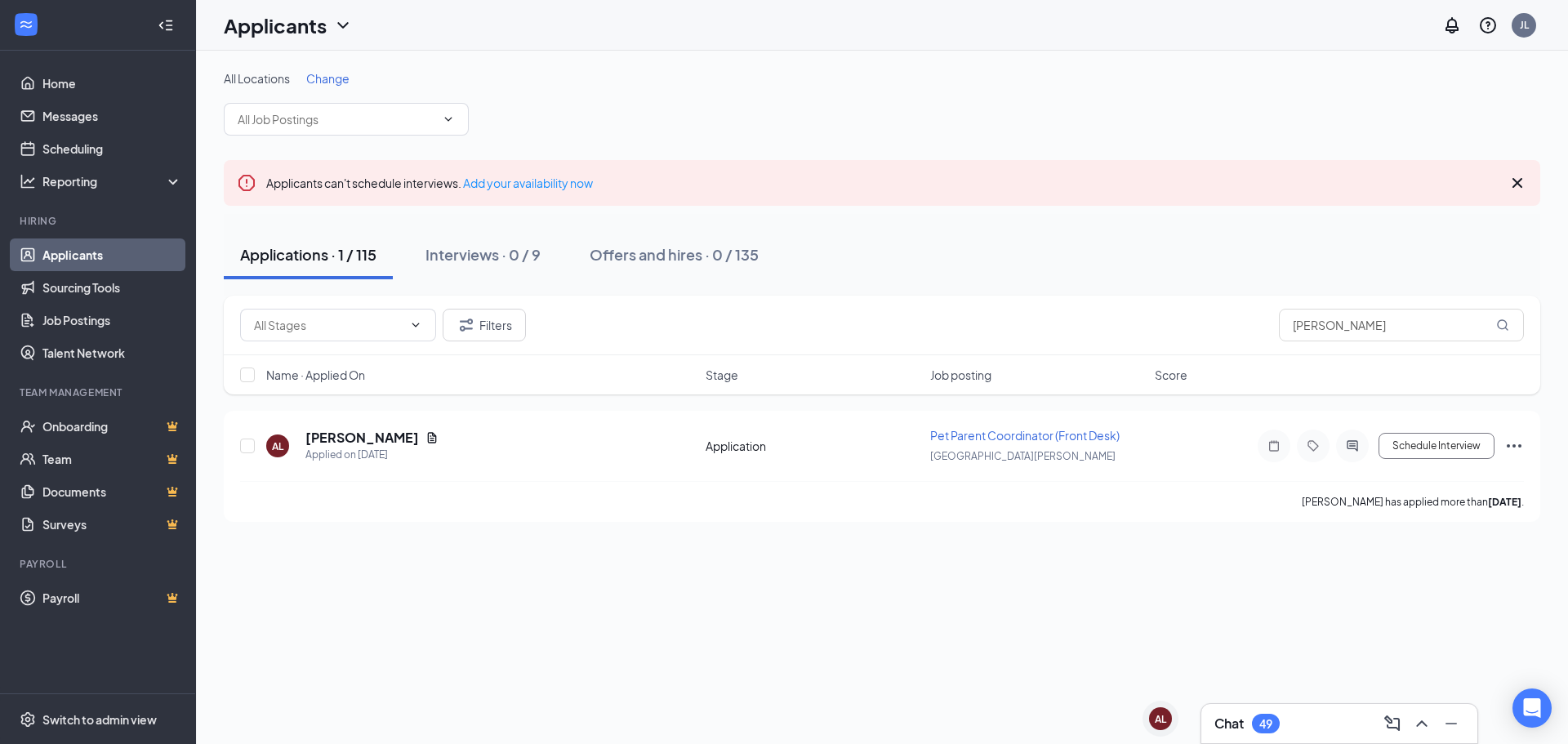
click at [990, 184] on div "Applicants can't schedule interviews. Add your availability now" at bounding box center [882, 182] width 1317 height 45
click at [326, 428] on div "AL [PERSON_NAME] Applied on [DATE] Application Pet Parent Coordinator (Front De…" at bounding box center [882, 453] width 1284 height 54
click at [351, 443] on h5 "[PERSON_NAME]" at bounding box center [362, 437] width 114 height 18
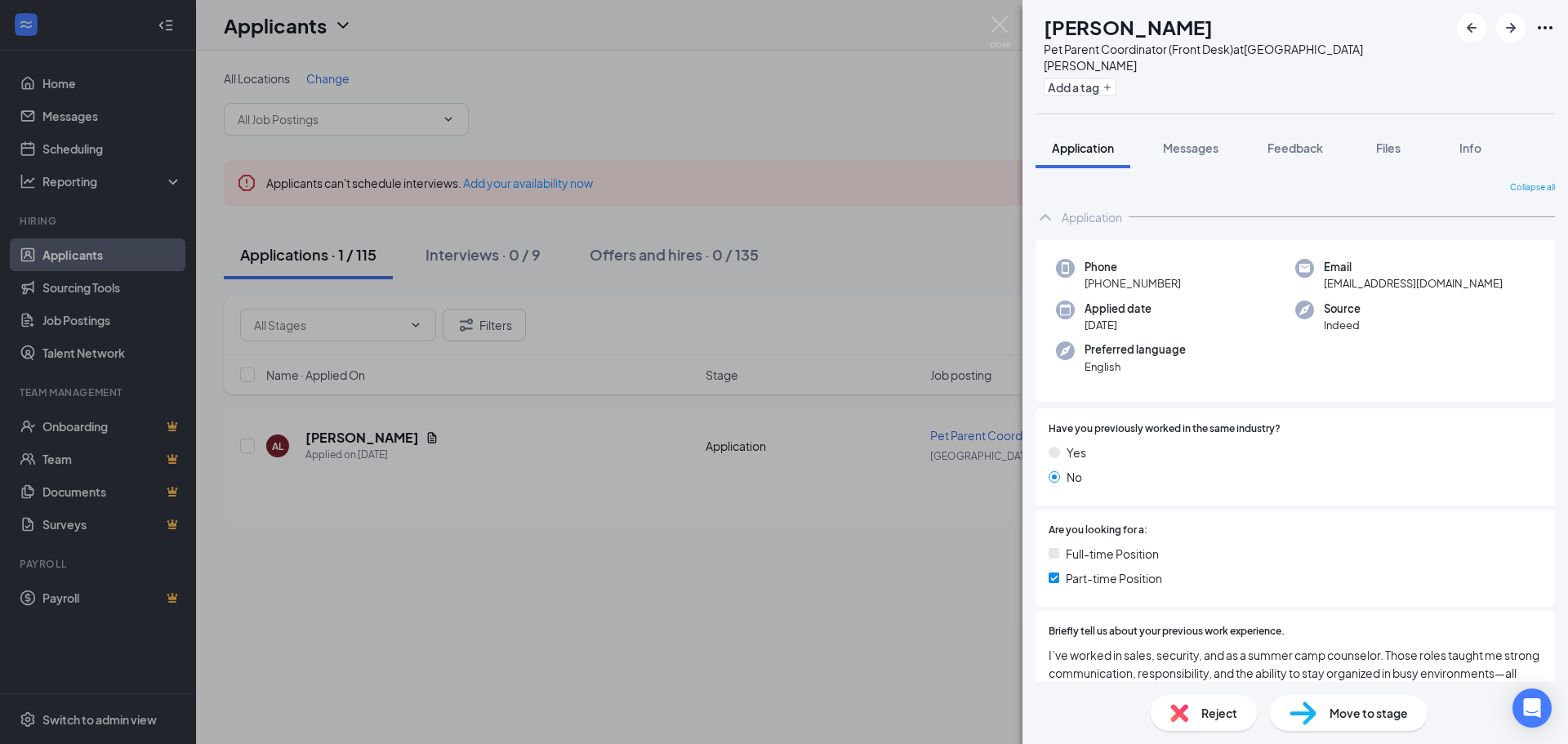
click at [1369, 53] on div "AL [PERSON_NAME] Pet Parent Coordinator (Front Desk) at [GEOGRAPHIC_DATA][PERSO…" at bounding box center [1296, 57] width 546 height 114
click at [1369, 52] on div "AL [PERSON_NAME] Pet Parent Coordinator (Front Desk) at [GEOGRAPHIC_DATA][PERSO…" at bounding box center [1296, 57] width 546 height 114
click at [1250, 127] on div "Application Messages Feedback Files Info" at bounding box center [1296, 148] width 519 height 41
click at [1166, 140] on span "Messages" at bounding box center [1191, 148] width 55 height 15
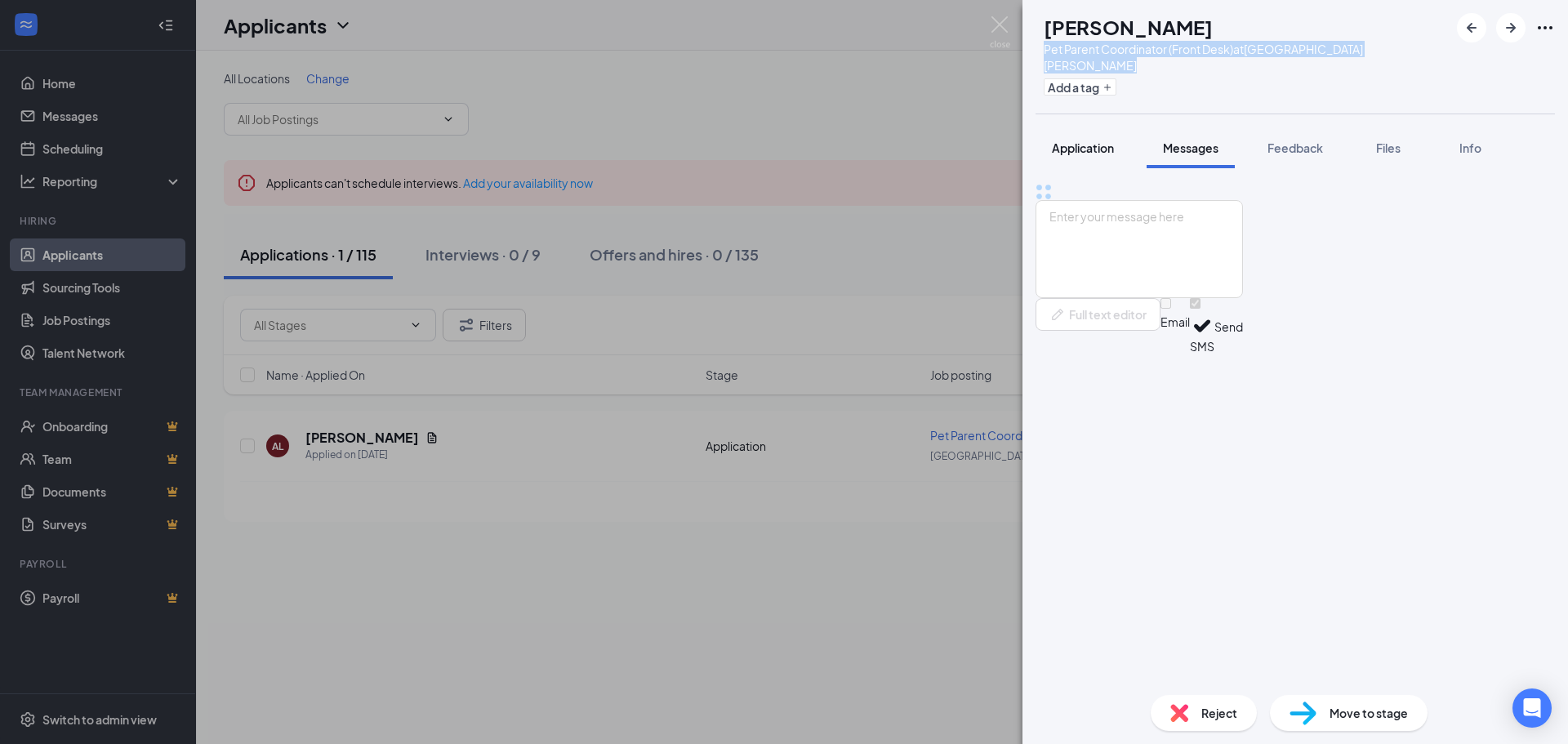
click at [1081, 140] on span "Application" at bounding box center [1083, 148] width 62 height 15
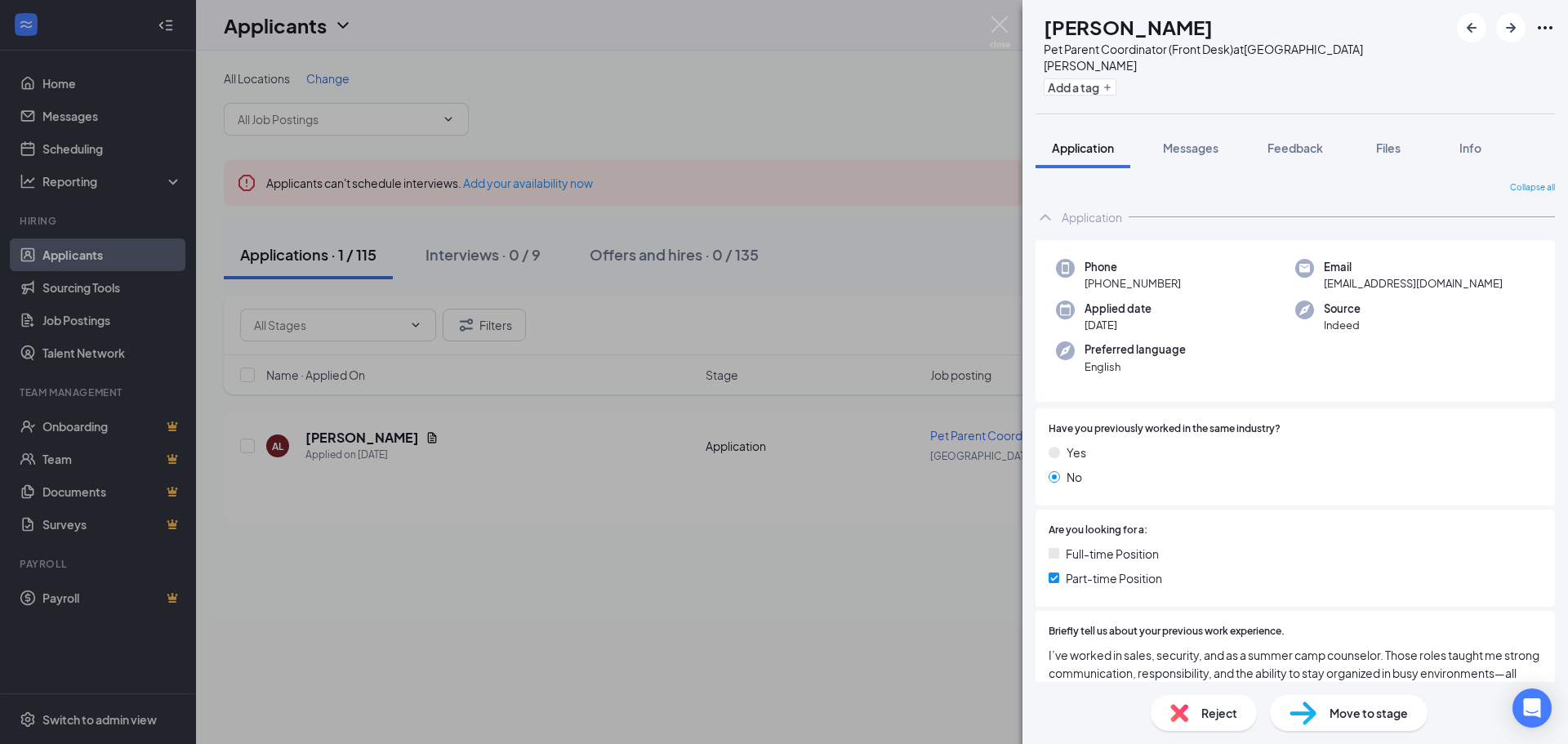
click at [631, 132] on div "AL [PERSON_NAME] Pet Parent Coordinator (Front Desk) at [GEOGRAPHIC_DATA][PERSO…" at bounding box center [784, 372] width 1568 height 744
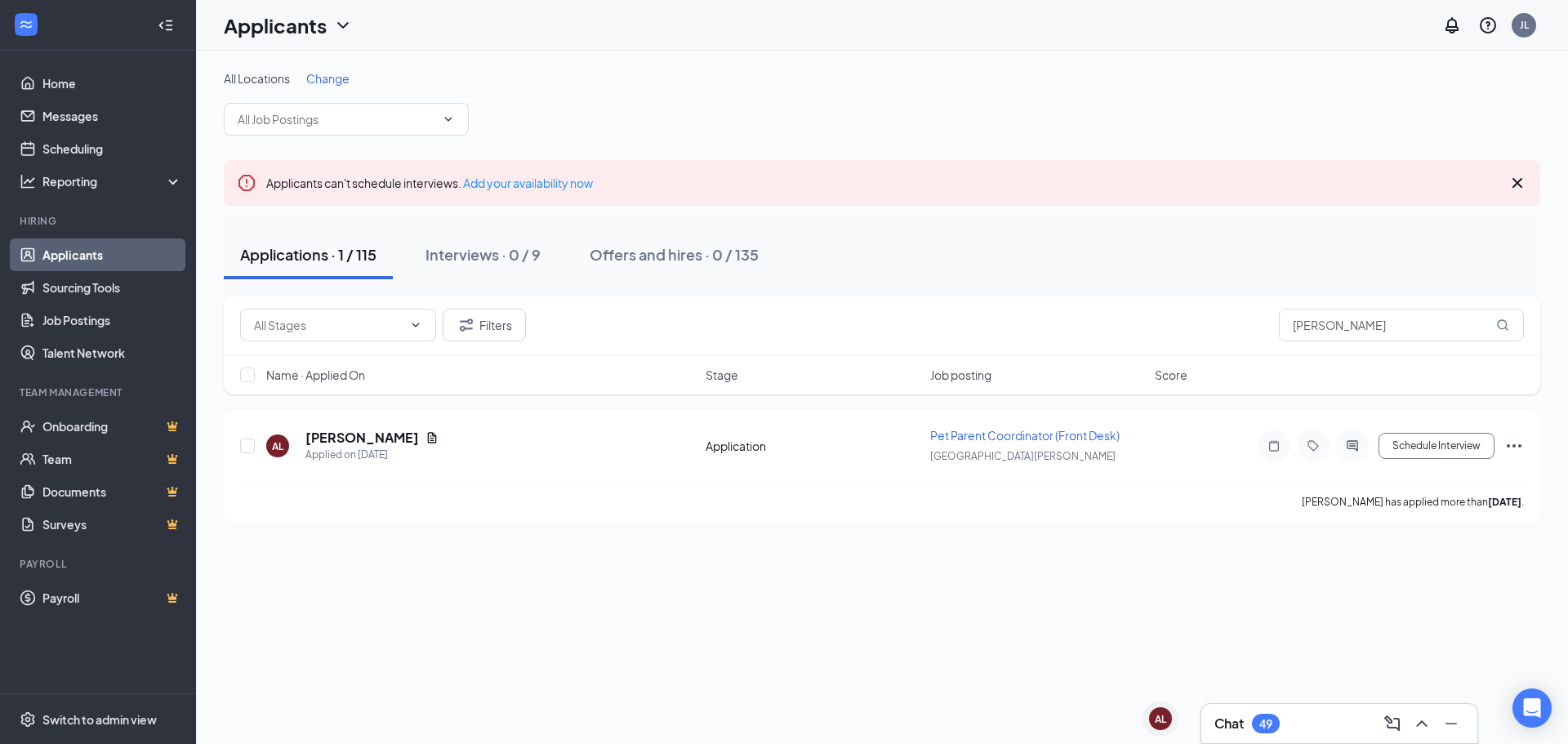
click at [631, 132] on div "All Locations Change Rover / Dog Daycare Attendant / Shift Lead ([GEOGRAPHIC_DA…" at bounding box center [882, 102] width 1317 height 65
click at [1299, 716] on div "Chat 49" at bounding box center [1339, 723] width 250 height 26
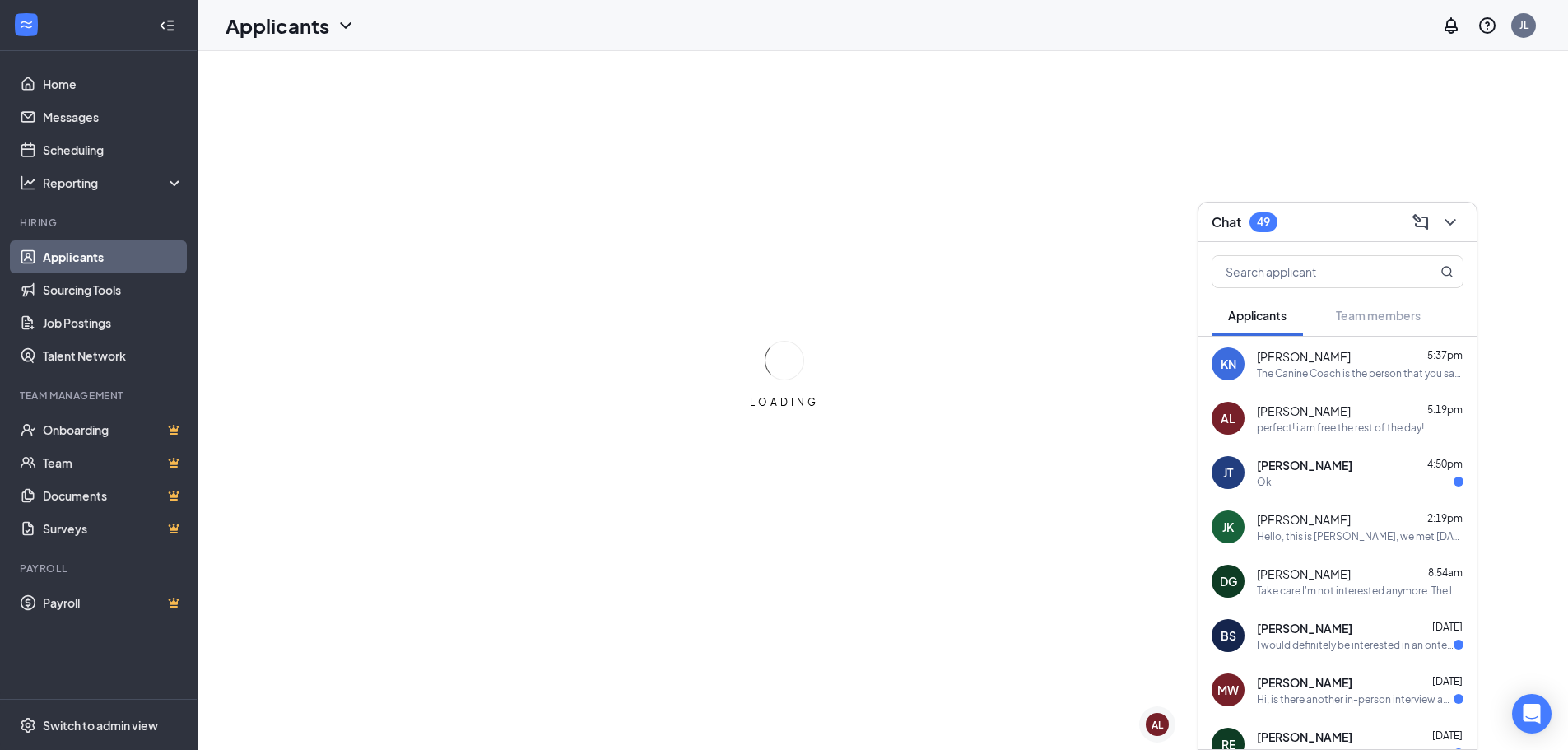
click at [1353, 415] on div "Aaron Lynch 5:19pm" at bounding box center [1359, 410] width 207 height 16
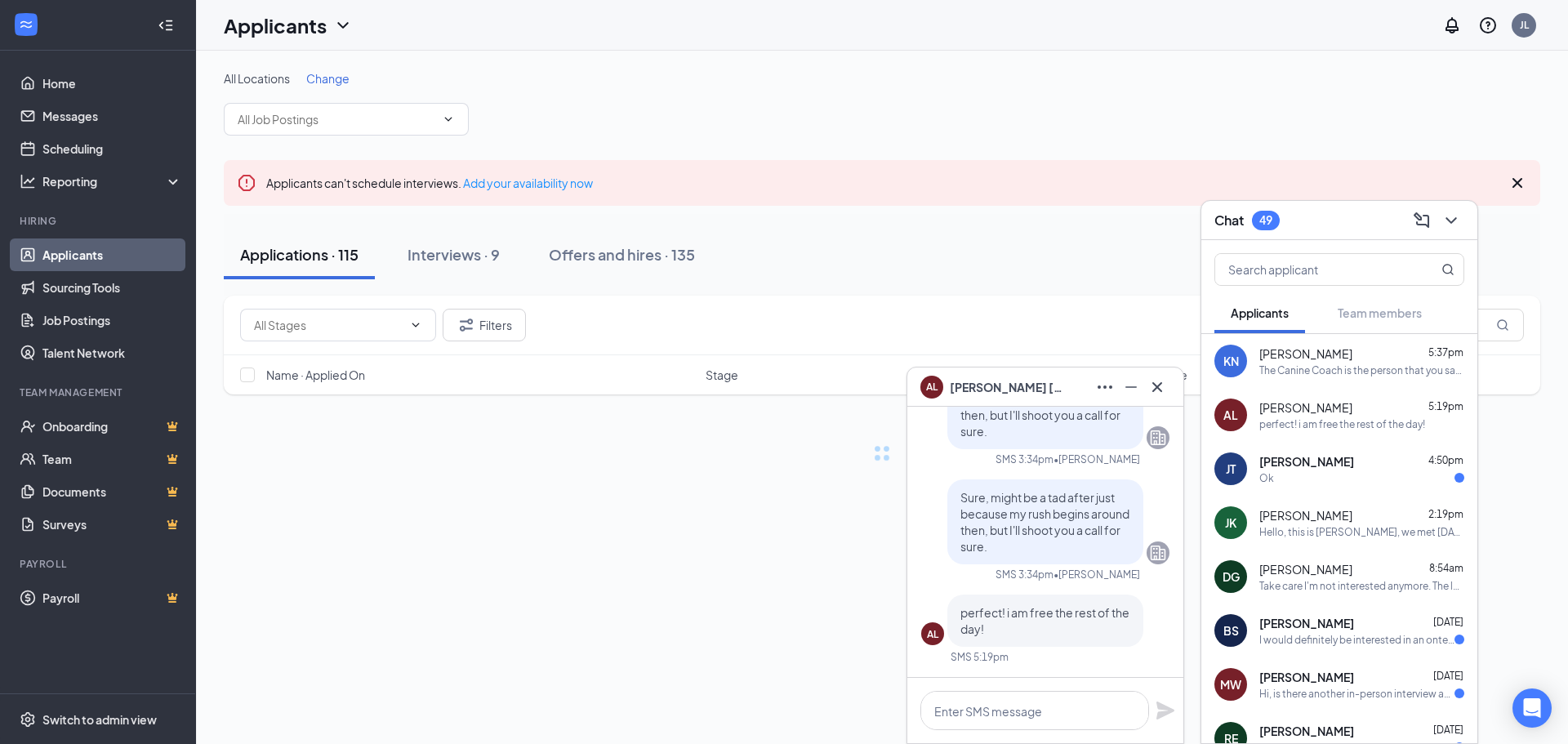
click at [1097, 385] on icon "Ellipses" at bounding box center [1106, 387] width 20 height 20
click at [1094, 558] on div "Sure, might be a tad after just because my rush begins around then, but I'll sh…" at bounding box center [1045, 522] width 196 height 85
click at [560, 401] on div "Filters Aaron Name · Applied On Stage Job posting Score" at bounding box center [882, 353] width 1317 height 116
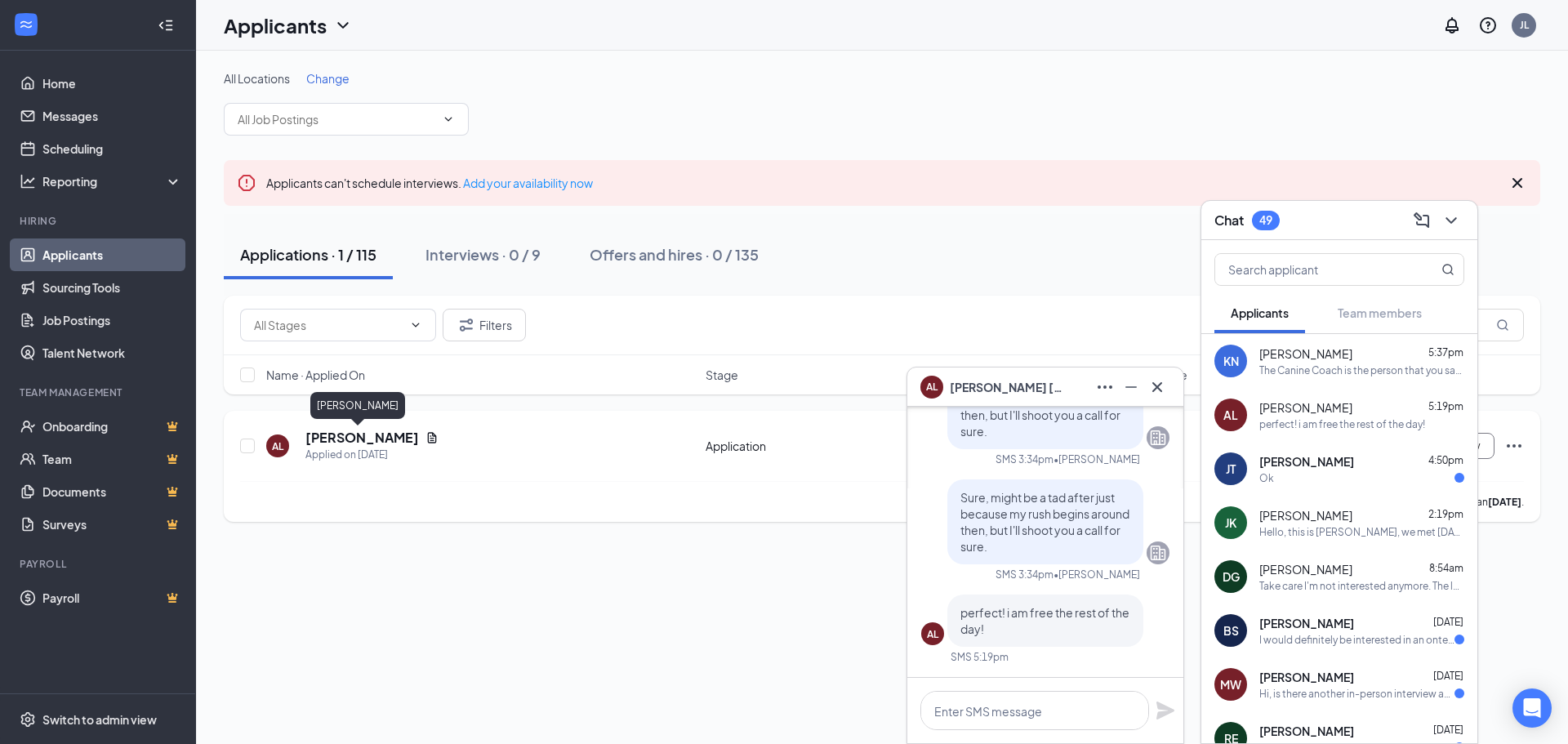
click at [320, 438] on h5 "[PERSON_NAME]" at bounding box center [362, 437] width 114 height 18
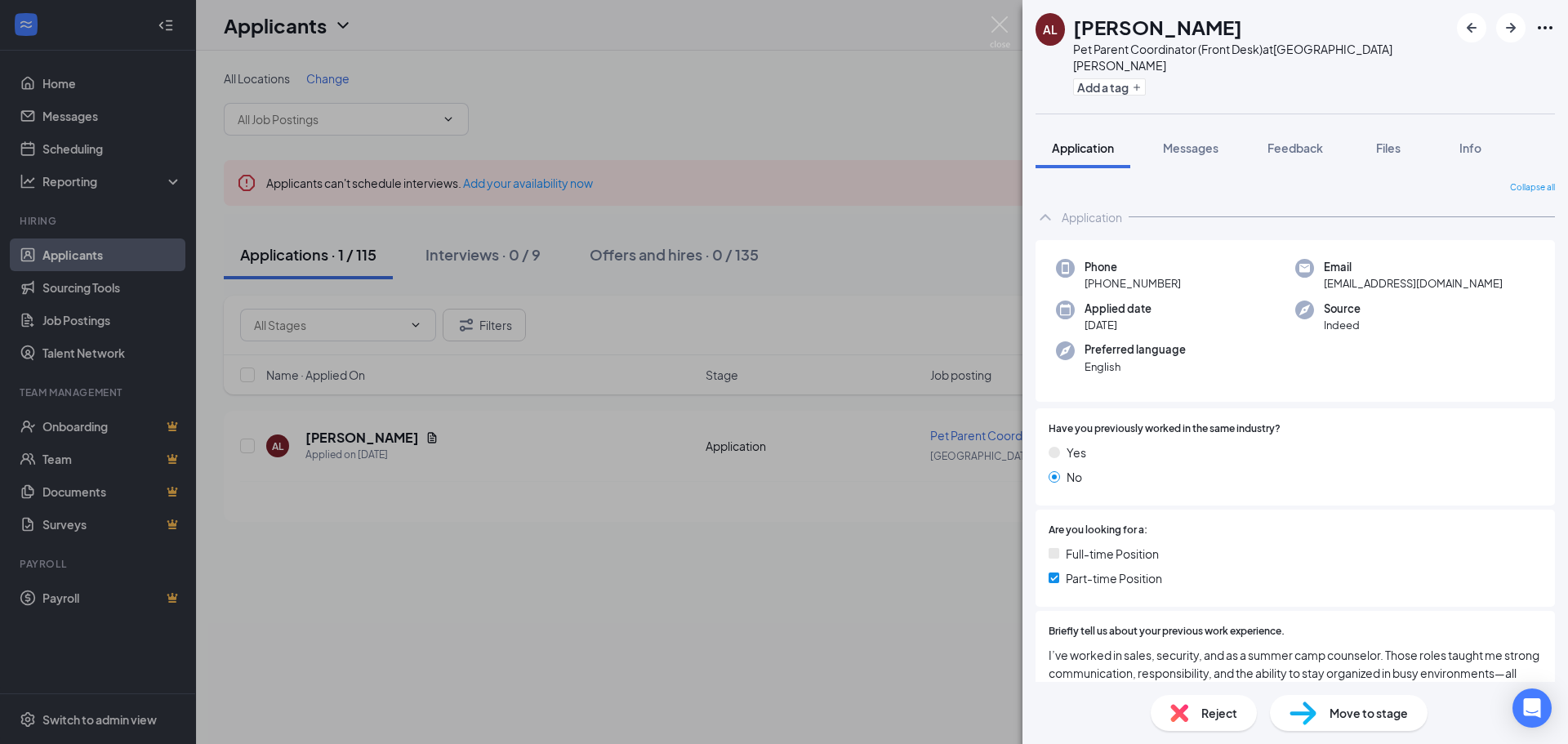
click at [1386, 713] on span "Move to stage" at bounding box center [1369, 713] width 78 height 18
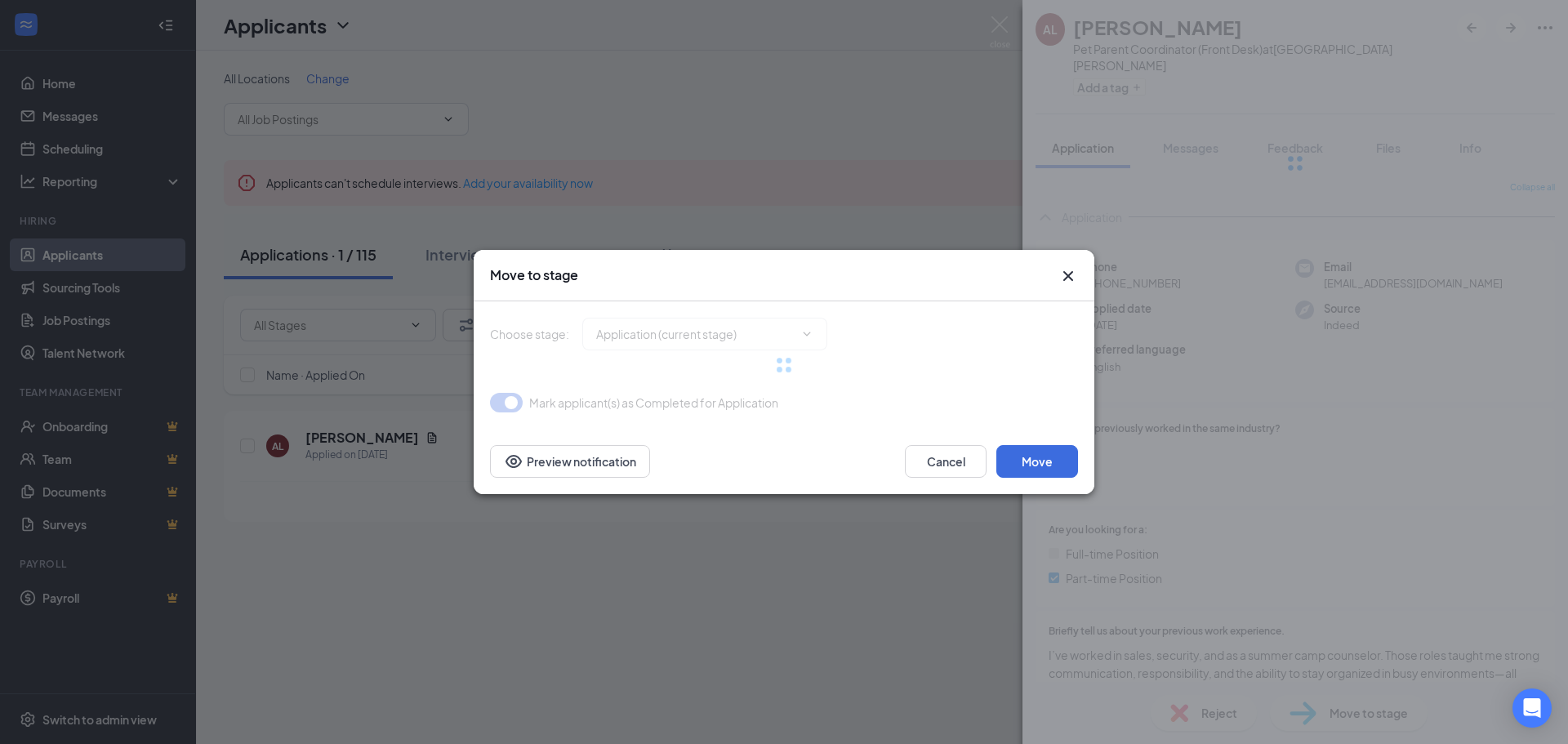
type input "Phone Interview (next stage)"
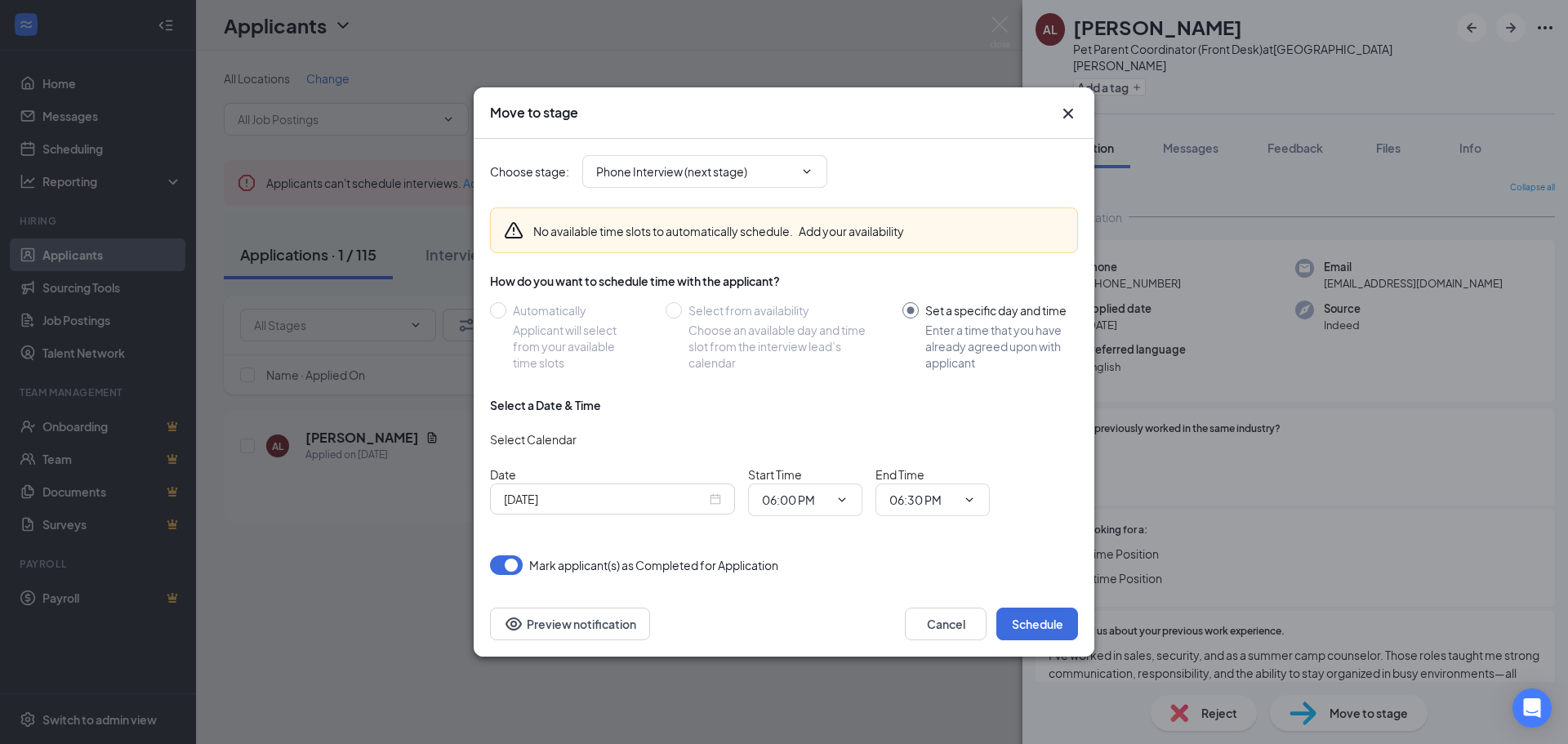
click at [1060, 110] on icon "Cross" at bounding box center [1068, 114] width 20 height 20
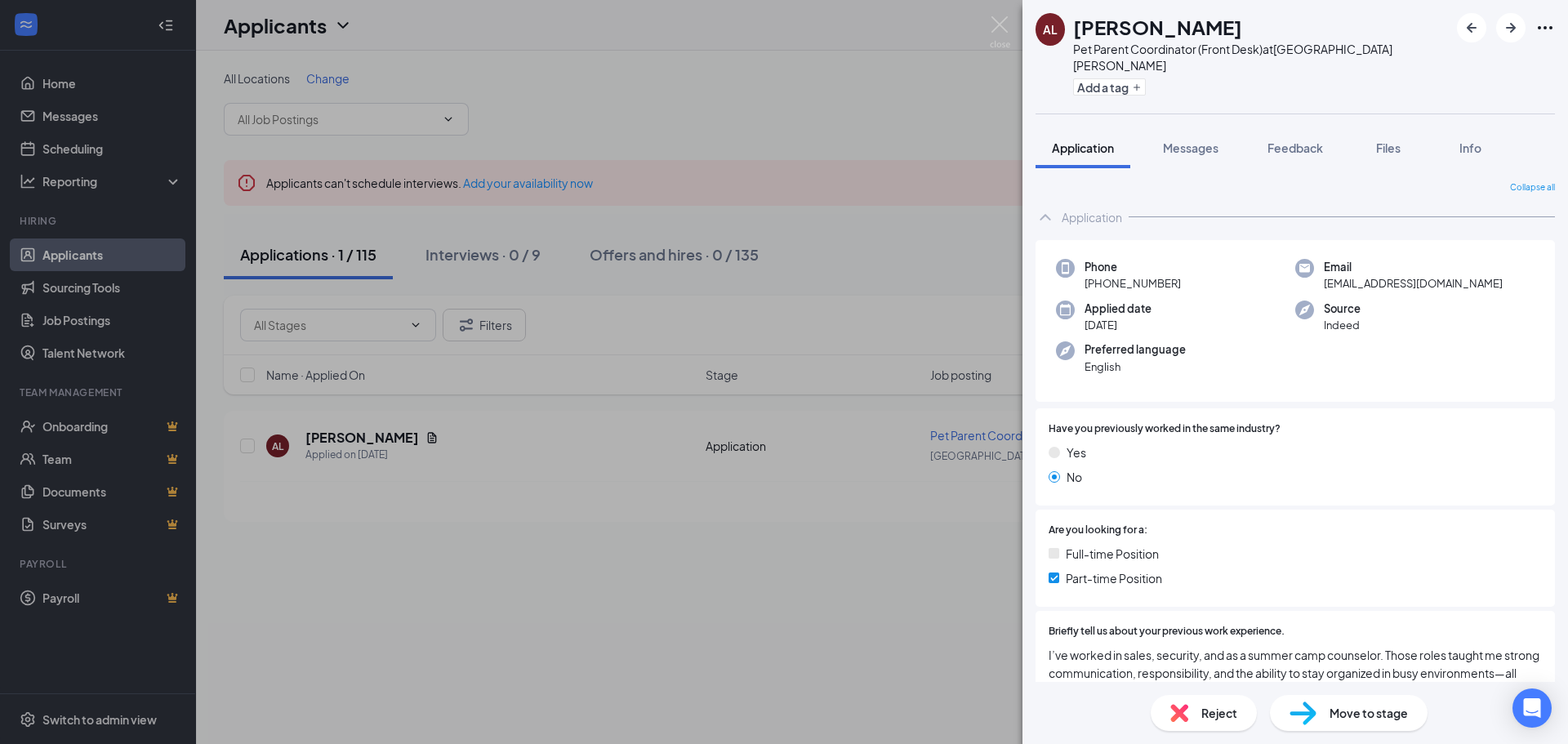
click at [1328, 706] on div "Move to stage" at bounding box center [1348, 713] width 157 height 36
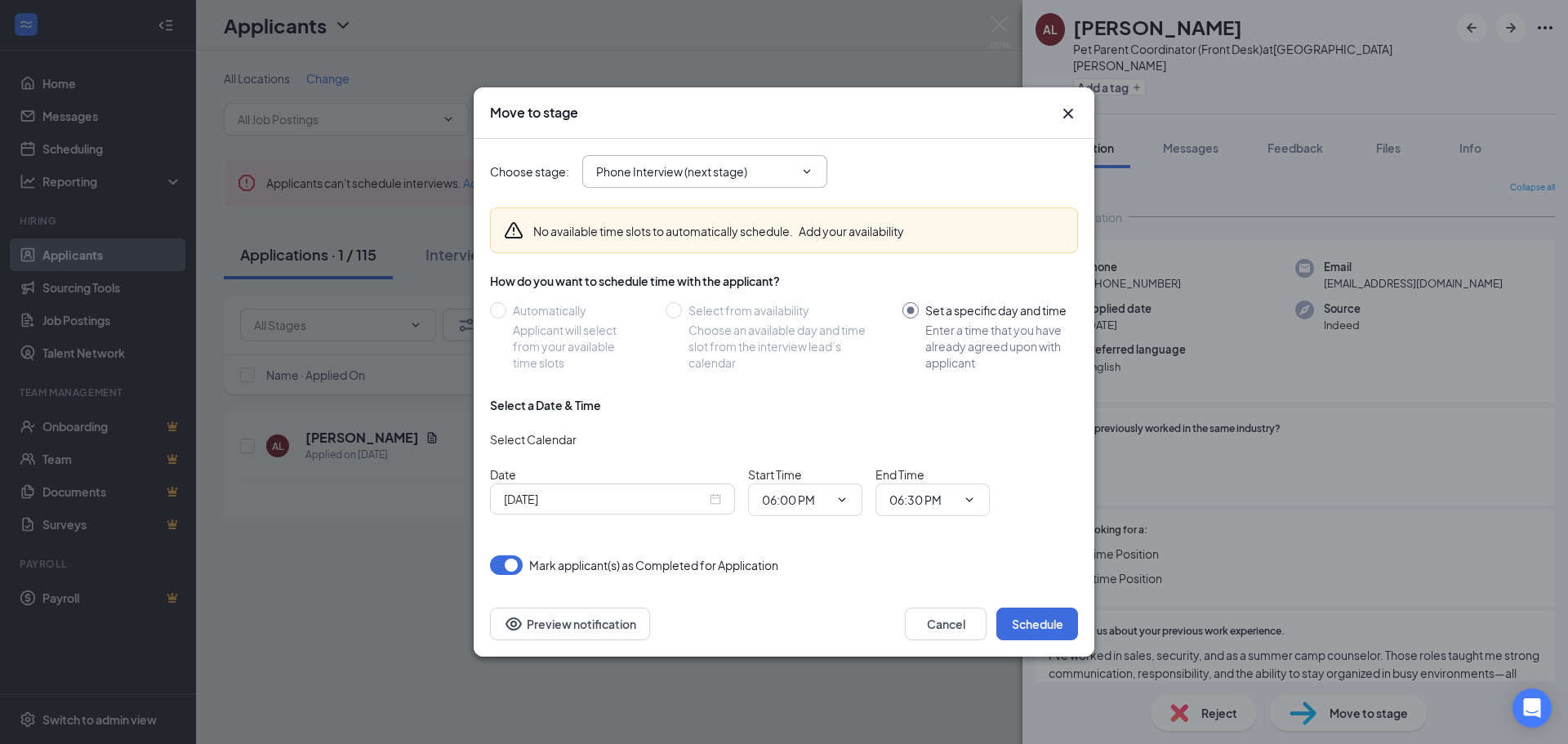
click at [688, 172] on input "Phone Interview (next stage)" at bounding box center [695, 172] width 197 height 18
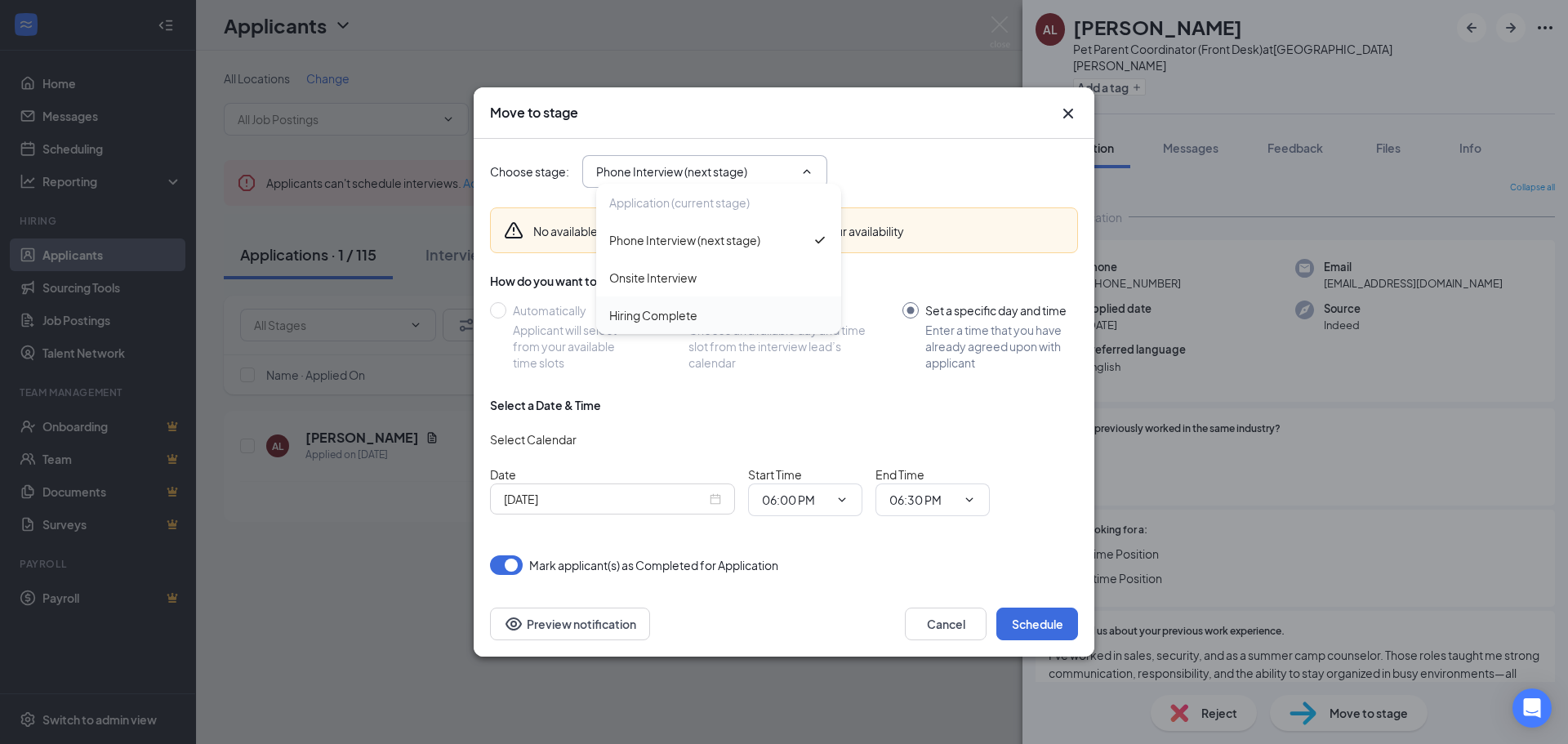
click at [683, 310] on div "Hiring Complete" at bounding box center [653, 315] width 88 height 18
type input "Hiring Complete"
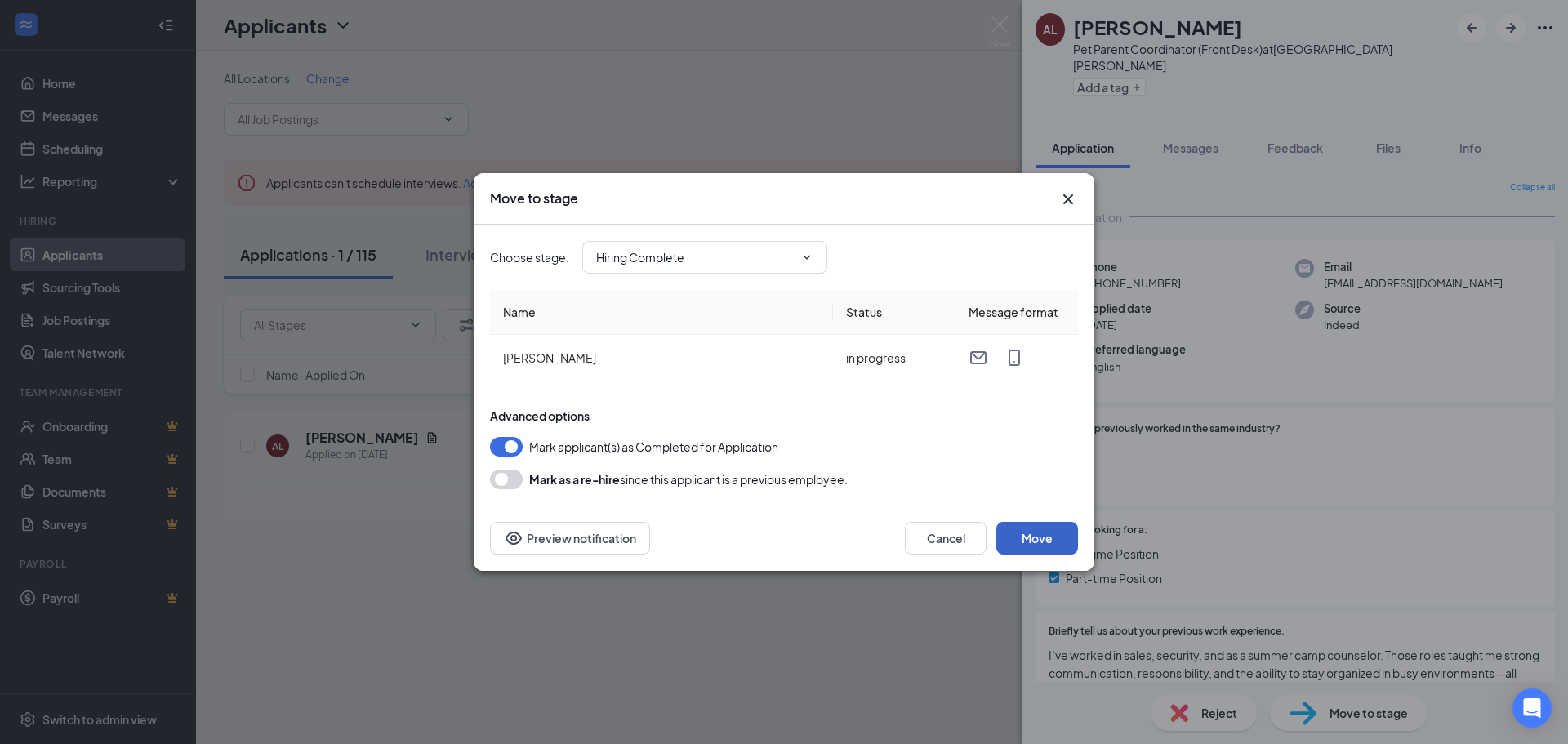
click at [1047, 538] on button "Move" at bounding box center [1038, 538] width 82 height 33
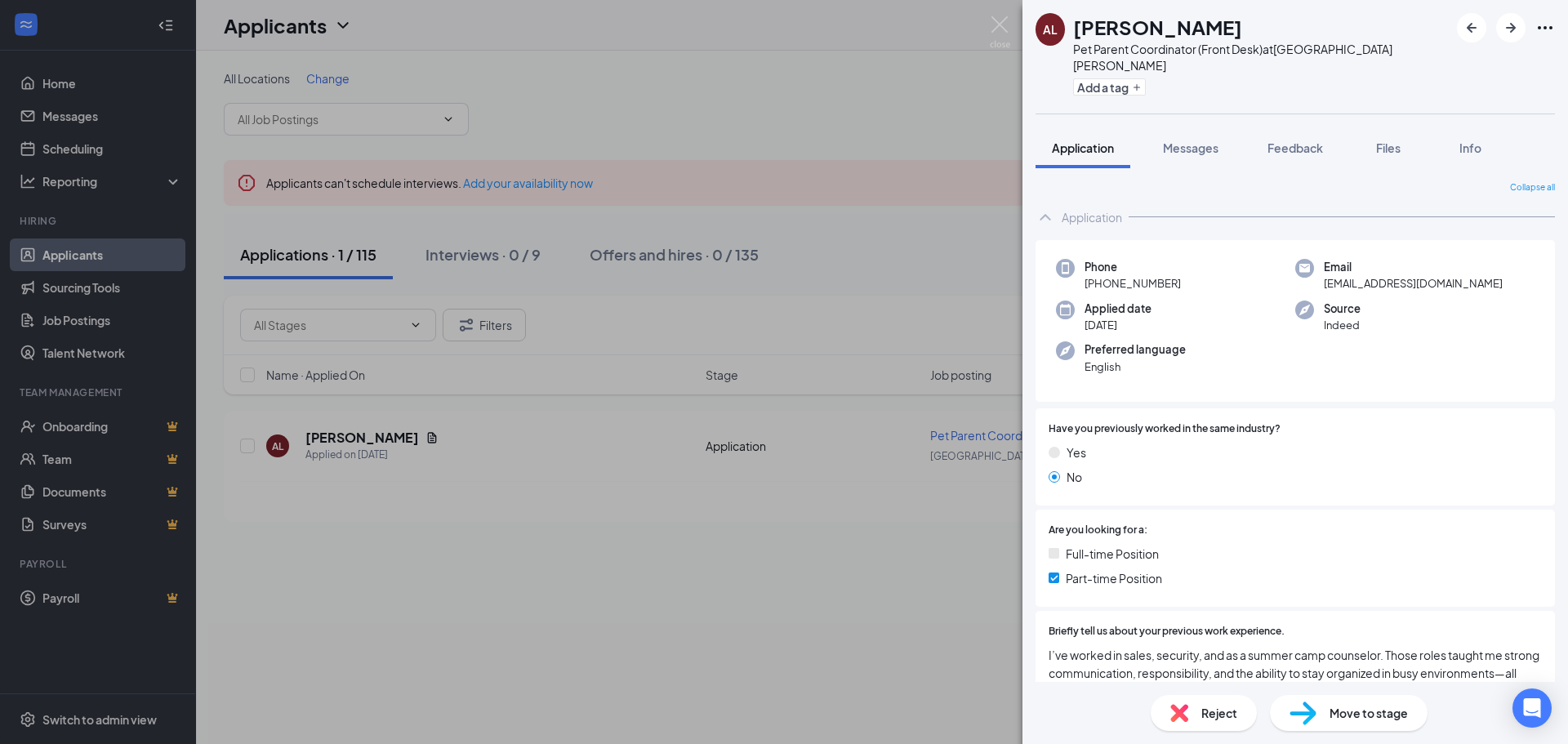
drag, startPoint x: 864, startPoint y: 253, endPoint x: 956, endPoint y: 355, distance: 137.4
click at [917, 320] on div "AL [PERSON_NAME] Pet Parent Coordinator (Front Desk) at [GEOGRAPHIC_DATA][PERSO…" at bounding box center [784, 372] width 1568 height 744
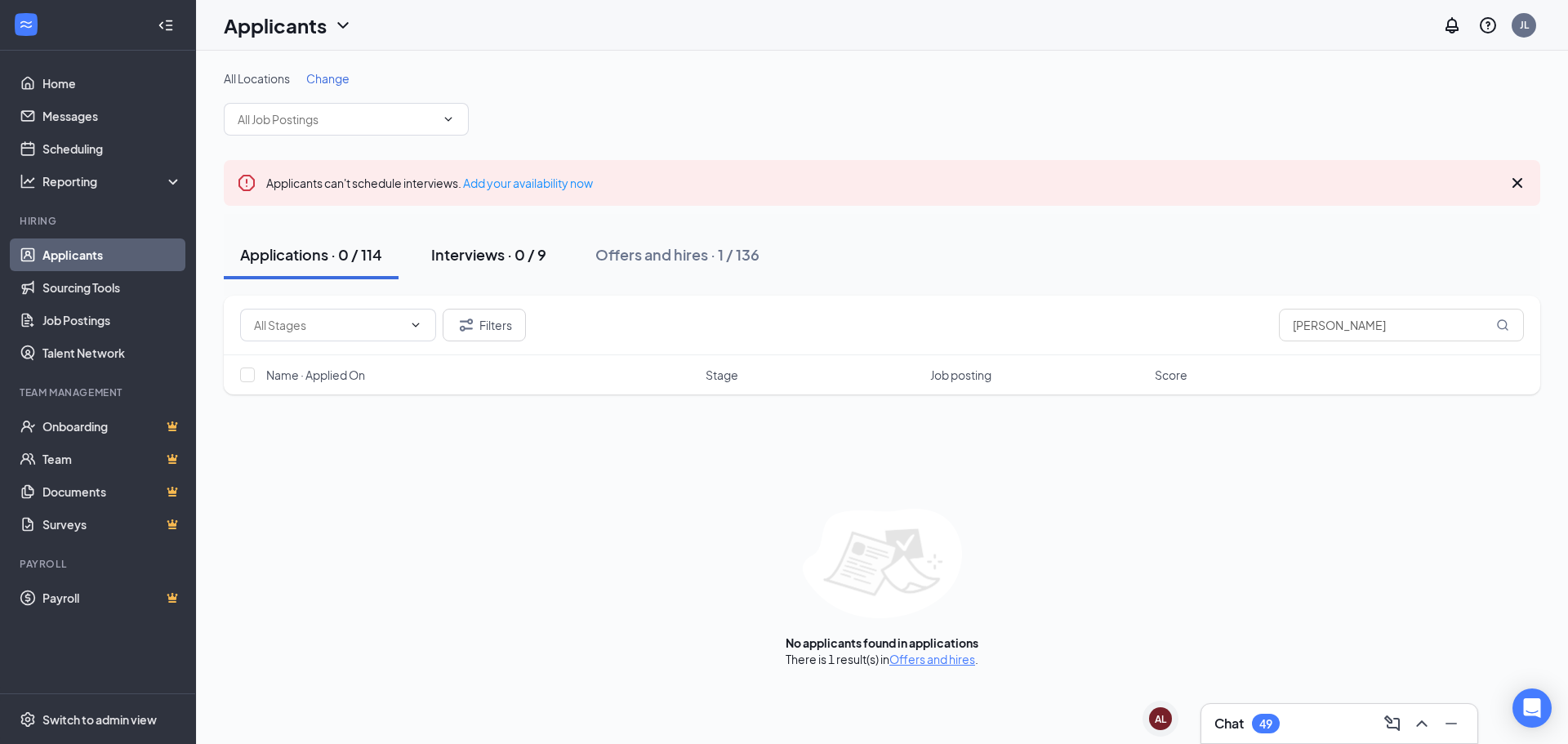
click at [444, 268] on button "Interviews · 0 / 9" at bounding box center [489, 254] width 148 height 49
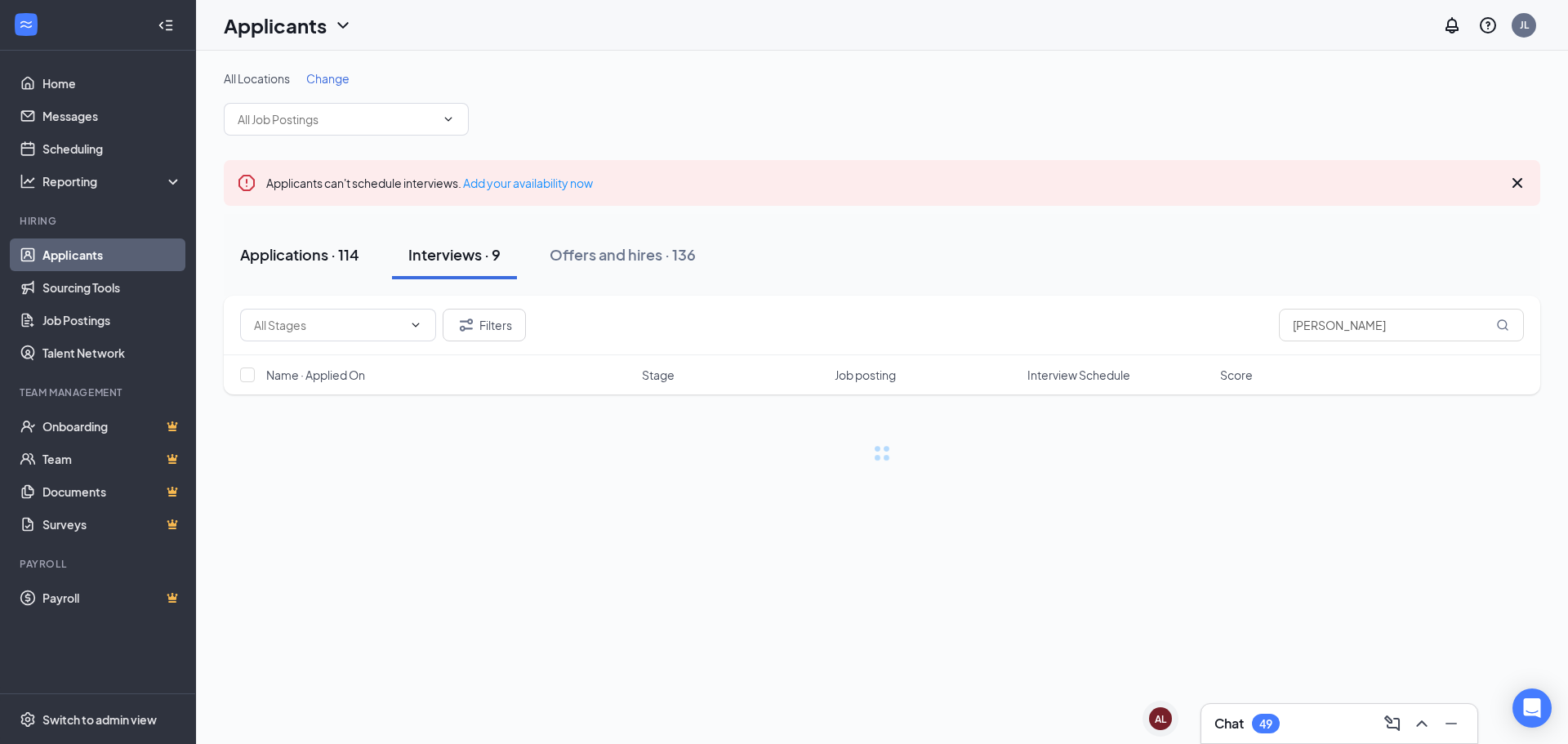
click at [308, 265] on button "Applications · 114" at bounding box center [300, 254] width 152 height 49
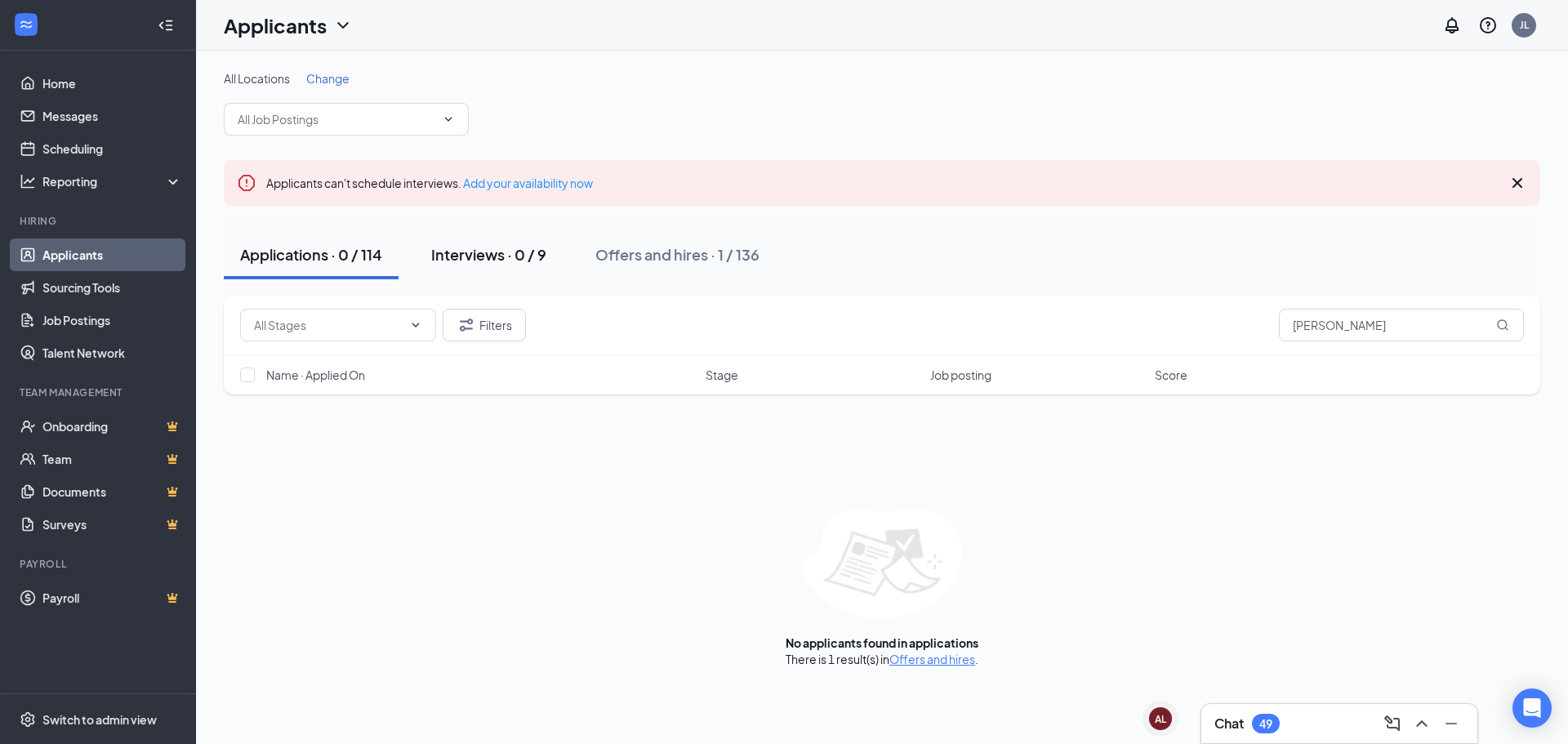
click at [524, 276] on button "Interviews · 0 / 9" at bounding box center [489, 254] width 148 height 49
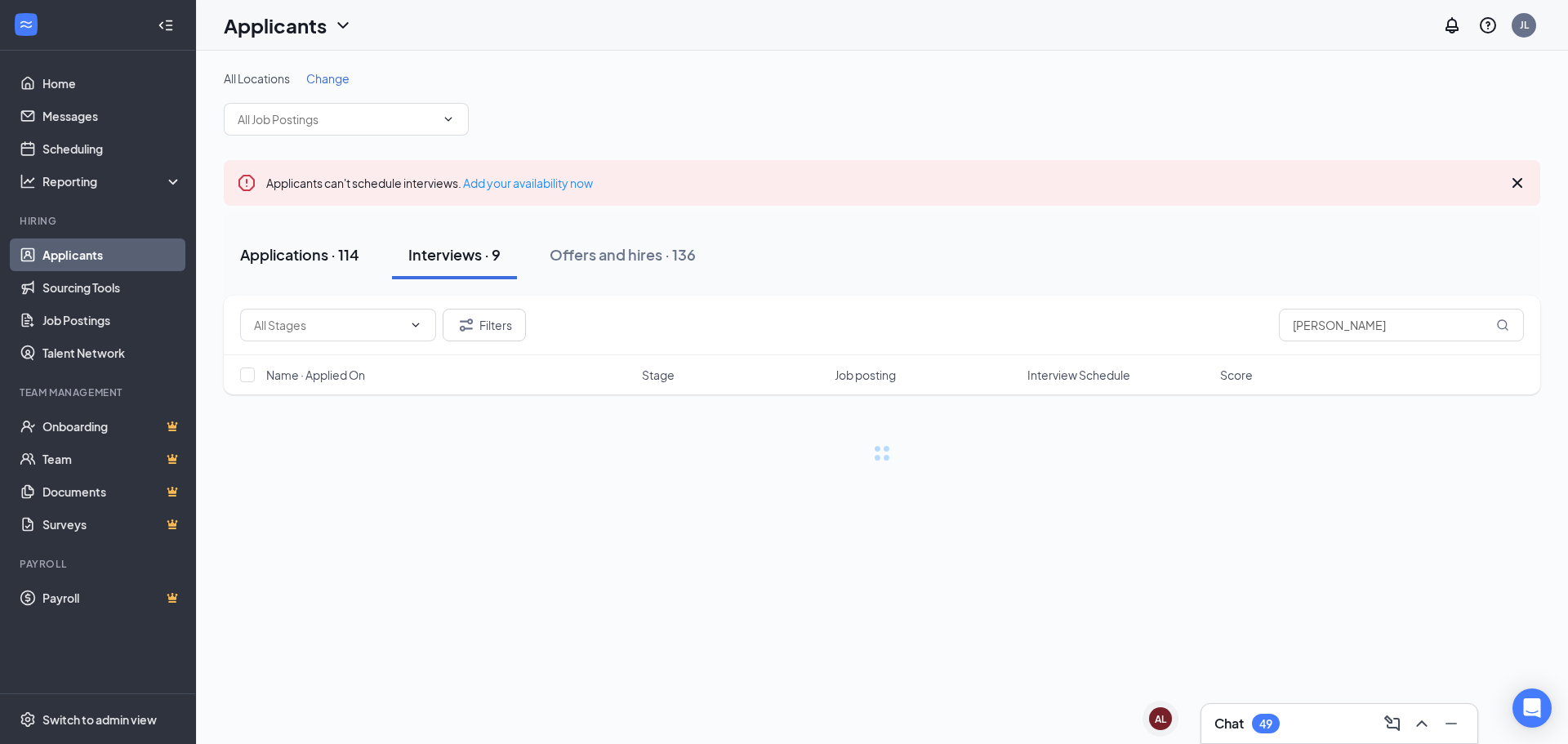
click at [334, 225] on div "Applications · 114 Interviews · 9 Offers and hires · 136" at bounding box center [882, 255] width 1317 height 82
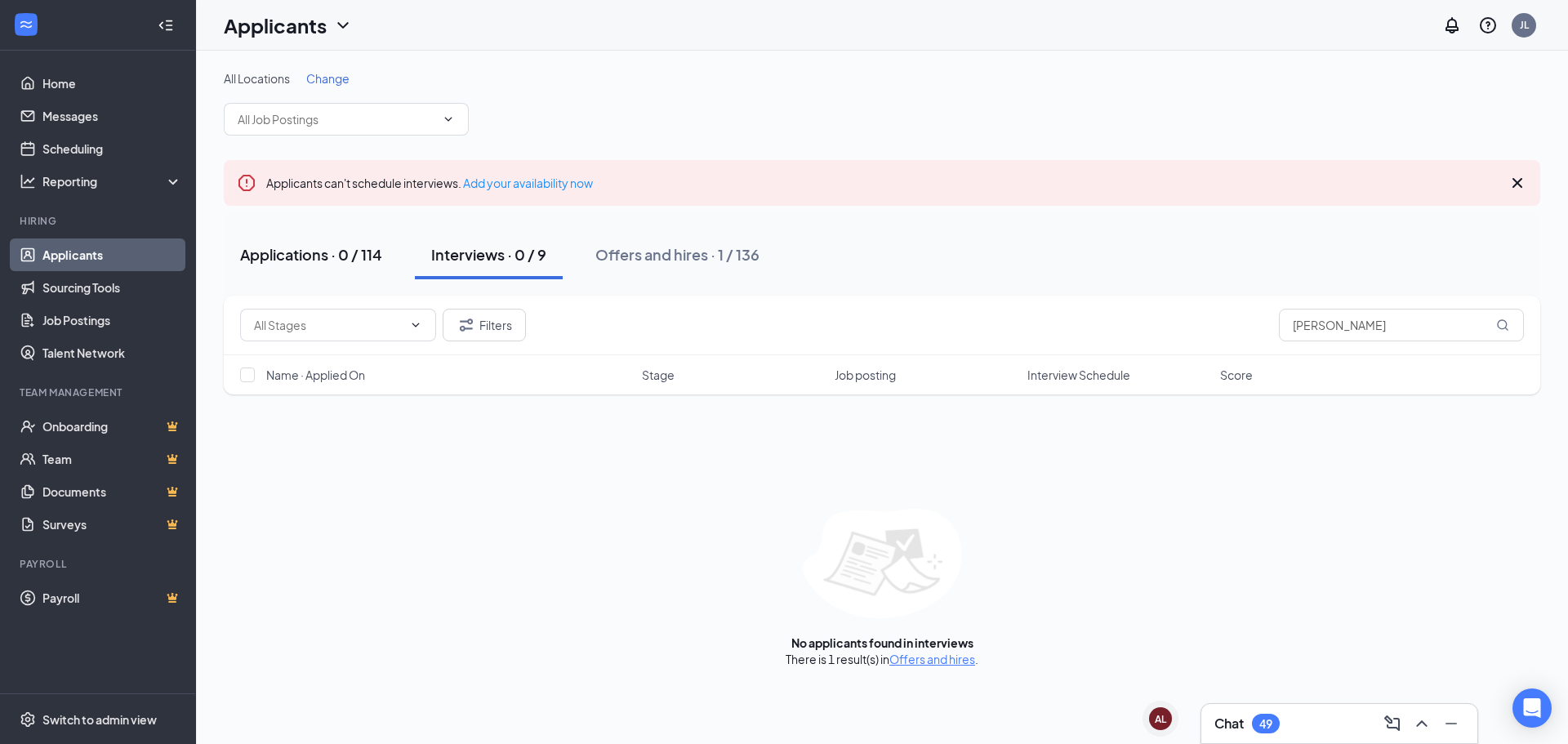
click at [347, 276] on button "Applications · 0 / 114" at bounding box center [311, 254] width 175 height 49
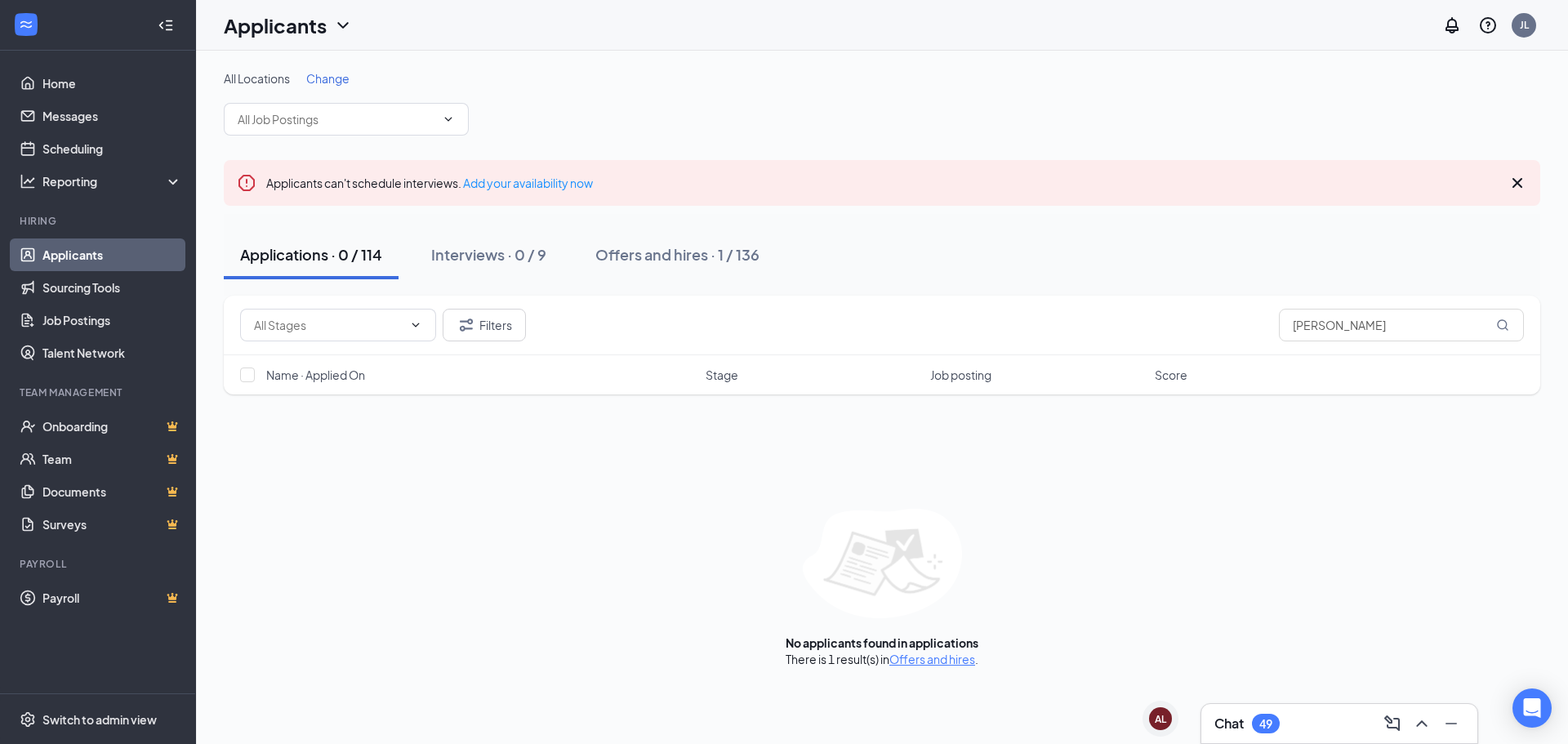
drag, startPoint x: 76, startPoint y: 234, endPoint x: 85, endPoint y: 254, distance: 21.9
click at [76, 234] on li "Hiring Applicants Sourcing Tools Job Postings Talent Network" at bounding box center [98, 292] width 196 height 156
click at [89, 254] on link "Applicants" at bounding box center [112, 254] width 140 height 33
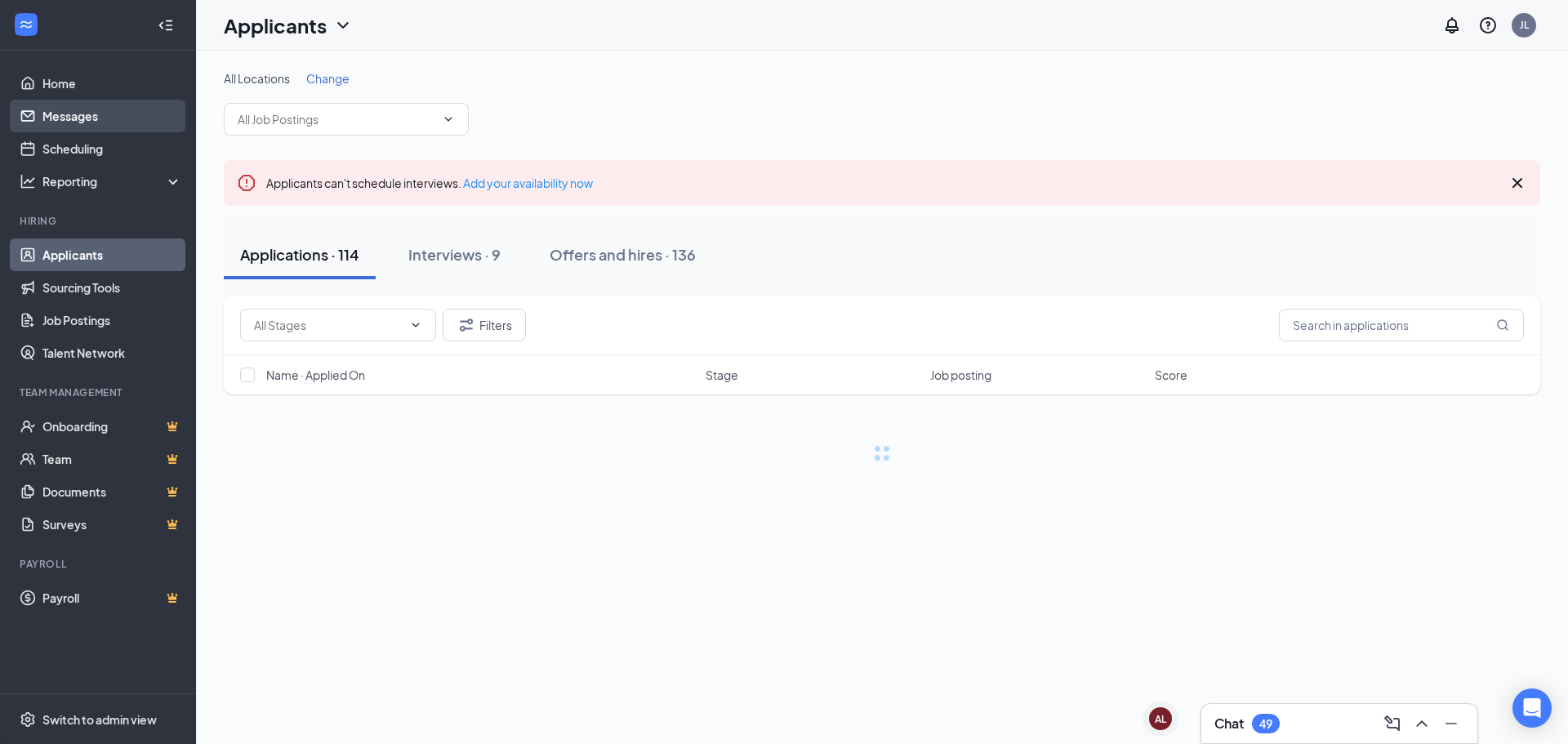
click at [47, 111] on link "Messages" at bounding box center [112, 116] width 140 height 33
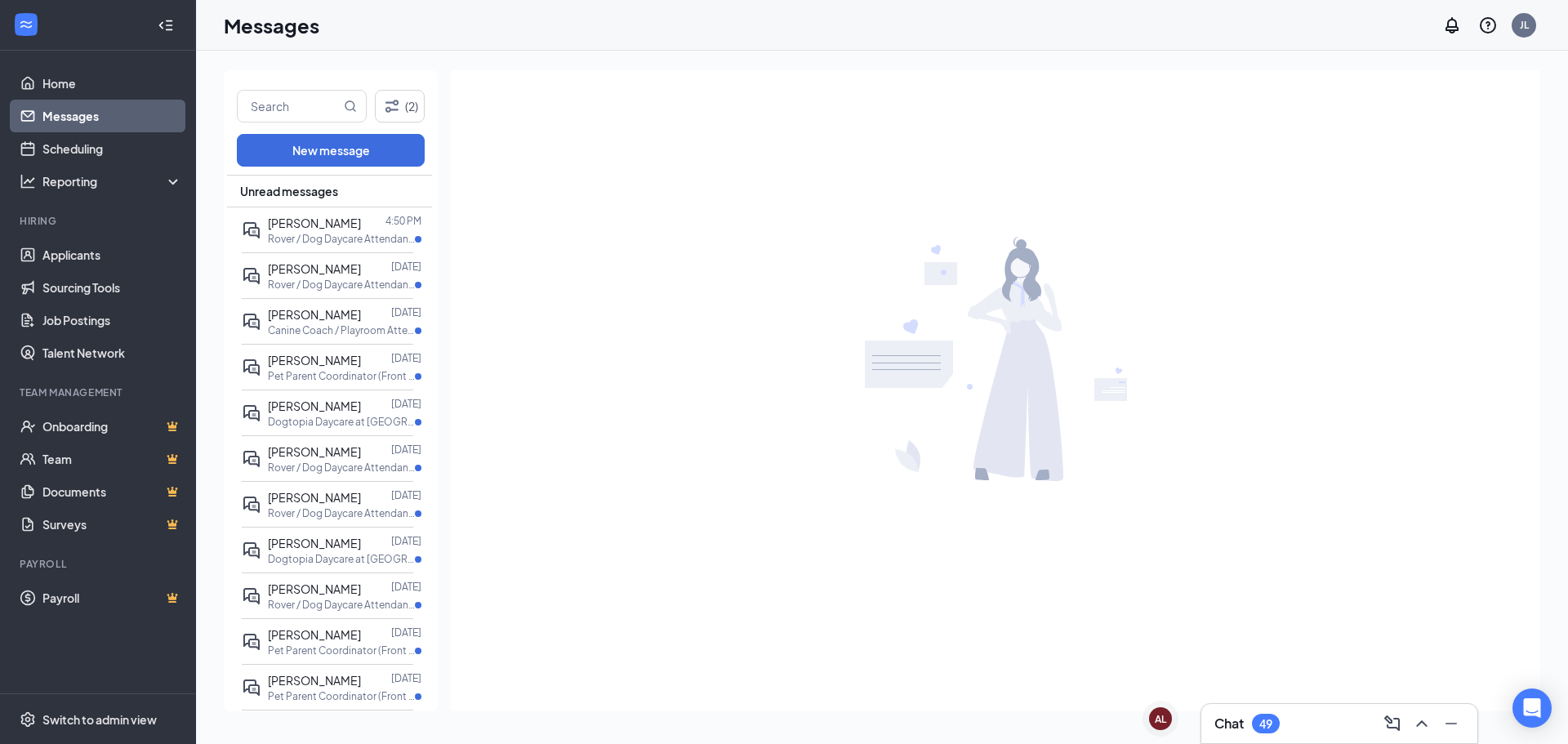
click at [794, 343] on div at bounding box center [995, 358] width 1090 height 577
click at [75, 121] on link "Messages" at bounding box center [112, 116] width 140 height 33
click at [1275, 739] on div "Chat 49" at bounding box center [1339, 724] width 276 height 39
click at [1272, 723] on div "Chat 49 Applicants Team members" at bounding box center [1339, 472] width 277 height 544
